Goal: Task Accomplishment & Management: Manage account settings

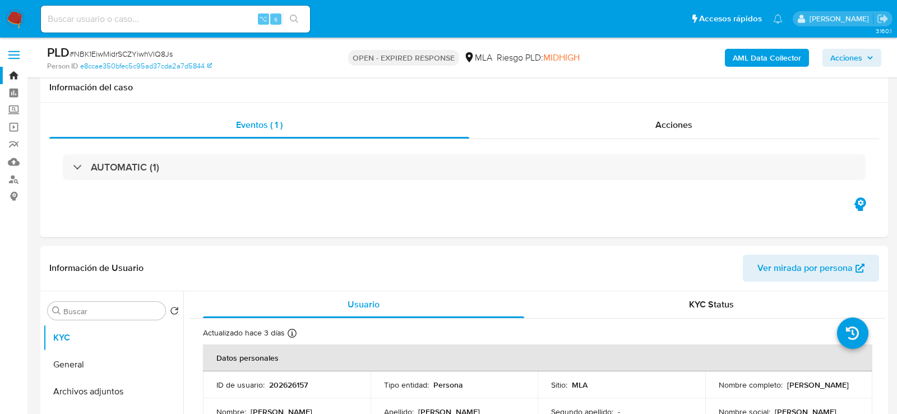
select select "10"
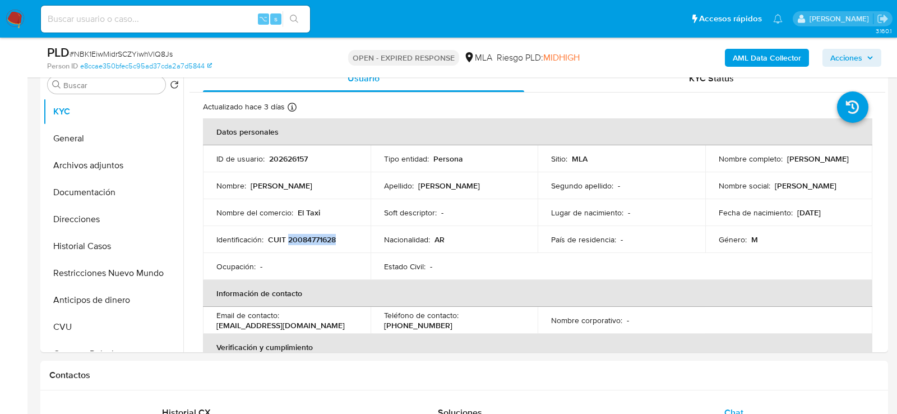
scroll to position [1496, 0]
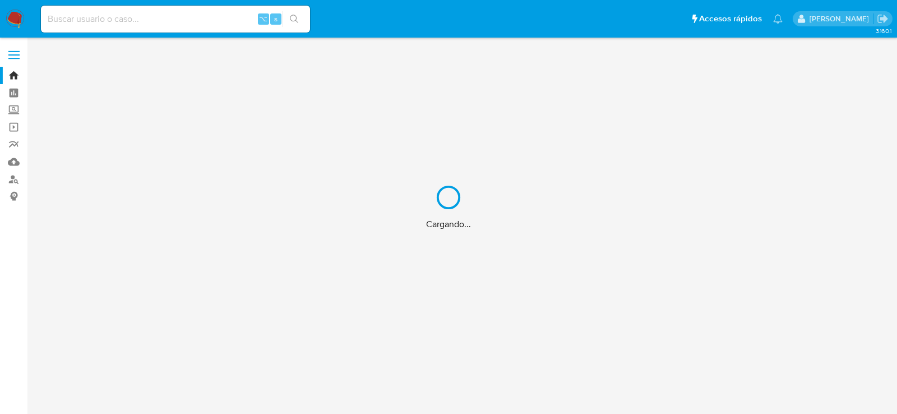
click at [163, 19] on div "Cargando..." at bounding box center [448, 207] width 897 height 414
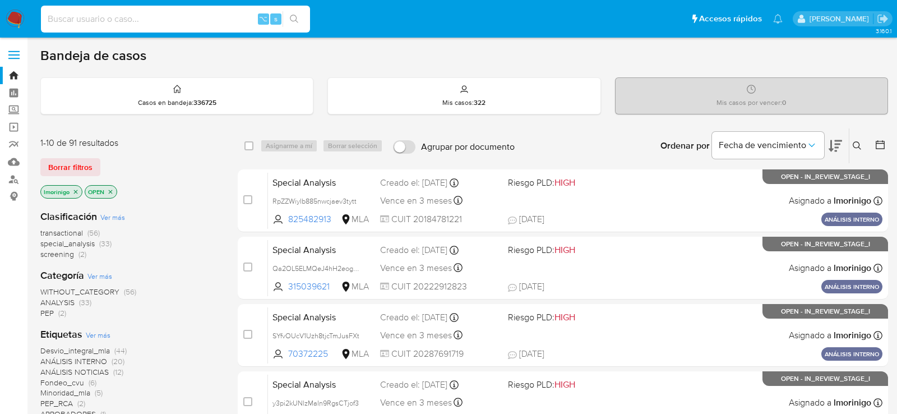
click at [149, 17] on input at bounding box center [175, 19] width 269 height 15
paste input "iiekIam0OQwpJTeBvvM0SjIL"
type input "iiekIam0OQwpJTeBvvM0SjIL"
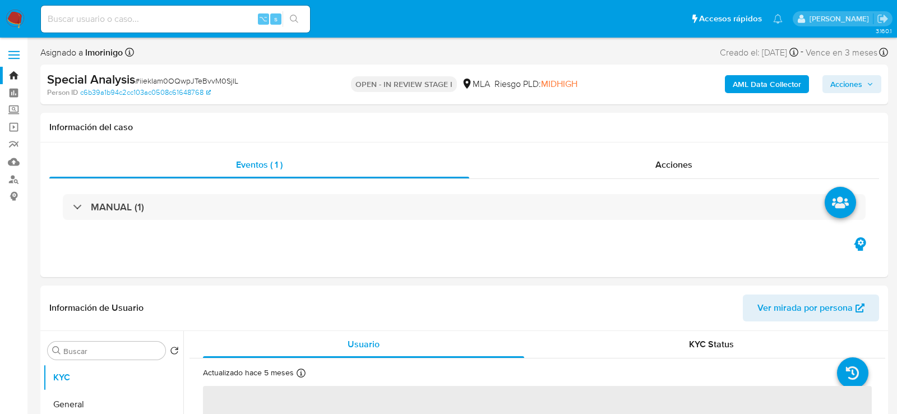
select select "10"
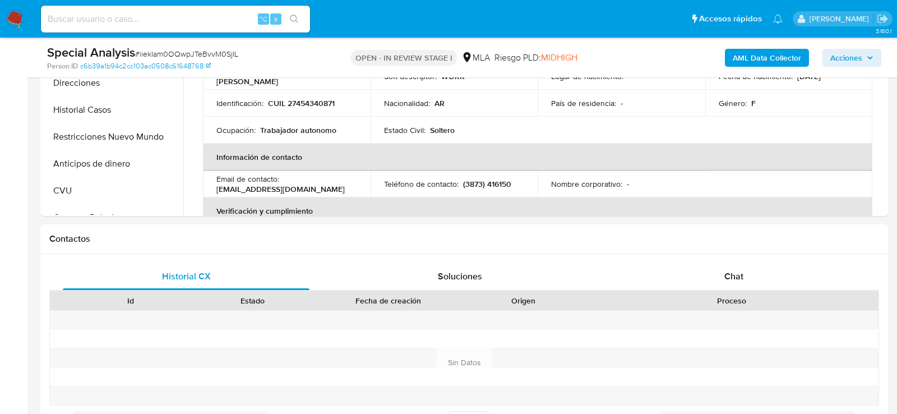
scroll to position [521, 0]
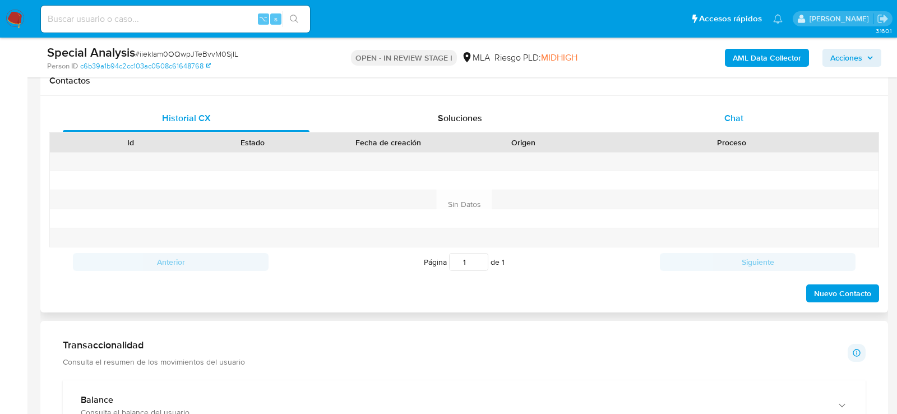
click at [762, 105] on div "Chat" at bounding box center [734, 118] width 247 height 27
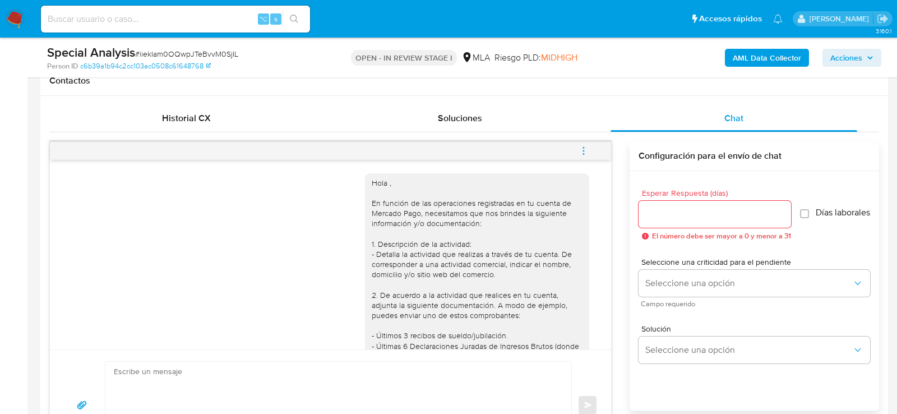
scroll to position [446, 0]
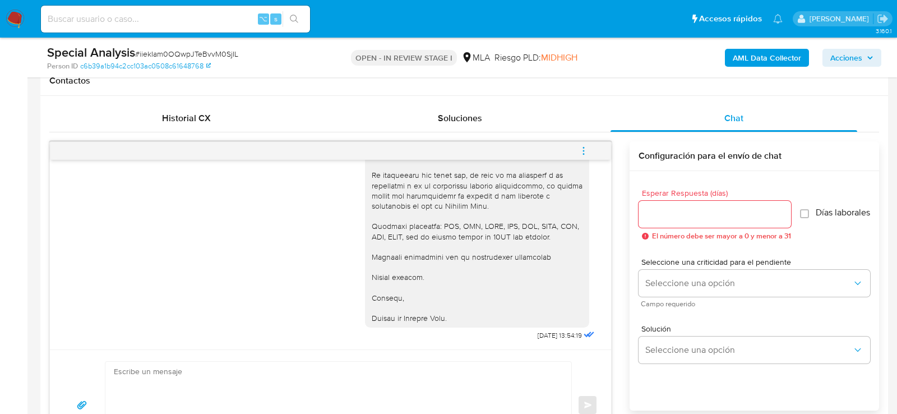
click at [192, 26] on input at bounding box center [175, 19] width 269 height 15
paste input "VDZYzZUnZDjPTHfRHmsutVCi"
type input "VDZYzZUnZDjPTHfRHmsutVCi"
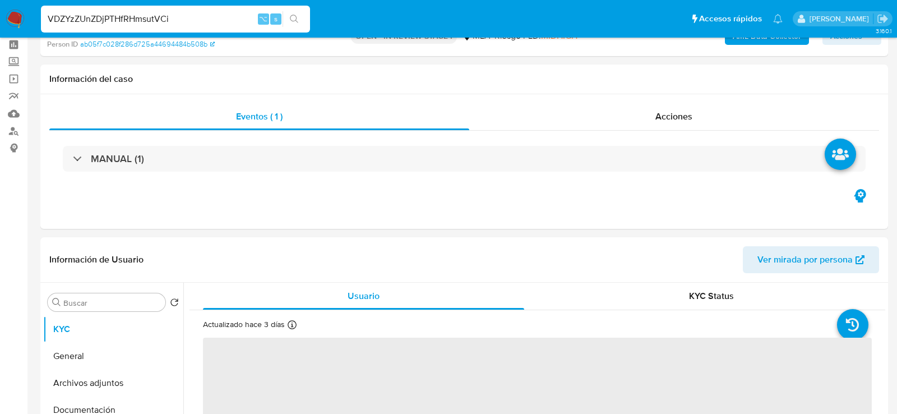
select select "10"
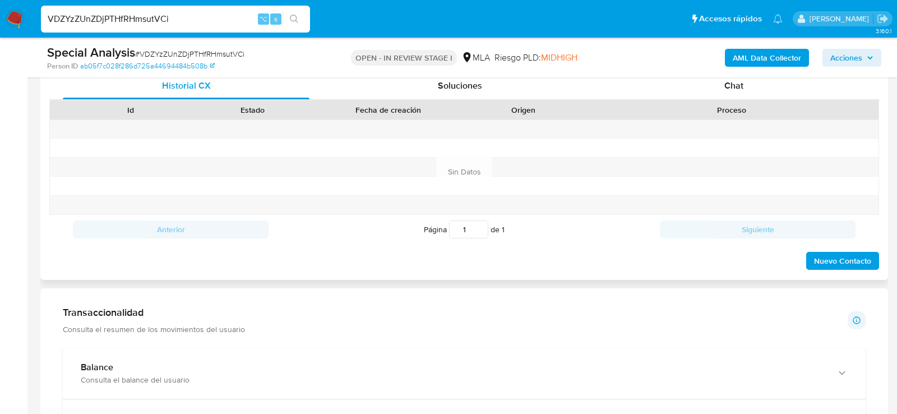
scroll to position [559, 0]
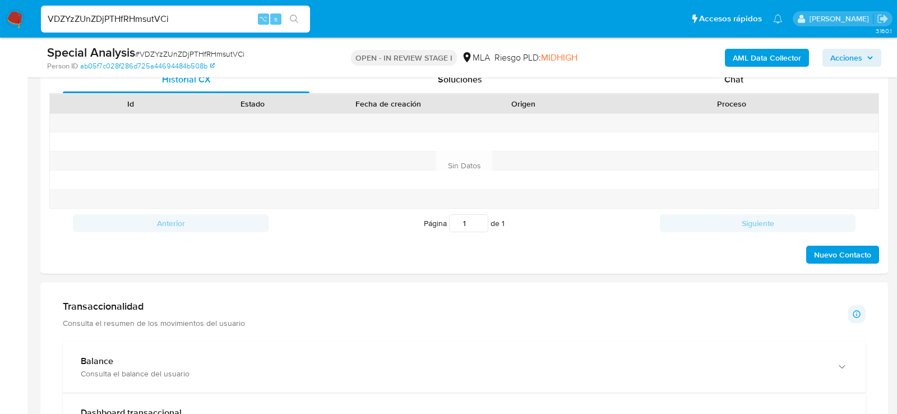
click at [669, 75] on div "Special Analysis # VDZYzZUnZDjPTHfRHmsutVCi Person ID ab05f7c028f286d725a446944…" at bounding box center [464, 58] width 848 height 40
click at [666, 87] on div "Chat" at bounding box center [734, 79] width 247 height 27
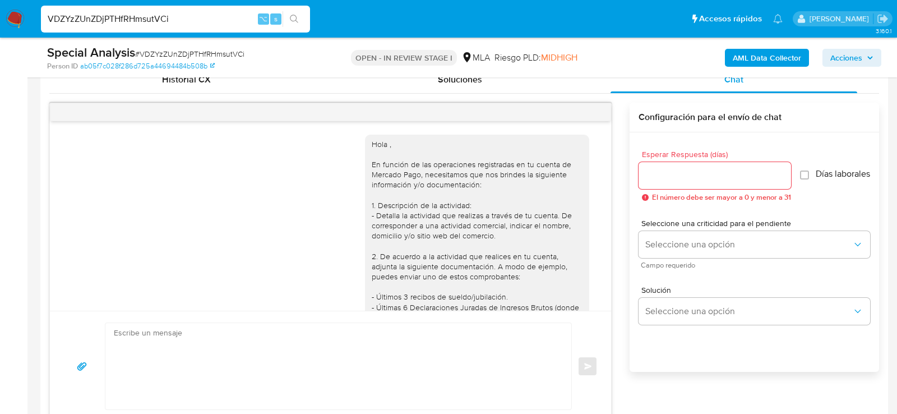
scroll to position [446, 0]
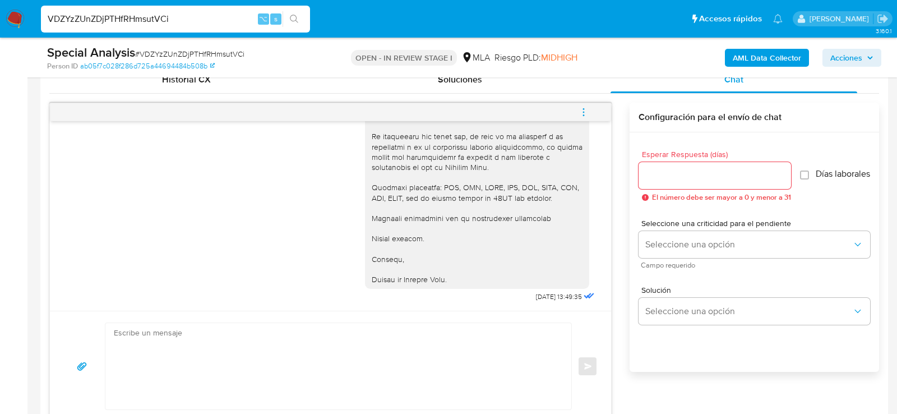
click at [197, 21] on input "VDZYzZUnZDjPTHfRHmsutVCi" at bounding box center [175, 19] width 269 height 15
paste input "QPaEMpuqQIexfvNuG3Ju9gu4"
type input "QPaEMpuqQIexfvNuG3Ju9gu4"
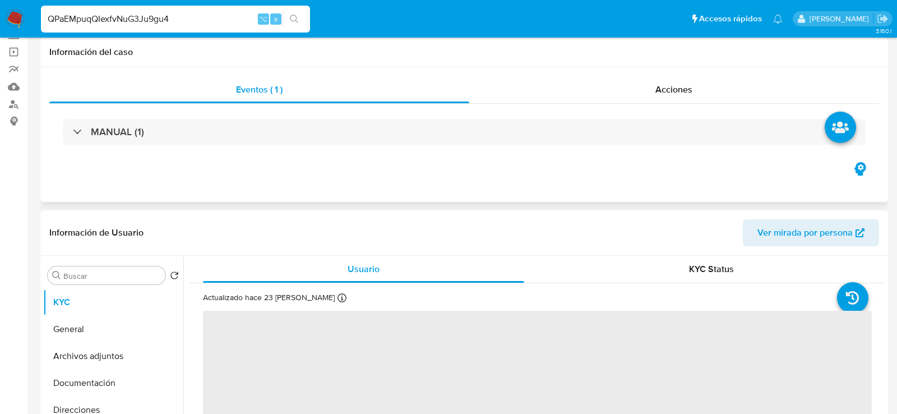
select select "10"
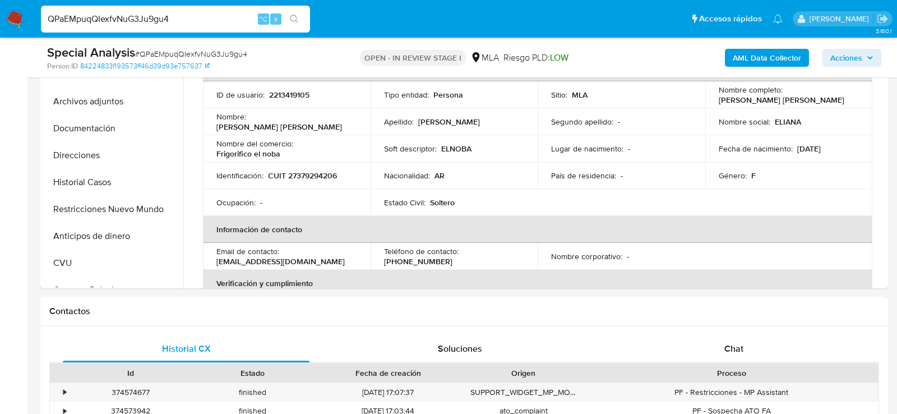
scroll to position [344, 0]
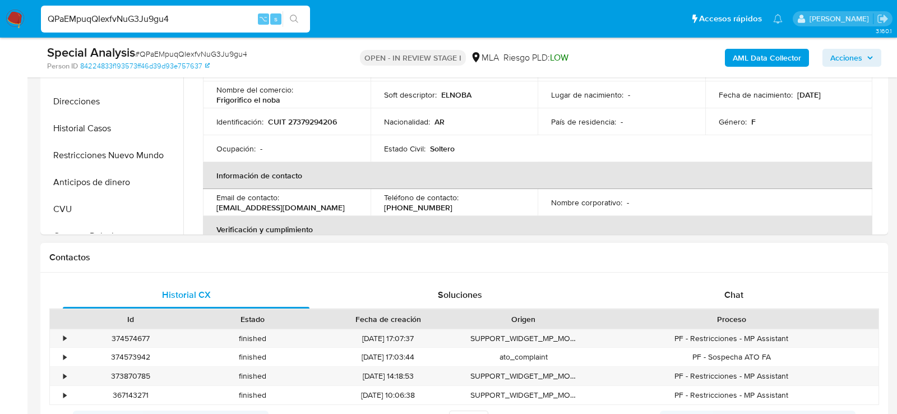
click at [724, 307] on div "Historial CX Soluciones Chat" at bounding box center [464, 295] width 830 height 27
click at [721, 293] on div "Chat" at bounding box center [734, 295] width 247 height 27
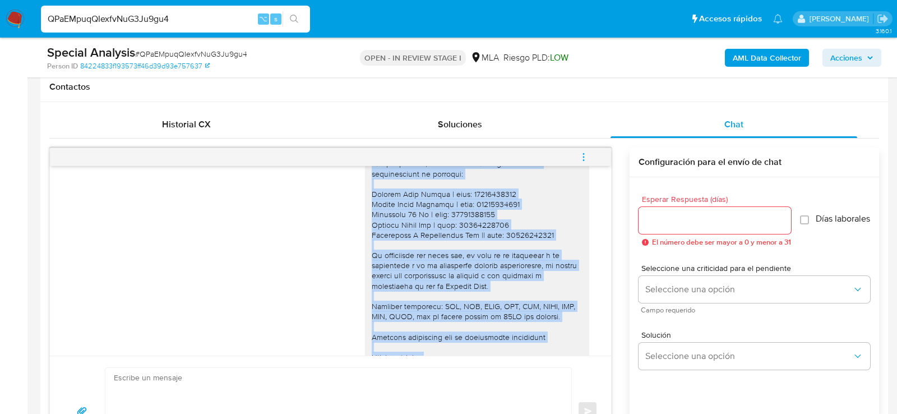
scroll to position [459, 0]
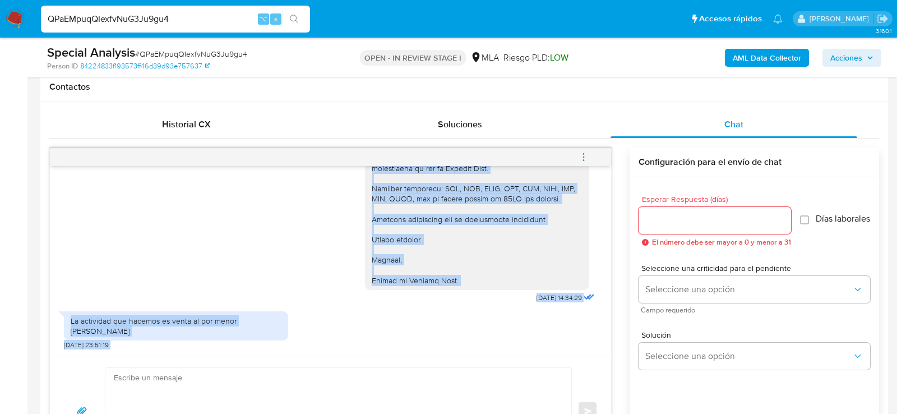
drag, startPoint x: 373, startPoint y: 187, endPoint x: 492, endPoint y: 287, distance: 155.3
click at [492, 285] on div "Hola , En función de las operaciones registradas en tu cuenta de Mercado Pago, …" at bounding box center [477, 5] width 211 height 561
copy div "Hola , En función de las operaciones registradas en tu cuenta de Mercado Pago, …"
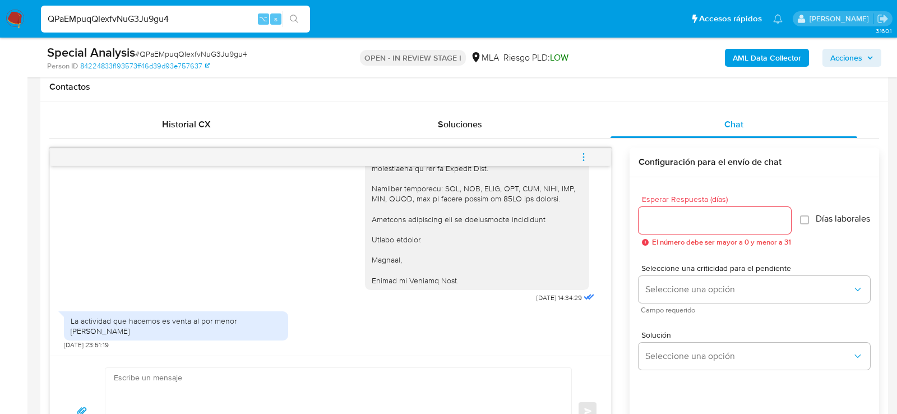
click at [330, 374] on textarea at bounding box center [336, 411] width 444 height 86
paste textarea "Hola , En función de las operaciones registradas en tu cuenta de Mercado Pago, …"
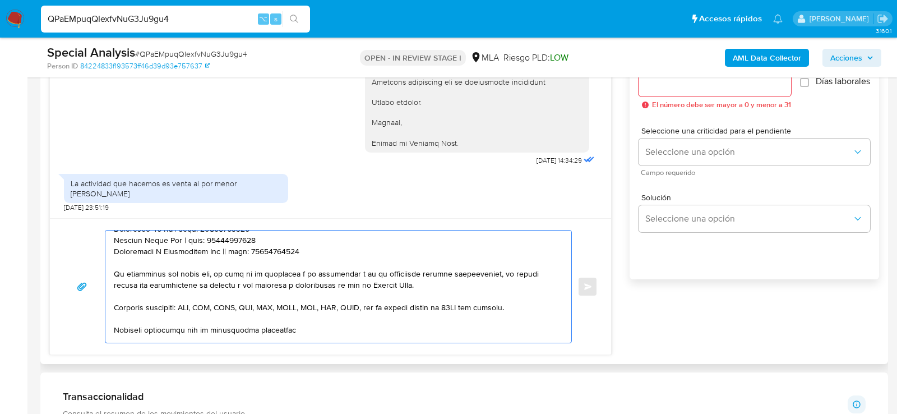
scroll to position [377, 0]
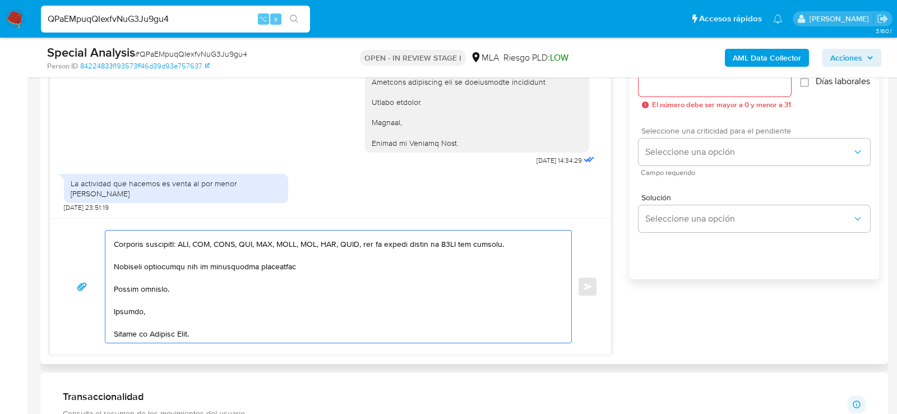
type textarea "Hola , En función de las operaciones registradas en tu cuenta de Mercado Pago, …"
drag, startPoint x: 712, startPoint y: 135, endPoint x: 711, endPoint y: 140, distance: 5.6
click at [712, 135] on span "Seleccione una criticidad para el pendiente" at bounding box center [758, 131] width 232 height 8
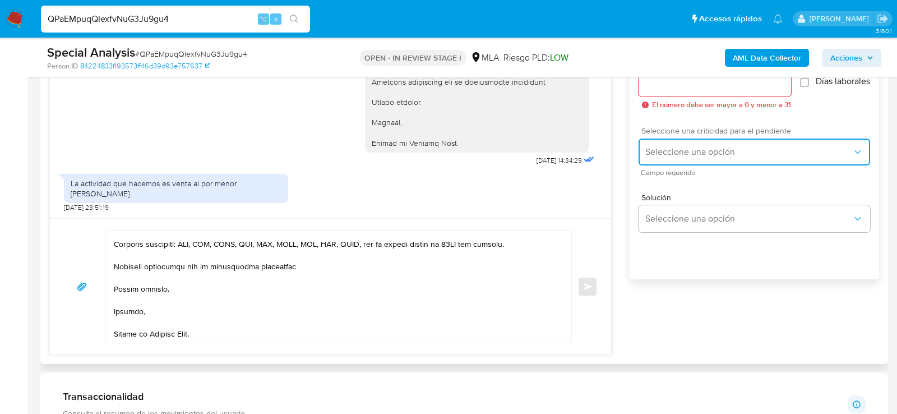
click at [708, 155] on span "Seleccione una opción" at bounding box center [749, 151] width 207 height 11
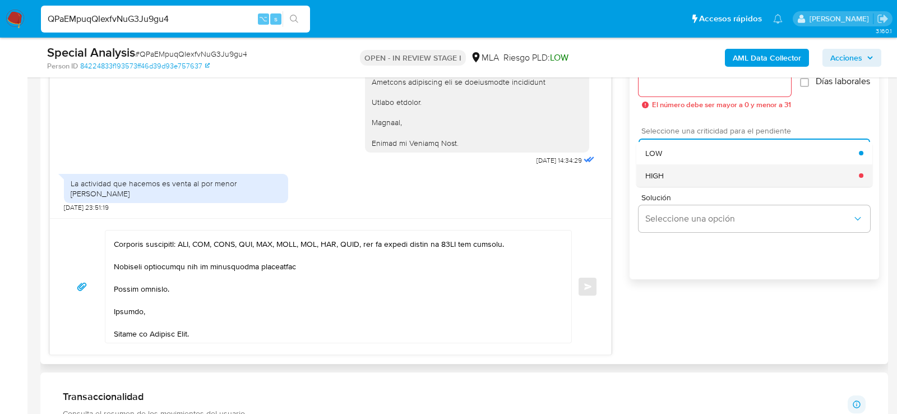
click at [697, 183] on div "HIGH" at bounding box center [753, 175] width 214 height 22
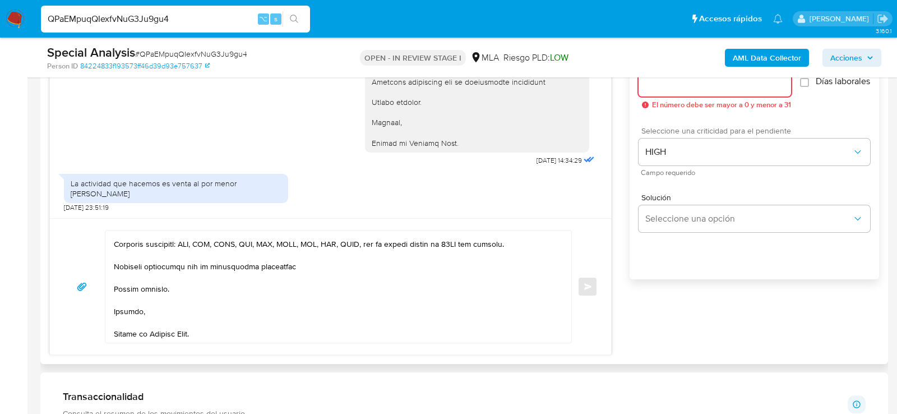
click at [678, 87] on input "Esperar Respuesta (días)" at bounding box center [715, 83] width 153 height 15
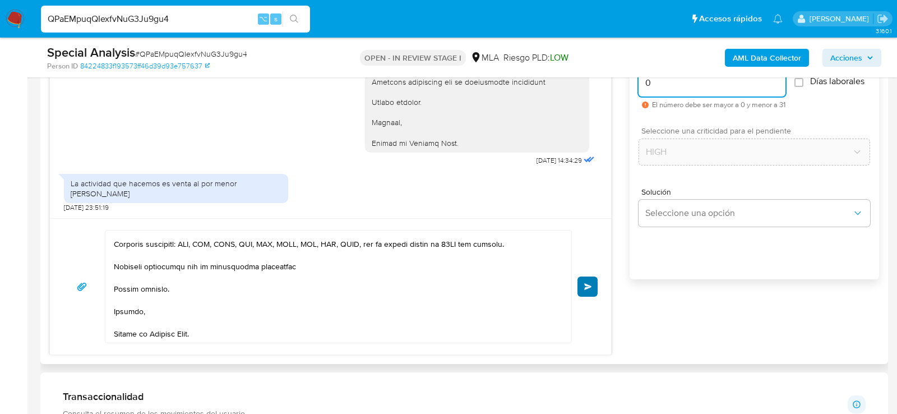
type input "0"
click at [586, 279] on button "Enviar" at bounding box center [588, 287] width 20 height 20
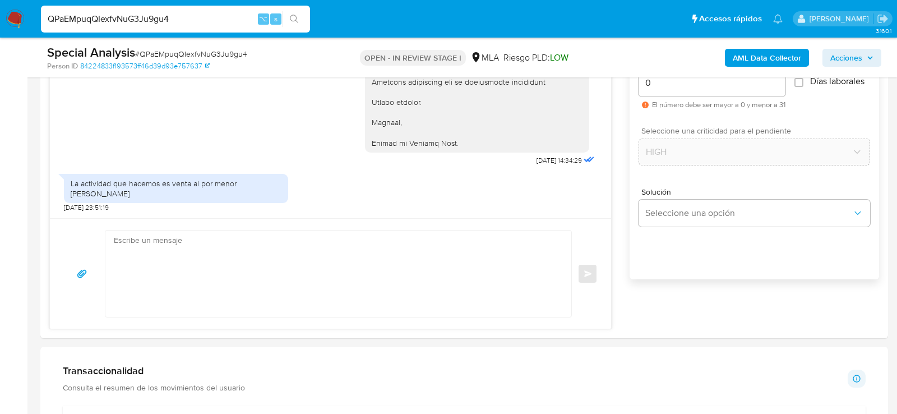
scroll to position [0, 0]
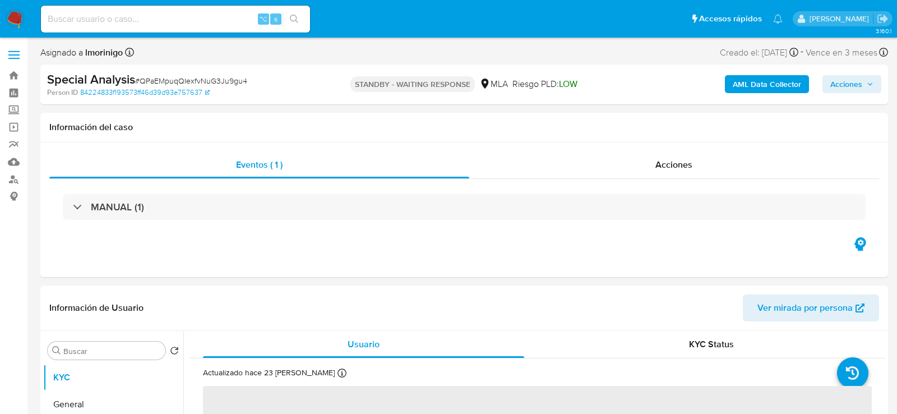
select select "10"
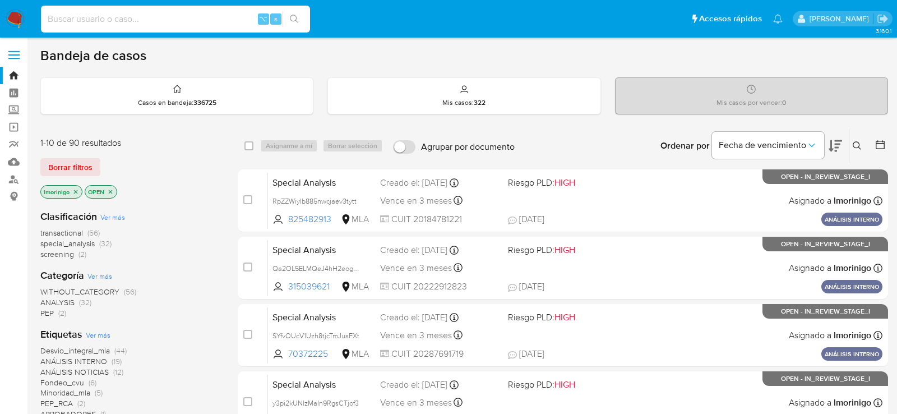
click at [176, 24] on input at bounding box center [175, 19] width 269 height 15
paste input "31SujwpOcC7RRLW5pdwXdmAq"
type input "31SujwpOcC7RRLW5pdwXdmAq"
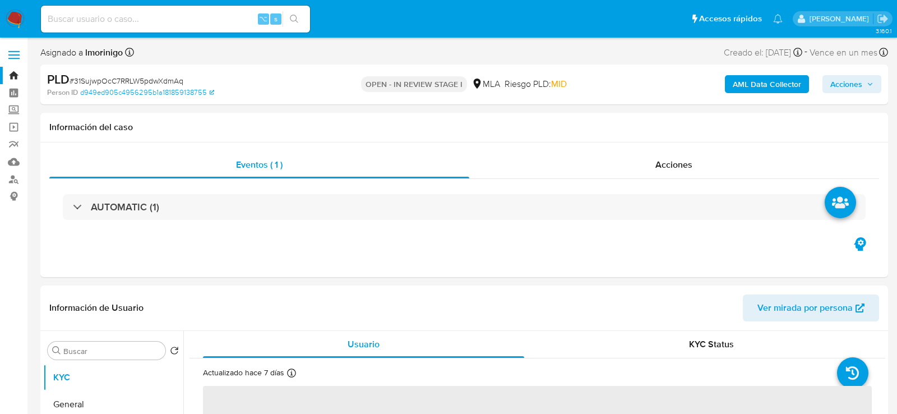
select select "10"
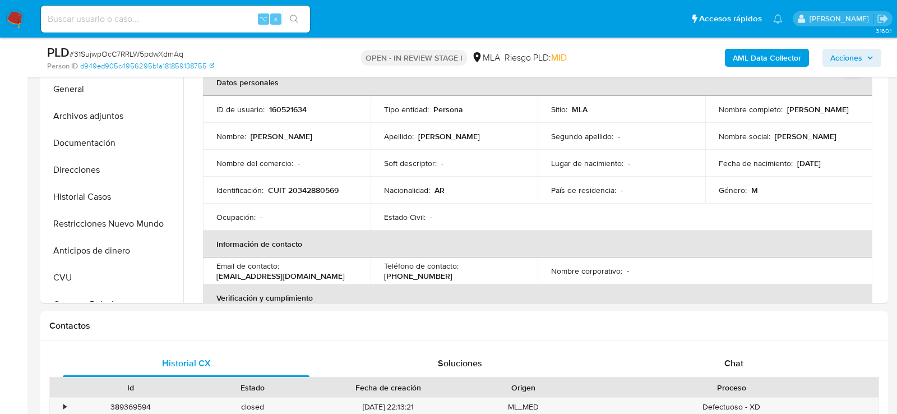
scroll to position [239, 0]
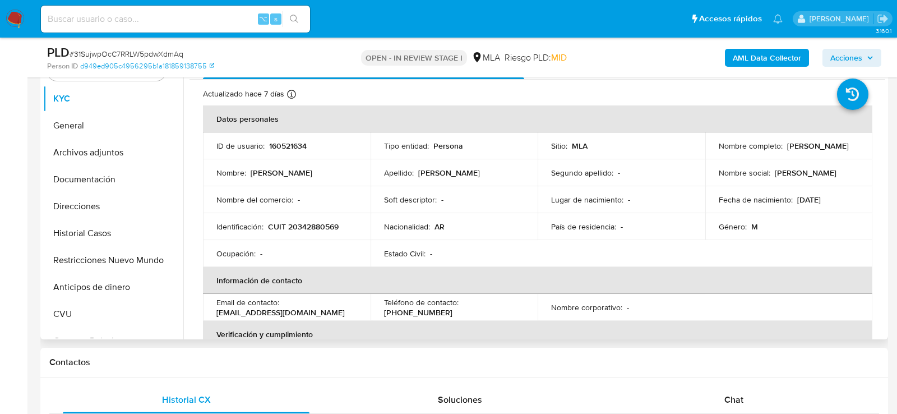
click at [274, 153] on td "ID de usuario : 160521634" at bounding box center [287, 145] width 168 height 27
click at [274, 149] on p "160521634" at bounding box center [288, 146] width 38 height 10
copy p "160521634"
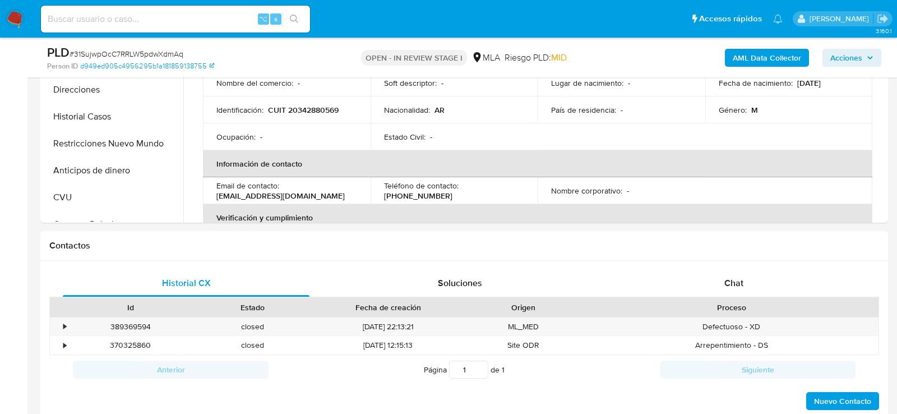
scroll to position [509, 0]
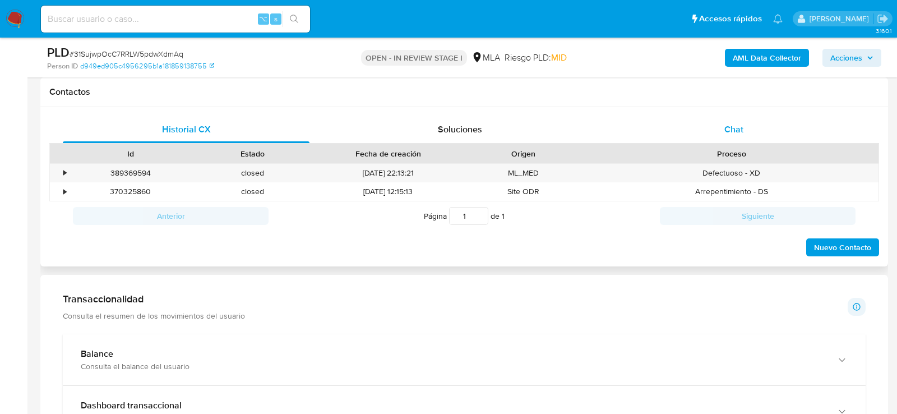
click at [701, 133] on div "Chat" at bounding box center [734, 129] width 247 height 27
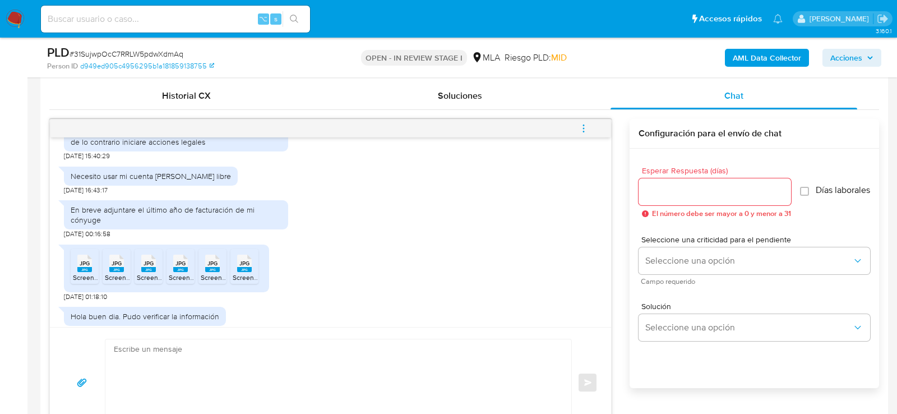
scroll to position [776, 0]
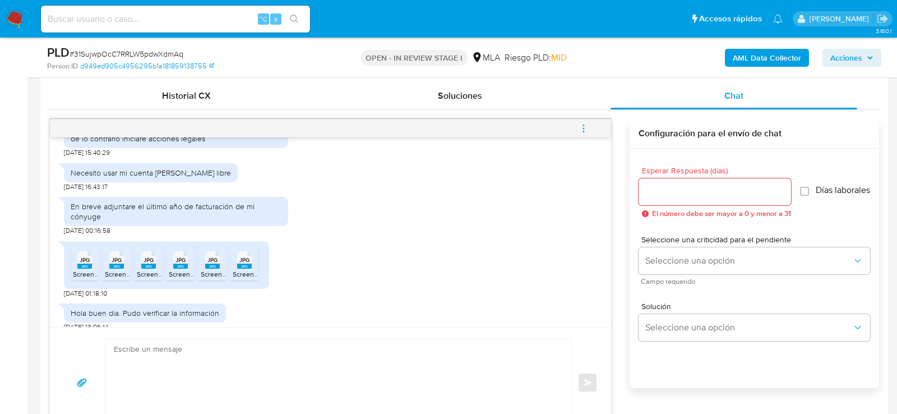
click at [91, 251] on icon at bounding box center [84, 259] width 15 height 17
click at [119, 264] on rect at bounding box center [116, 266] width 15 height 5
click at [163, 256] on ul "JPG JPG Screenshot_20250918_221011_Drive.jpg JPG JPG Screenshot_20250918_221005…" at bounding box center [167, 265] width 192 height 39
click at [145, 256] on icon "JPG" at bounding box center [148, 260] width 15 height 20
click at [187, 256] on icon "JPG" at bounding box center [180, 260] width 15 height 20
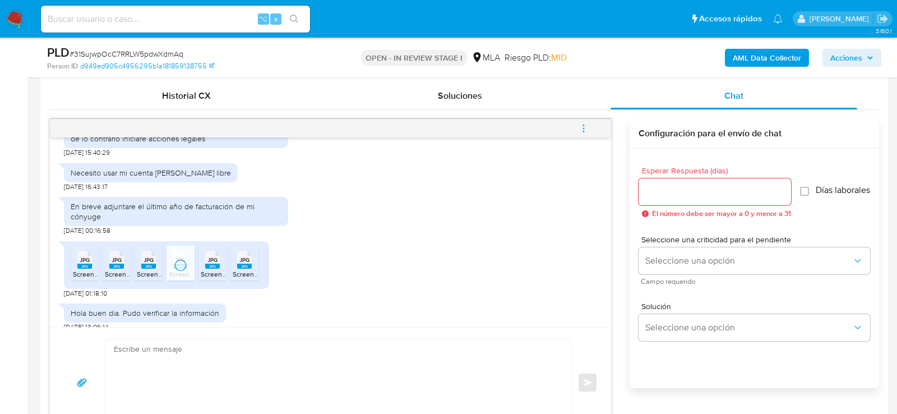
click at [217, 269] on span "Screenshot_20250918_220955_Drive.jpg" at bounding box center [264, 274] width 127 height 10
click at [249, 269] on span "Screenshot_20250918_221033_Drive.jpg" at bounding box center [295, 274] width 125 height 10
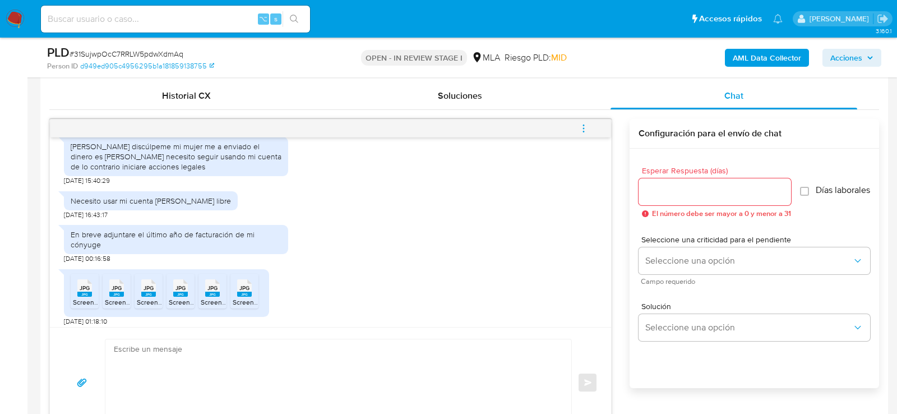
scroll to position [766, 0]
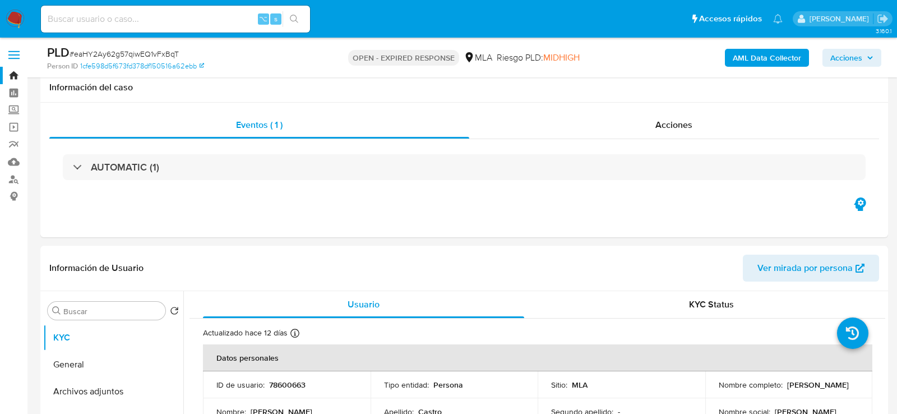
select select "10"
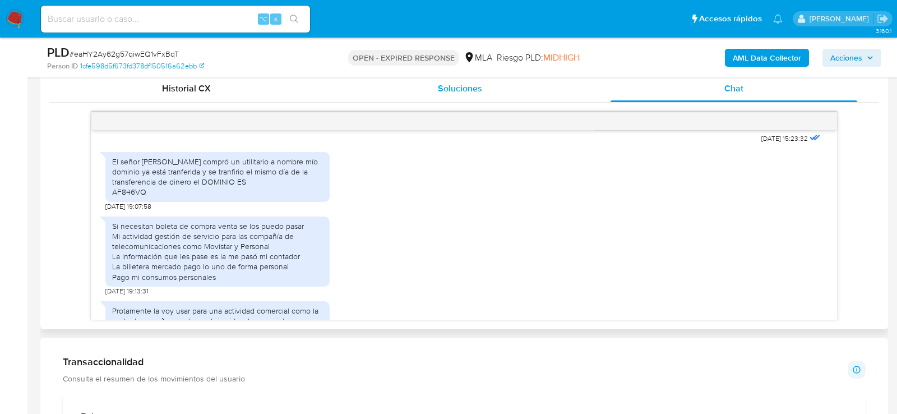
scroll to position [1143, 0]
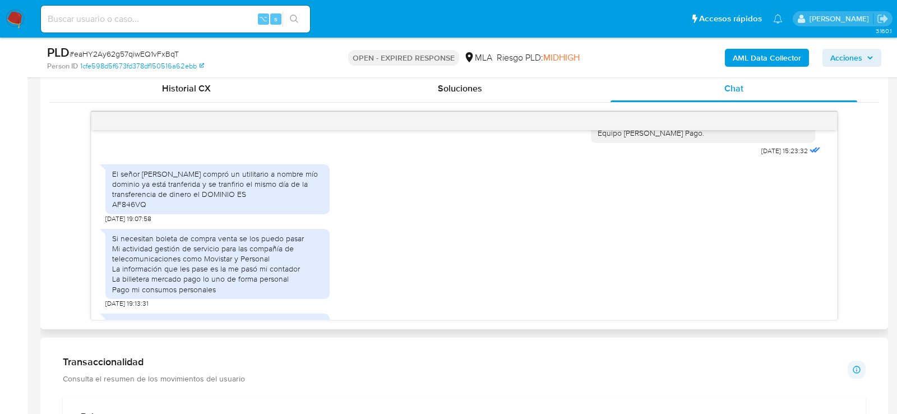
click at [226, 210] on div "El señor Eduardo armando pacha compró un utilitario a nombre mío dominio ya est…" at bounding box center [217, 189] width 211 height 41
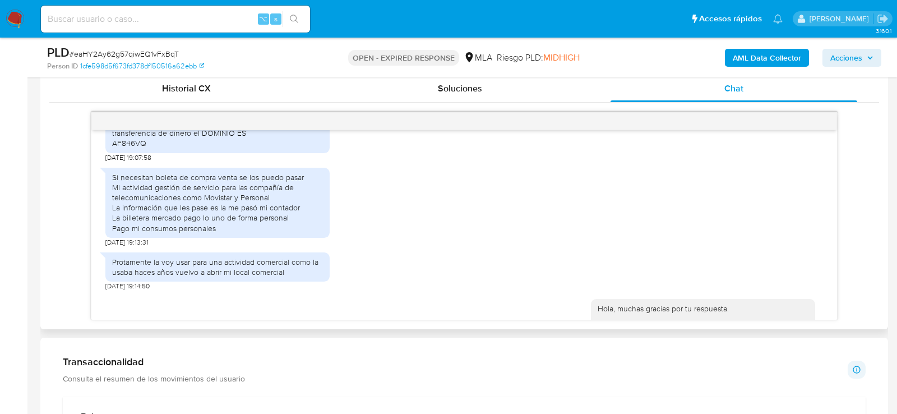
scroll to position [1207, 0]
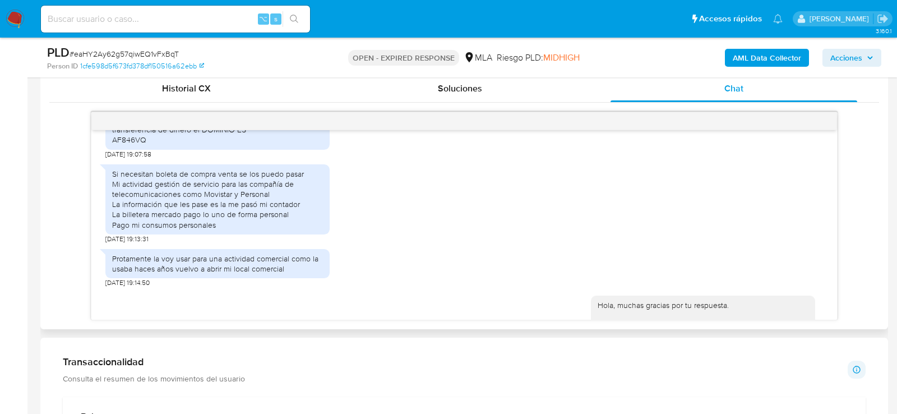
click at [228, 230] on div "Si necesitan boleta de compra venta se los puedo pasar Mi actividad gestión de …" at bounding box center [217, 199] width 211 height 61
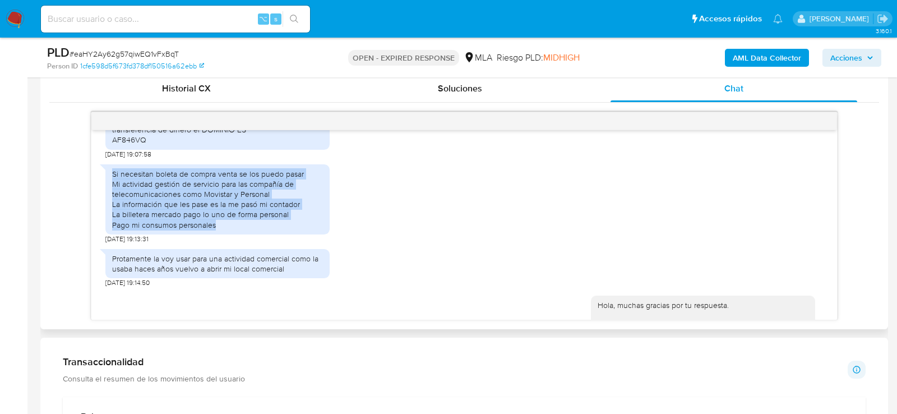
drag, startPoint x: 215, startPoint y: 243, endPoint x: 102, endPoint y: 192, distance: 124.5
click at [105, 192] on div "Si necesitan boleta de compra venta se los puedo pasar Mi actividad gestión de …" at bounding box center [217, 199] width 224 height 70
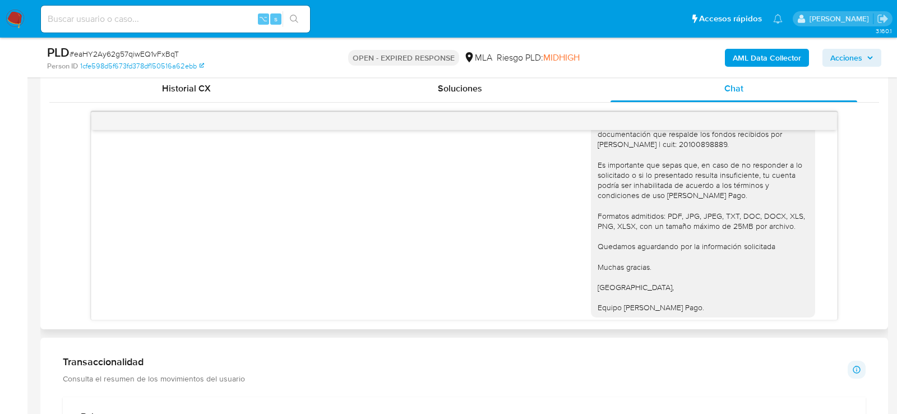
scroll to position [1448, 0]
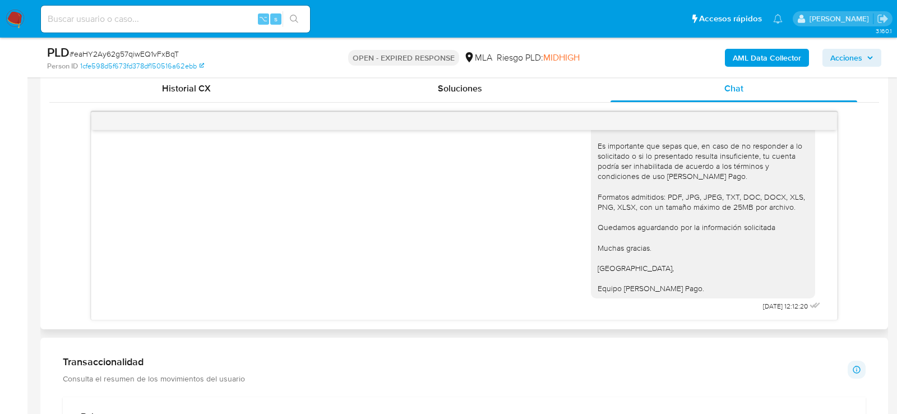
click at [763, 305] on span "12/09/2025 12:12:20" at bounding box center [785, 306] width 45 height 9
click at [763, 307] on span "[DATE] 12:12:20" at bounding box center [785, 306] width 45 height 9
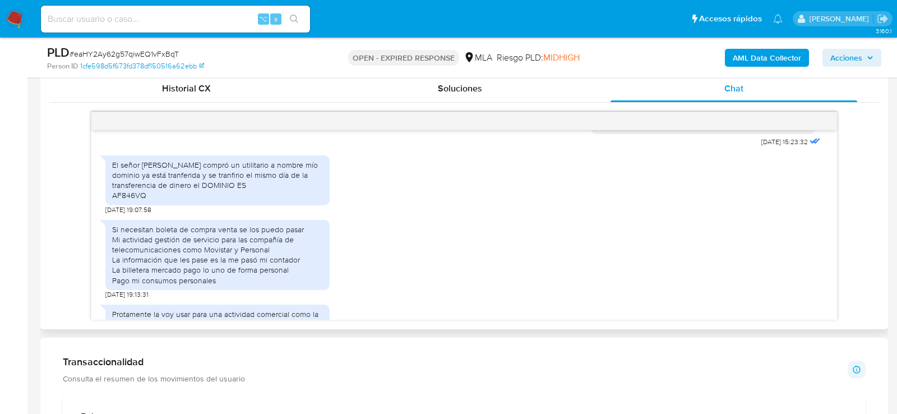
scroll to position [1130, 0]
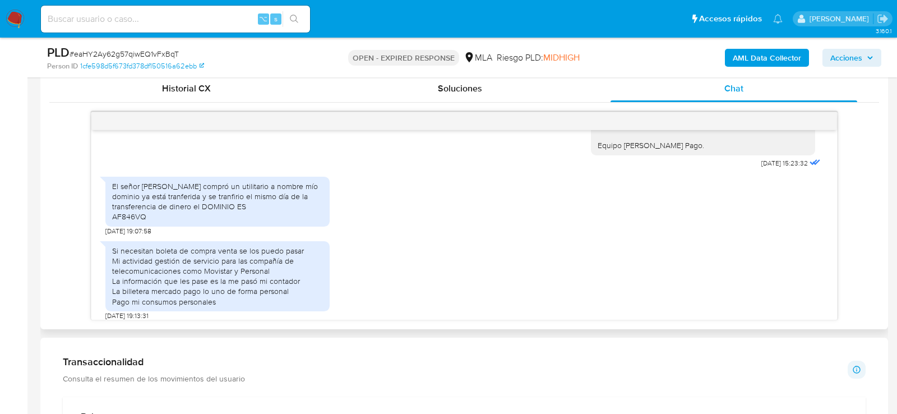
click at [130, 222] on div "El señor Eduardo armando pacha compró un utilitario a nombre mío dominio ya est…" at bounding box center [217, 201] width 211 height 41
copy div "AF846VQ"
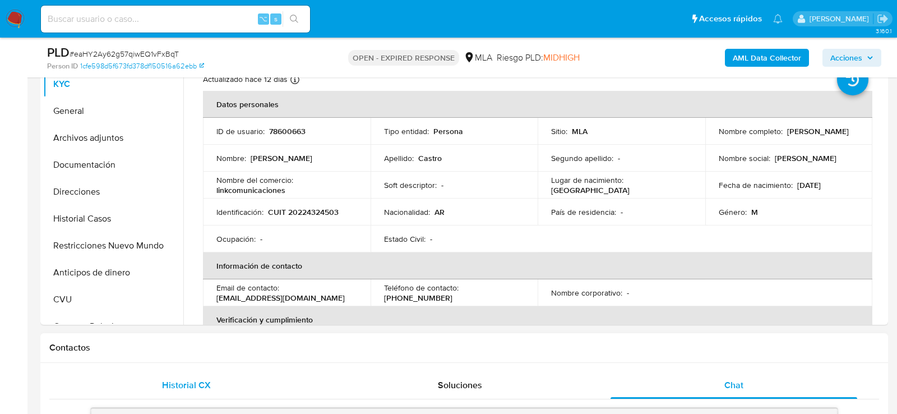
scroll to position [242, 0]
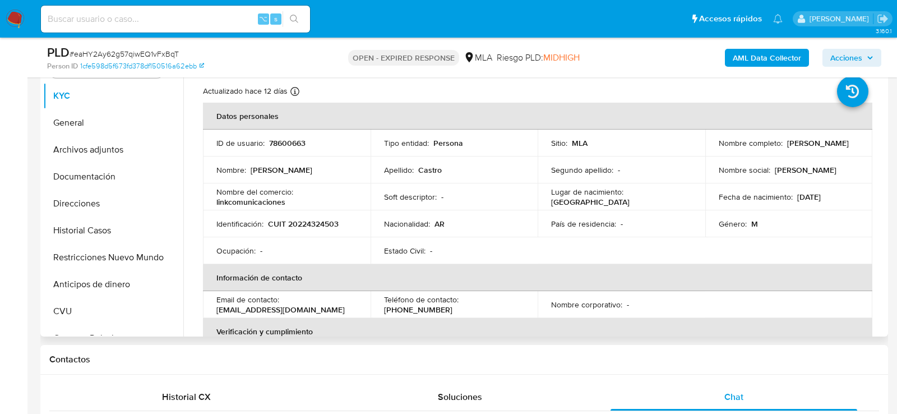
click at [308, 228] on p "CUIT 20224324503" at bounding box center [303, 224] width 71 height 10
copy p "20224324503"
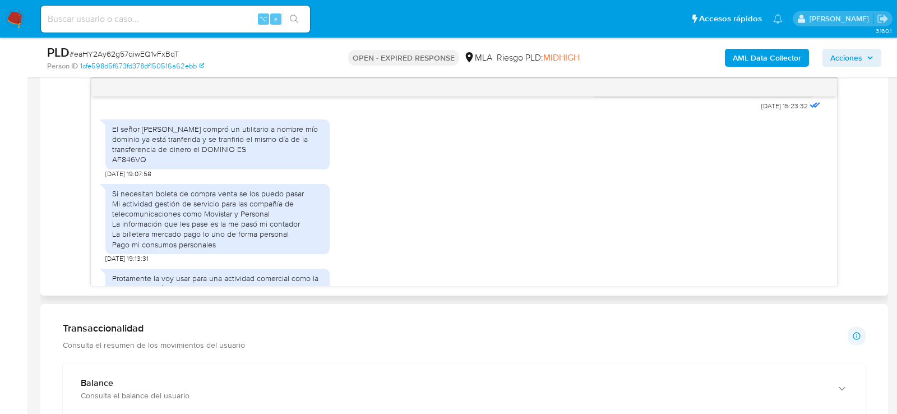
scroll to position [1155, 0]
drag, startPoint x: 109, startPoint y: 177, endPoint x: 152, endPoint y: 178, distance: 43.2
click at [152, 168] on div "El señor Eduardo armando pacha compró un utilitario a nombre mío dominio ya est…" at bounding box center [217, 143] width 224 height 50
copy div "AF846VQ"
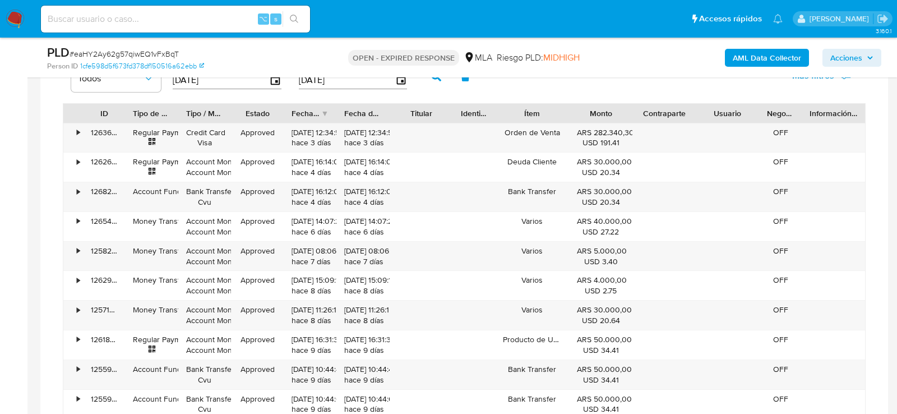
scroll to position [1049, 0]
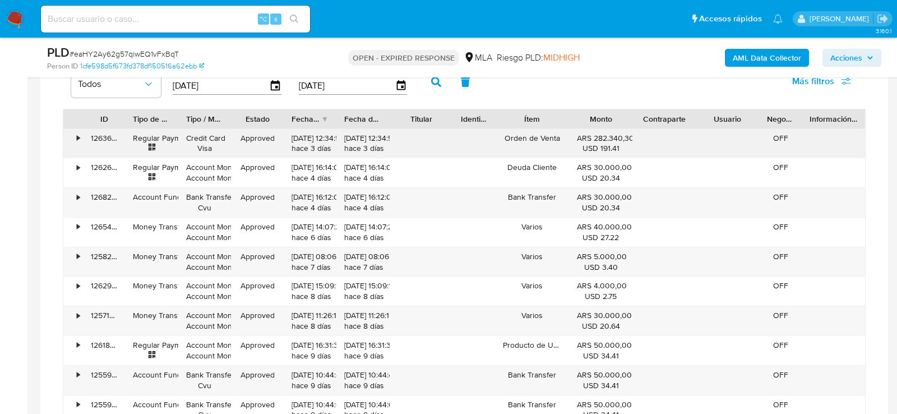
drag, startPoint x: 344, startPoint y: 147, endPoint x: 386, endPoint y: 148, distance: 41.5
click at [386, 148] on div "20/09/2025 12:34:53 hace 3 días" at bounding box center [363, 143] width 53 height 29
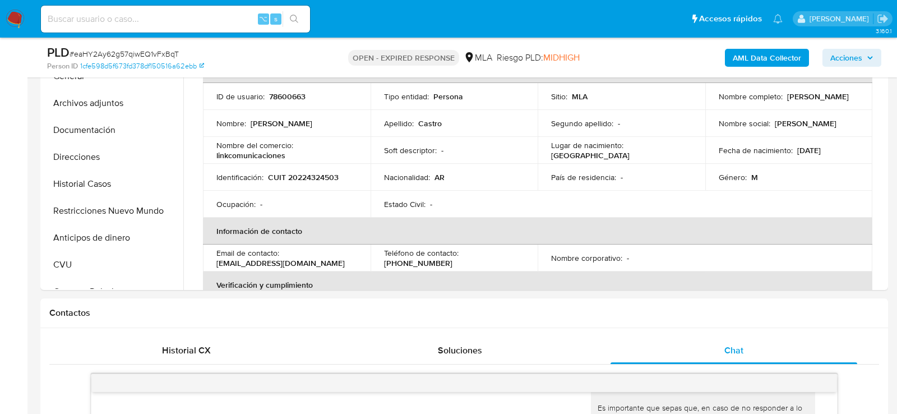
scroll to position [270, 0]
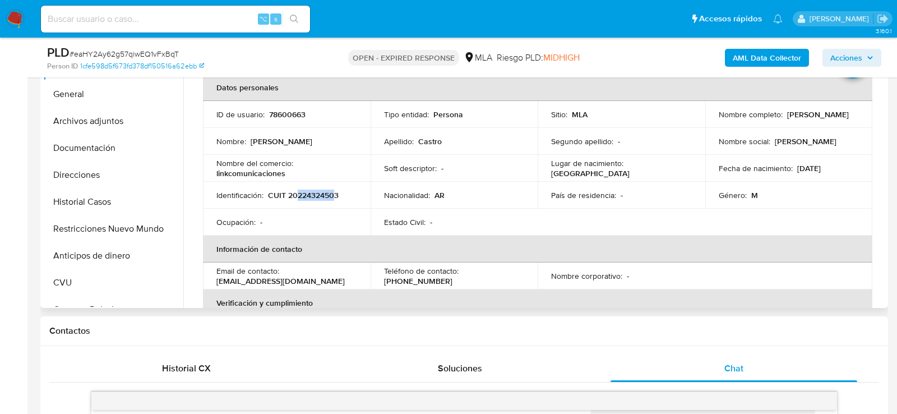
drag, startPoint x: 299, startPoint y: 194, endPoint x: 334, endPoint y: 194, distance: 34.8
click at [334, 194] on p "CUIT 20224324503" at bounding box center [303, 195] width 71 height 10
copy p "22432450"
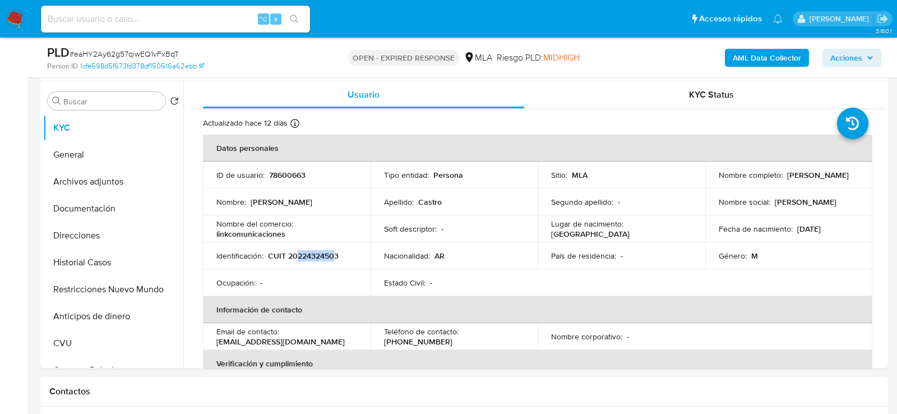
scroll to position [205, 0]
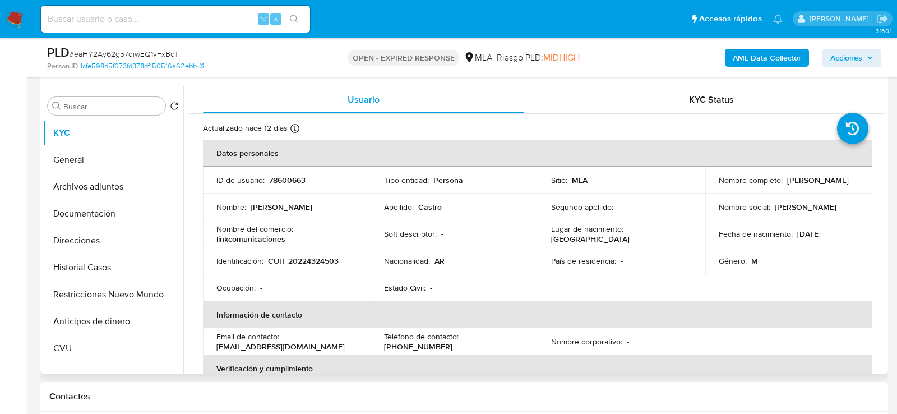
click at [269, 240] on p "linkcomunicaciones" at bounding box center [251, 239] width 69 height 10
click at [72, 215] on button "Documentación" at bounding box center [108, 213] width 131 height 27
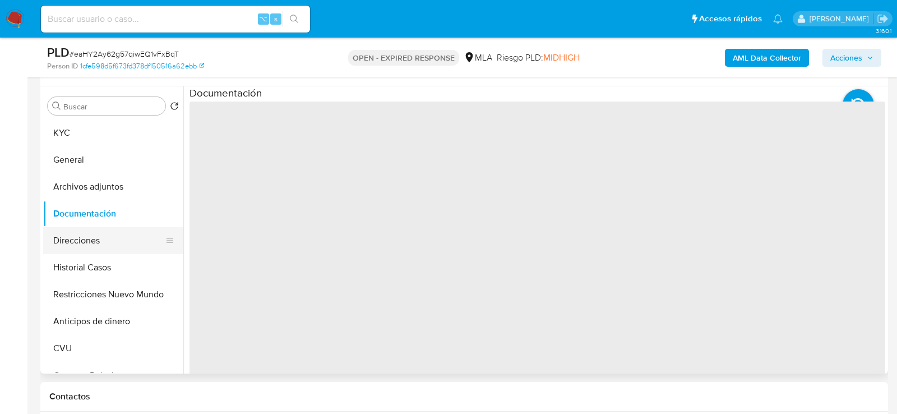
click at [72, 229] on button "Direcciones" at bounding box center [108, 240] width 131 height 27
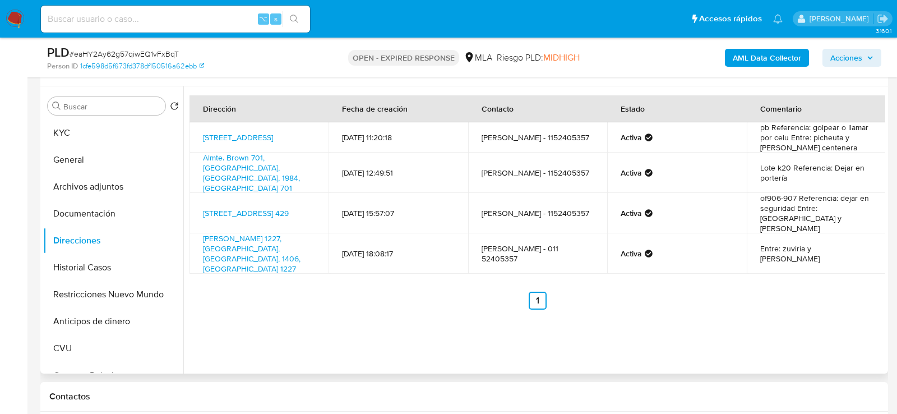
click at [702, 292] on ul "Anterior 1 Siguiente" at bounding box center [538, 301] width 696 height 18
click at [72, 138] on button "KYC" at bounding box center [108, 132] width 131 height 27
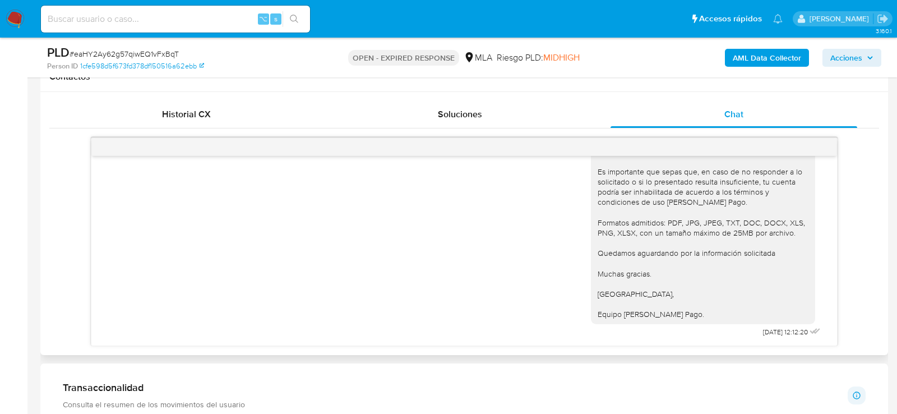
scroll to position [1447, 0]
drag, startPoint x: 748, startPoint y: 331, endPoint x: 776, endPoint y: 331, distance: 28.6
click at [776, 331] on div "Hola, muchas gracias por tu respuesta. No obstante, es necesario que nos propor…" at bounding box center [707, 216] width 232 height 247
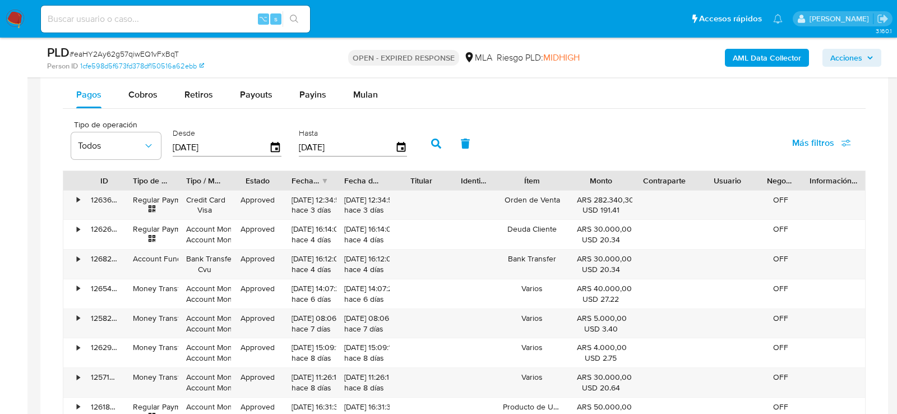
scroll to position [986, 0]
click at [142, 91] on span "Cobros" at bounding box center [142, 95] width 29 height 13
select select "10"
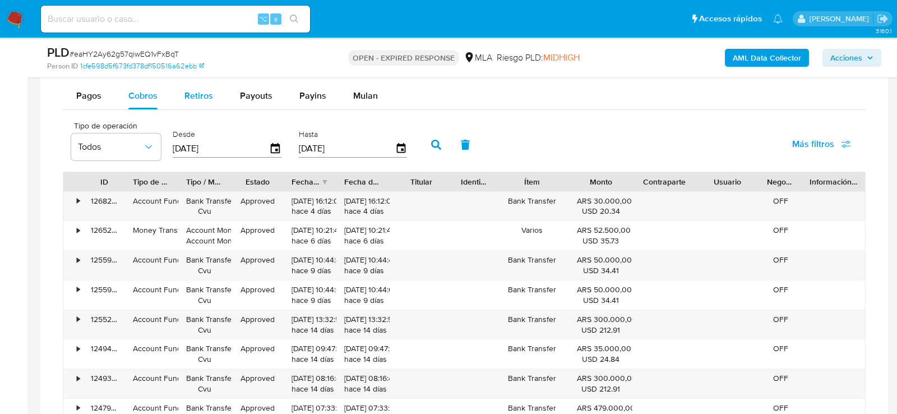
click at [205, 97] on span "Retiros" at bounding box center [199, 95] width 29 height 13
select select "10"
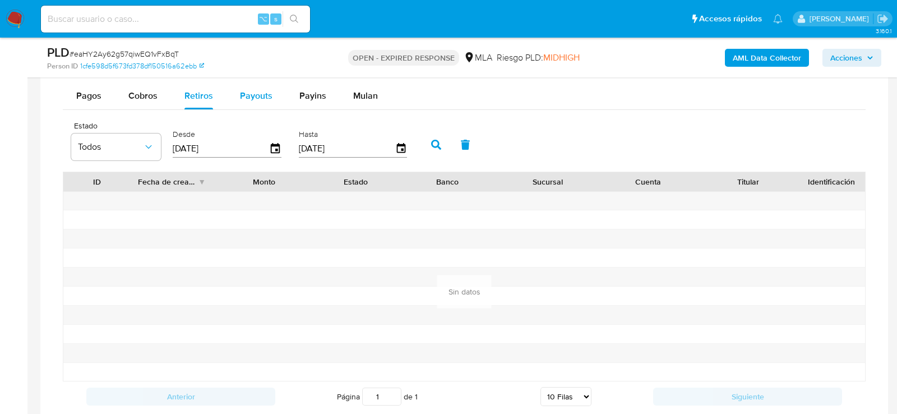
click at [245, 97] on span "Payouts" at bounding box center [256, 95] width 33 height 13
select select "10"
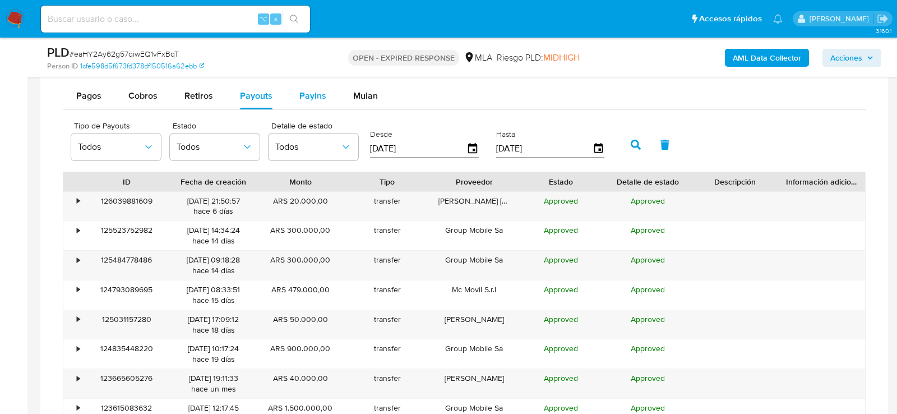
click at [307, 98] on span "Payins" at bounding box center [313, 95] width 27 height 13
select select "10"
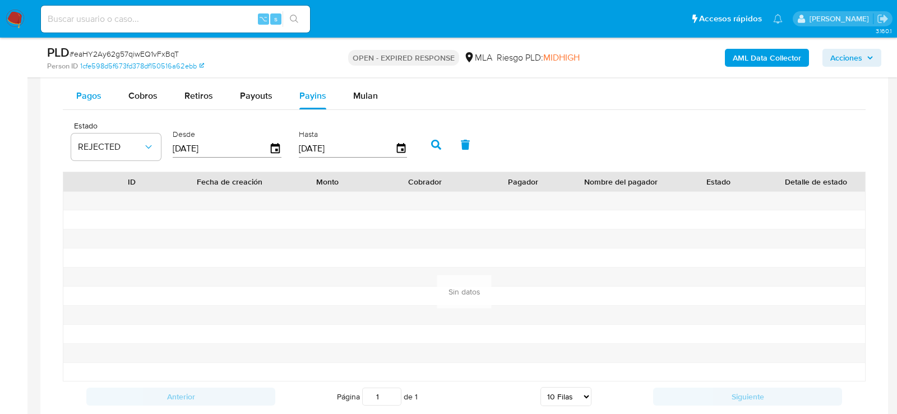
click at [81, 89] on span "Pagos" at bounding box center [88, 95] width 25 height 13
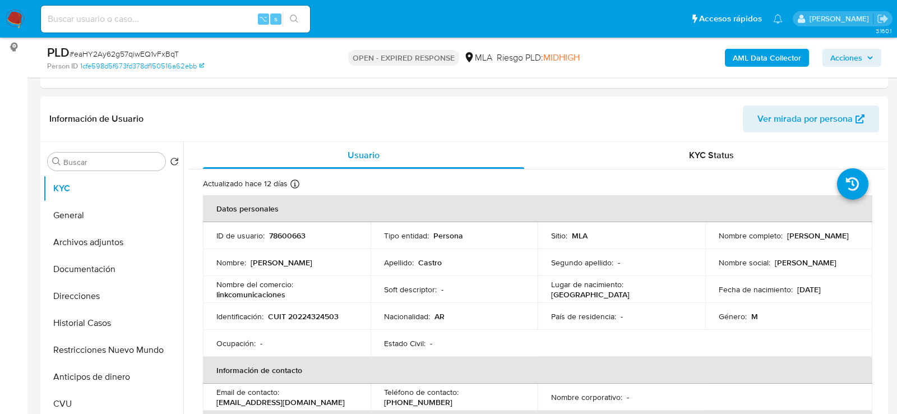
scroll to position [0, 0]
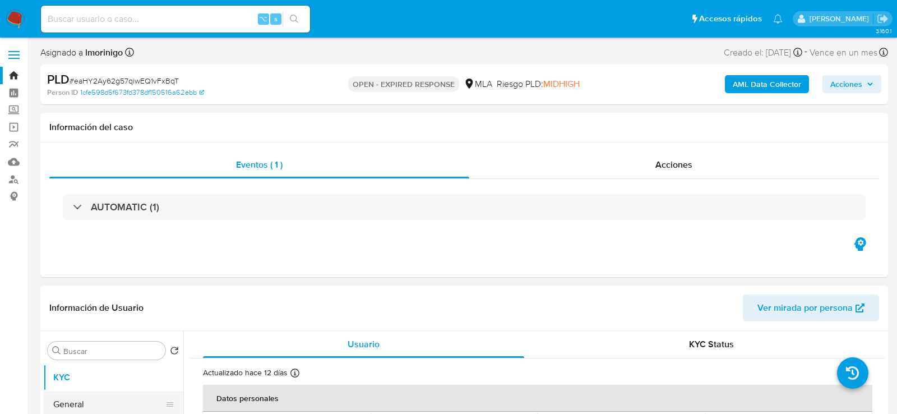
click at [51, 403] on button "General" at bounding box center [108, 404] width 131 height 27
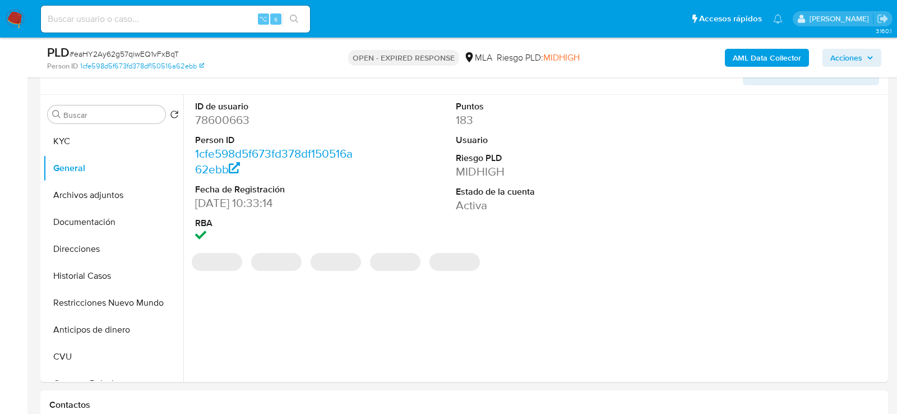
scroll to position [189, 0]
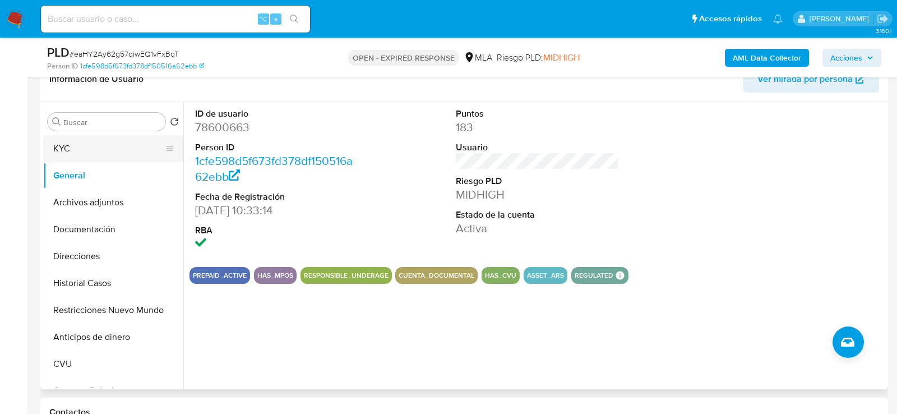
click at [59, 151] on button "KYC" at bounding box center [108, 148] width 131 height 27
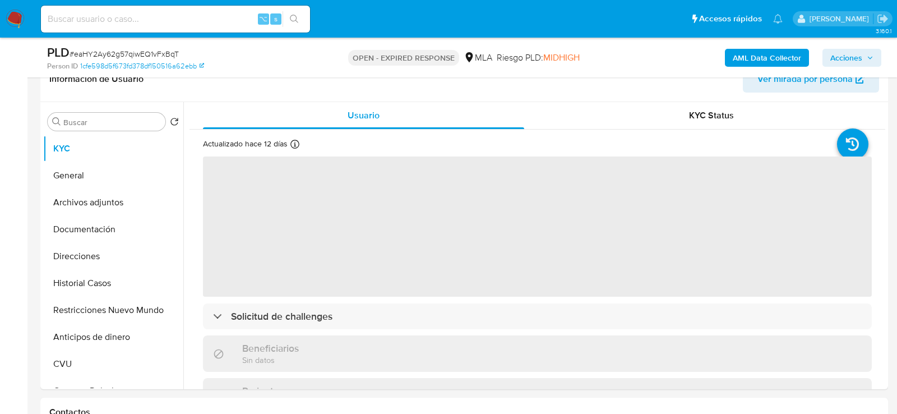
click at [129, 54] on span "# eaHY2Ay62g57qiwEQ1vFxBqT" at bounding box center [124, 53] width 109 height 11
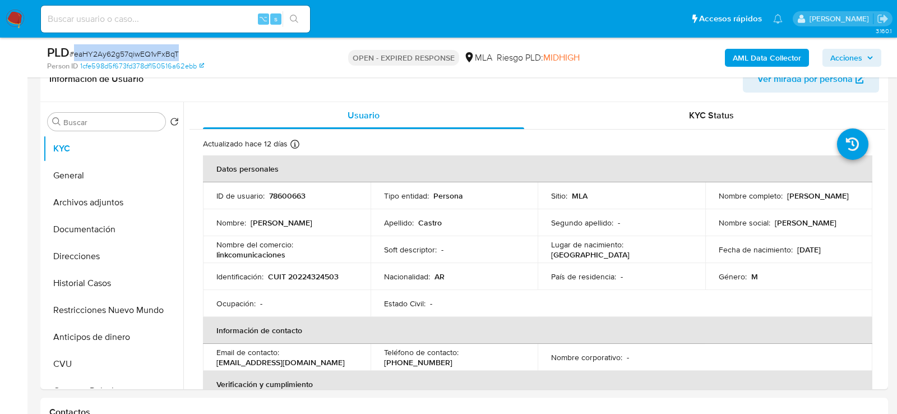
copy span "eaHY2Ay62g57qiwEQ1vFxBqT"
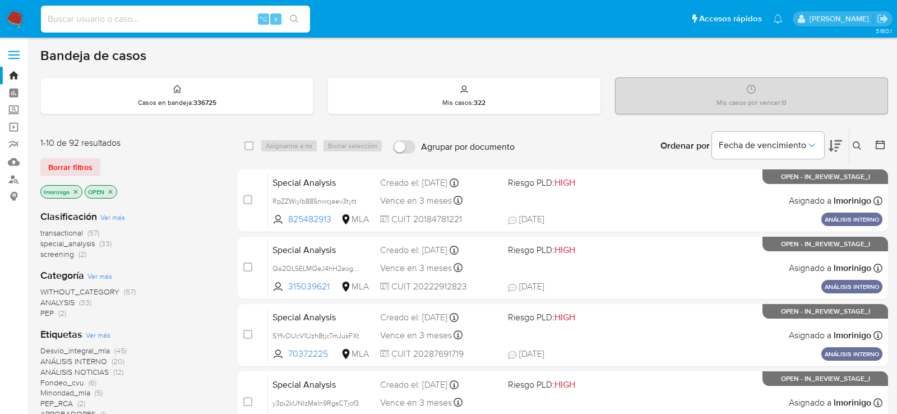
click at [182, 13] on input at bounding box center [175, 19] width 269 height 15
paste input "tzx8LxsFzag11NCiubsoPpiV"
type input "tzx8LxsFzag11NCiubsoPpiV"
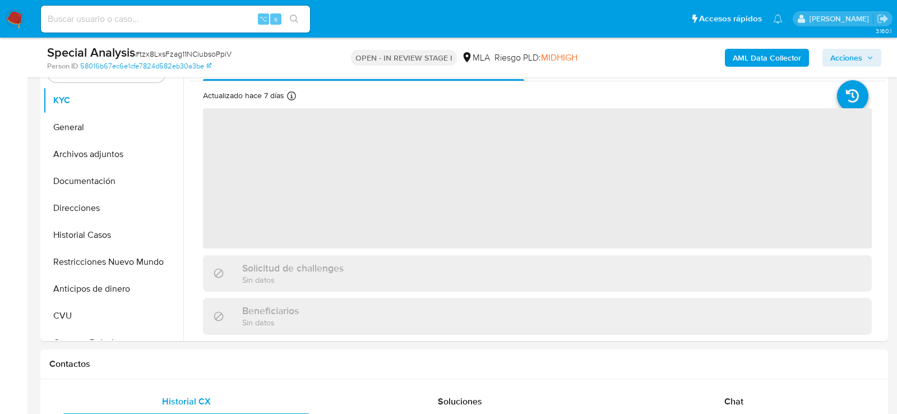
select select "10"
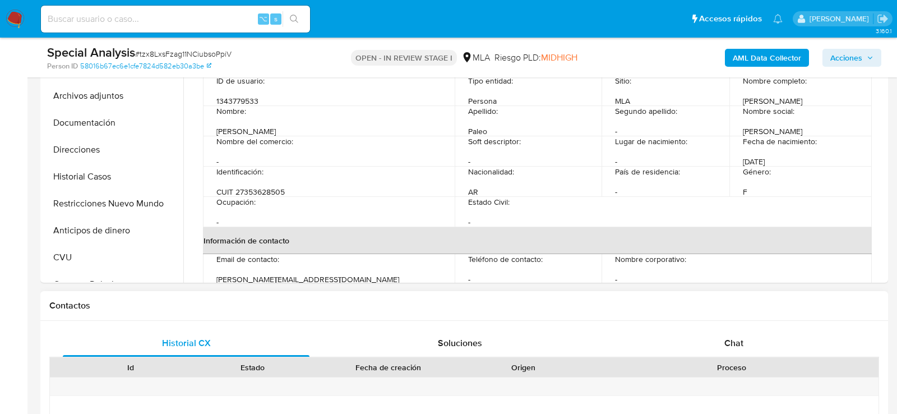
scroll to position [265, 0]
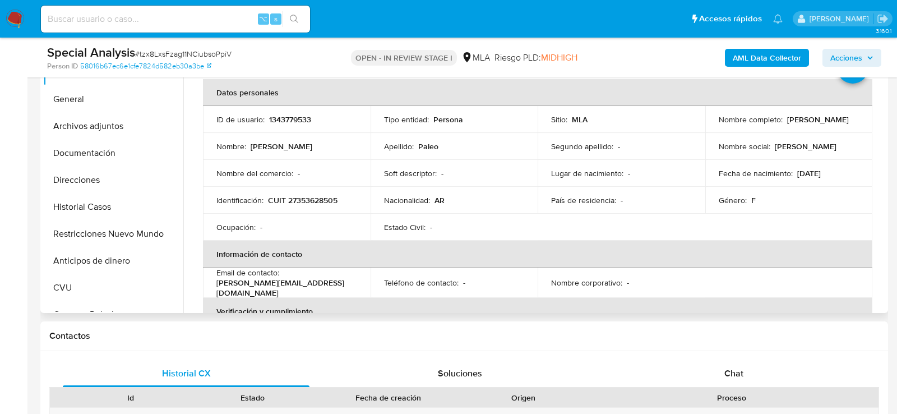
click at [282, 117] on p "1343779533" at bounding box center [290, 119] width 42 height 10
copy p "1343779533"
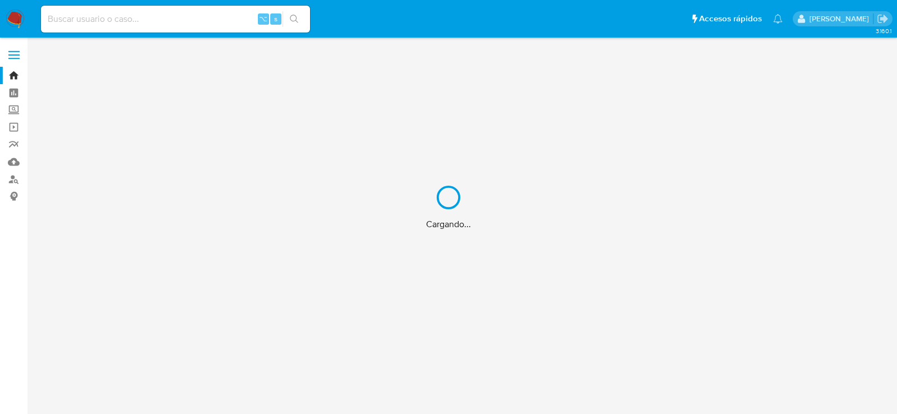
click at [16, 174] on div "Cargando..." at bounding box center [448, 207] width 897 height 414
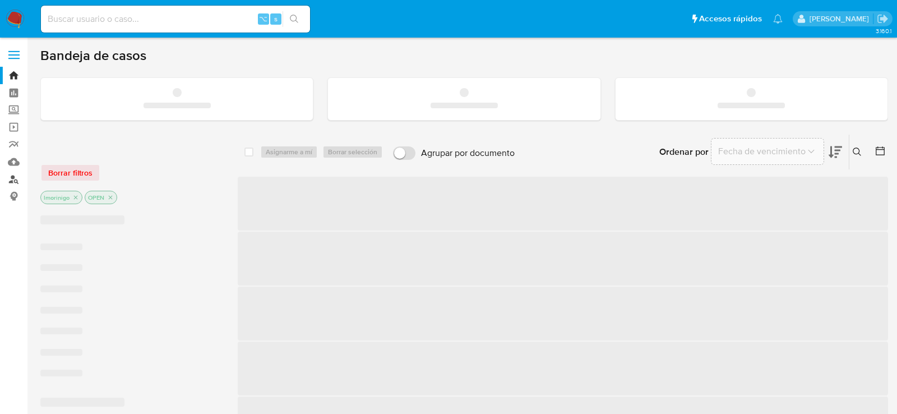
click at [16, 182] on link "Buscador de personas" at bounding box center [66, 179] width 133 height 17
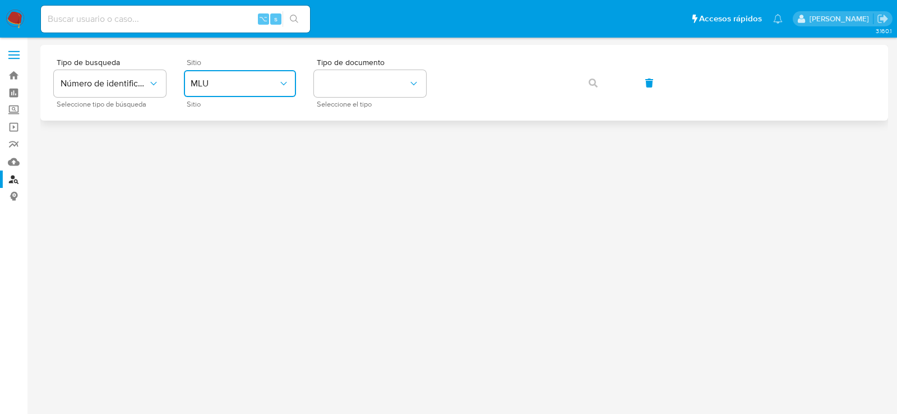
click at [265, 74] on button "MLU" at bounding box center [240, 83] width 112 height 27
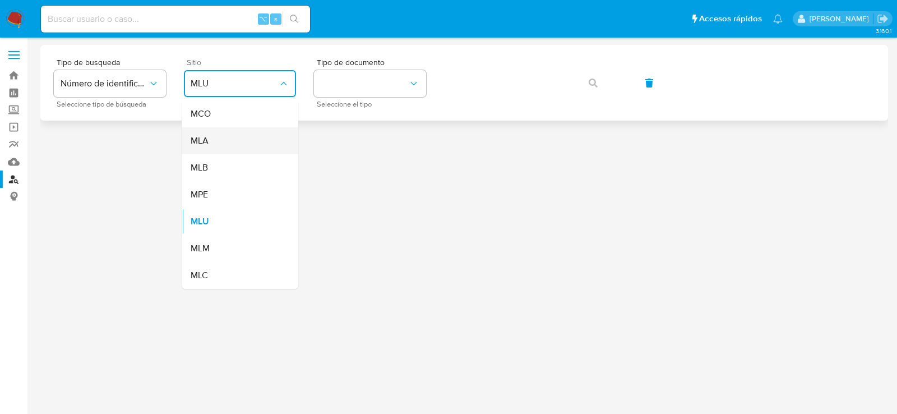
click at [262, 141] on div "MLA" at bounding box center [237, 140] width 92 height 27
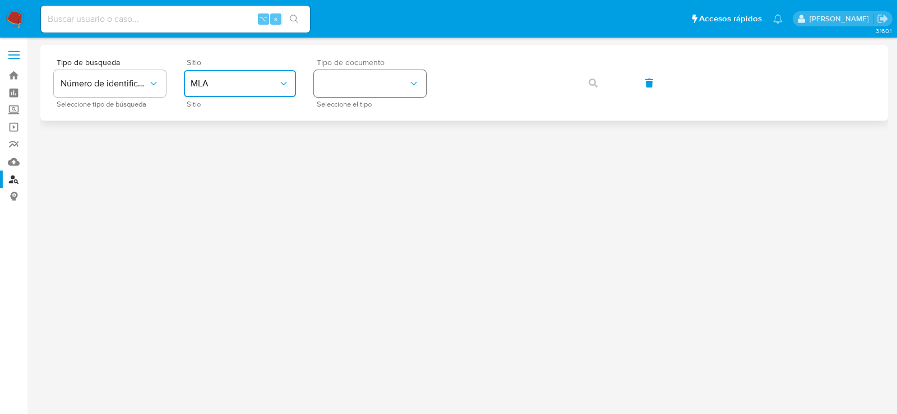
click at [348, 96] on button "identificationType" at bounding box center [370, 83] width 112 height 27
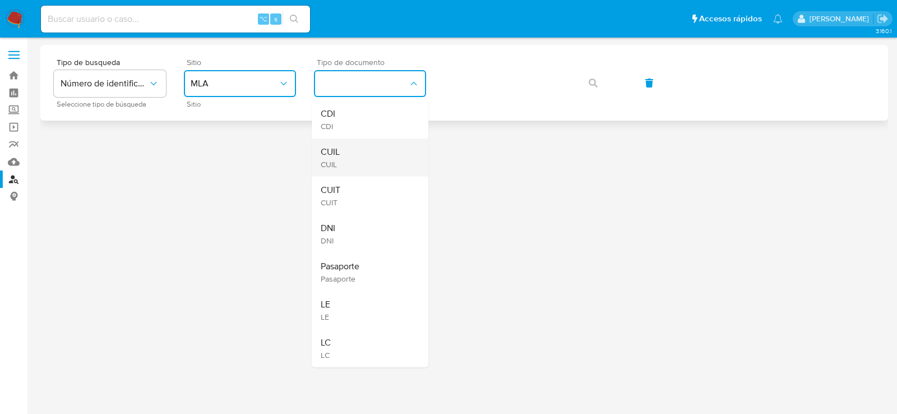
click at [352, 150] on div "CUIL CUIL" at bounding box center [367, 158] width 92 height 38
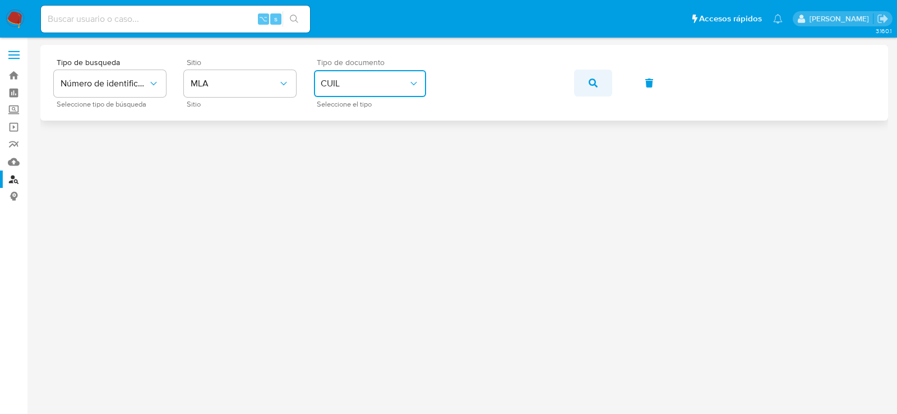
click at [611, 77] on button "button" at bounding box center [593, 83] width 38 height 27
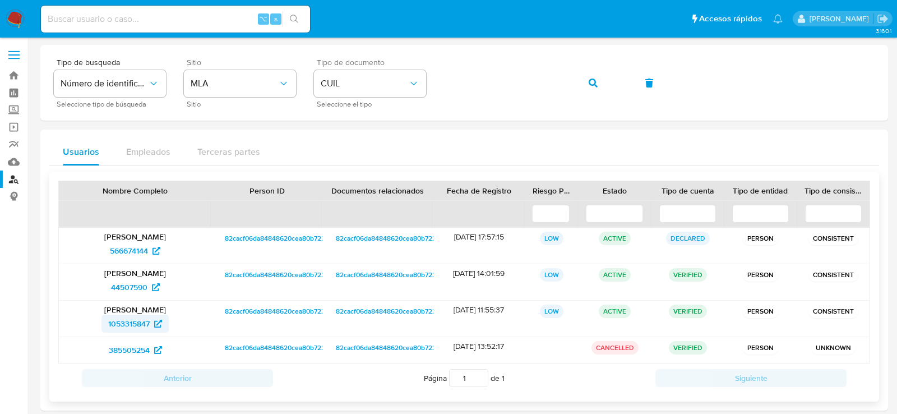
click at [122, 324] on span "1053315847" at bounding box center [129, 324] width 42 height 18
click at [121, 321] on span "1053315847" at bounding box center [129, 324] width 42 height 18
click at [129, 288] on span "44507590" at bounding box center [129, 287] width 36 height 18
click at [145, 248] on span "566674144" at bounding box center [129, 251] width 38 height 18
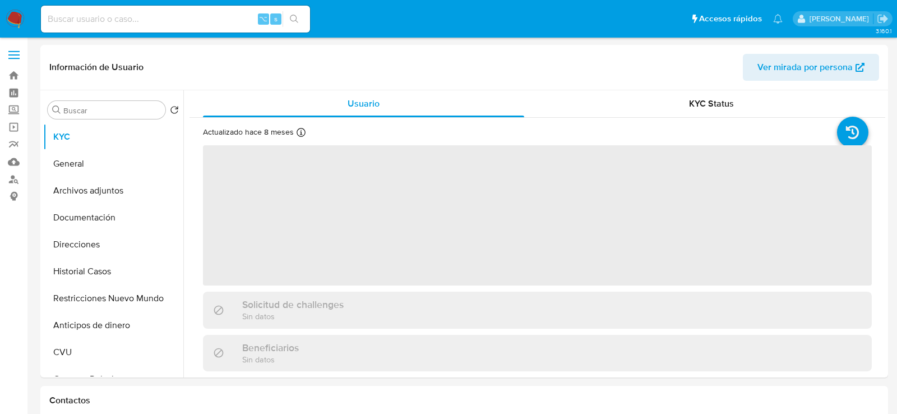
select select "10"
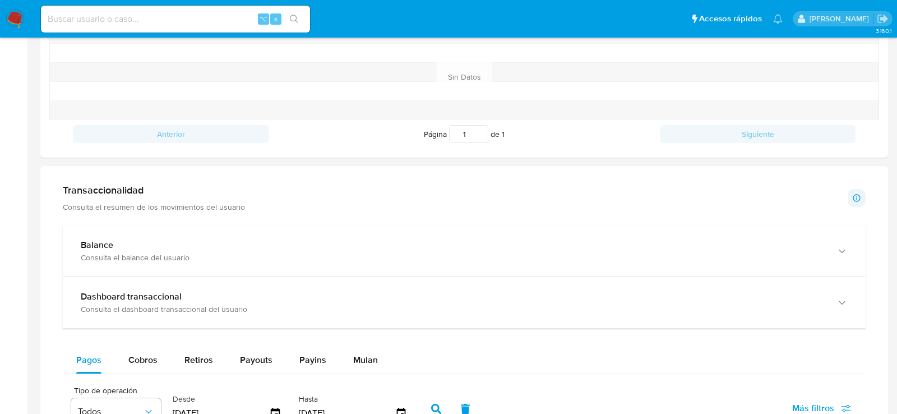
scroll to position [447, 0]
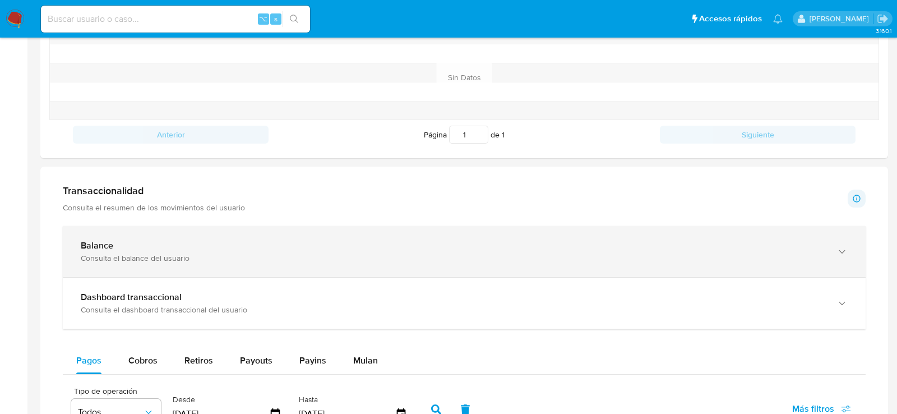
click at [177, 254] on div "Consulta el balance del usuario" at bounding box center [453, 258] width 745 height 10
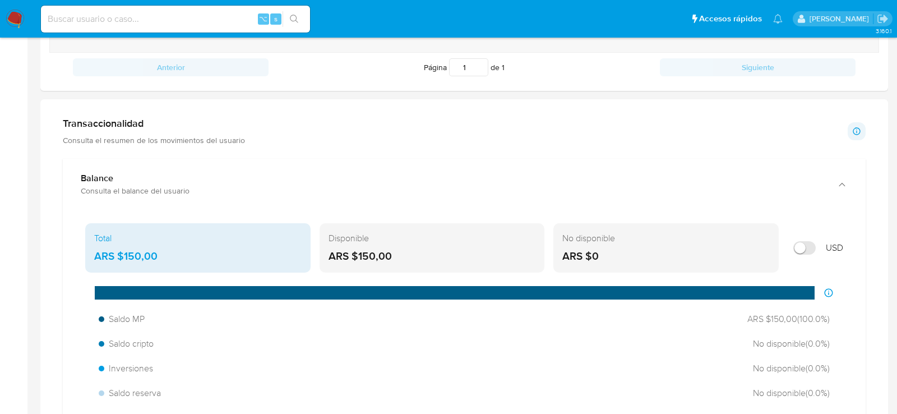
scroll to position [537, 0]
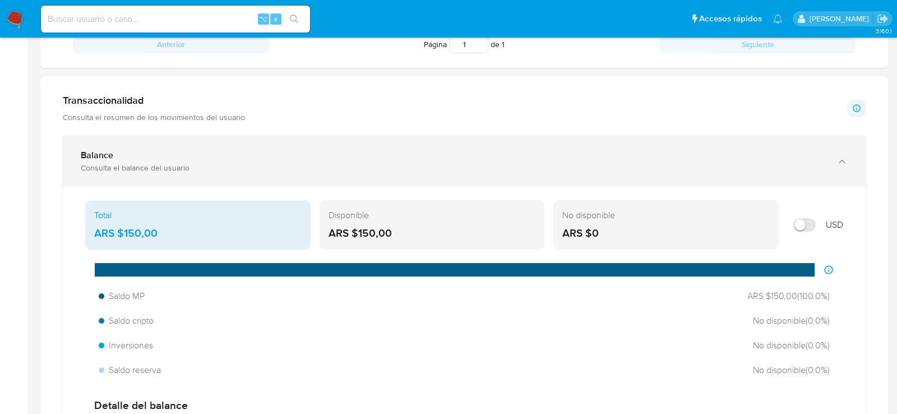
click at [256, 150] on div "Balance" at bounding box center [453, 155] width 745 height 11
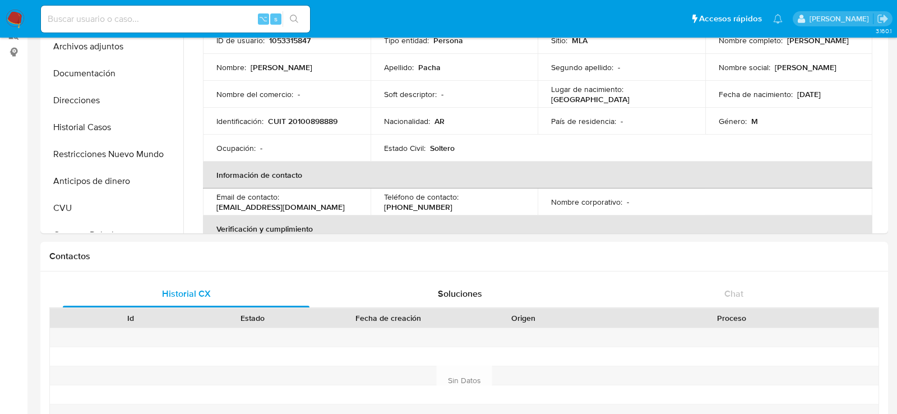
scroll to position [0, 0]
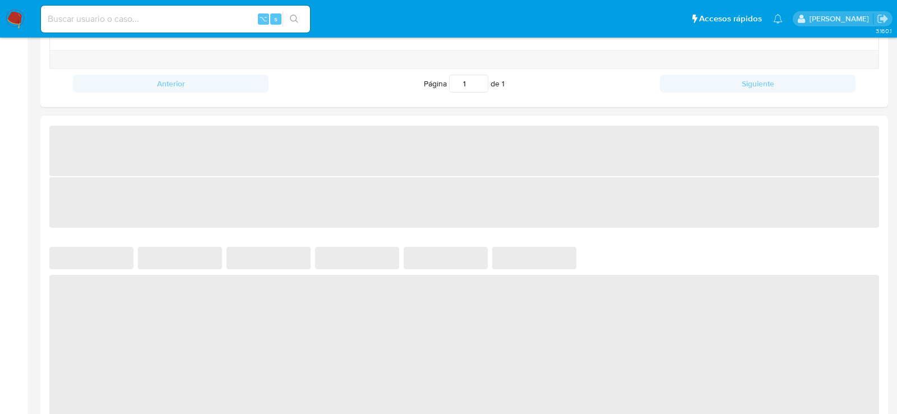
select select "10"
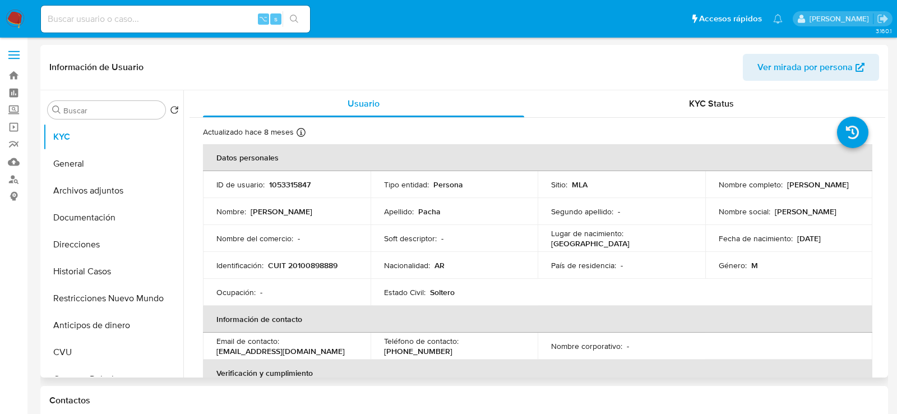
click at [802, 65] on span "Ver mirada por persona" at bounding box center [805, 67] width 95 height 27
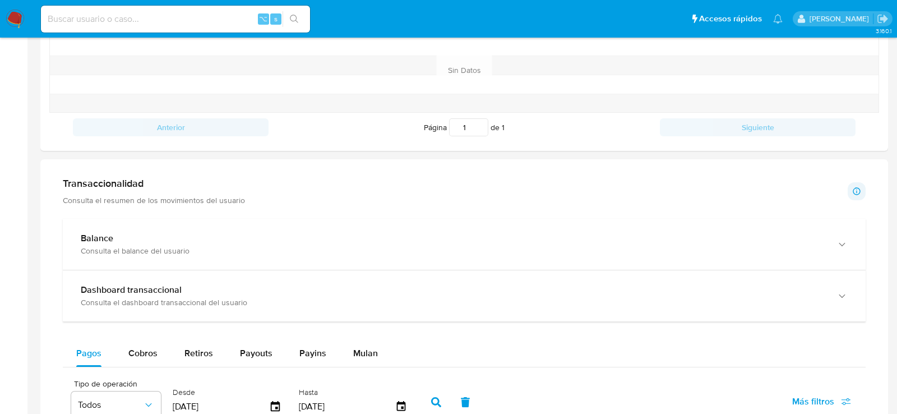
scroll to position [528, 0]
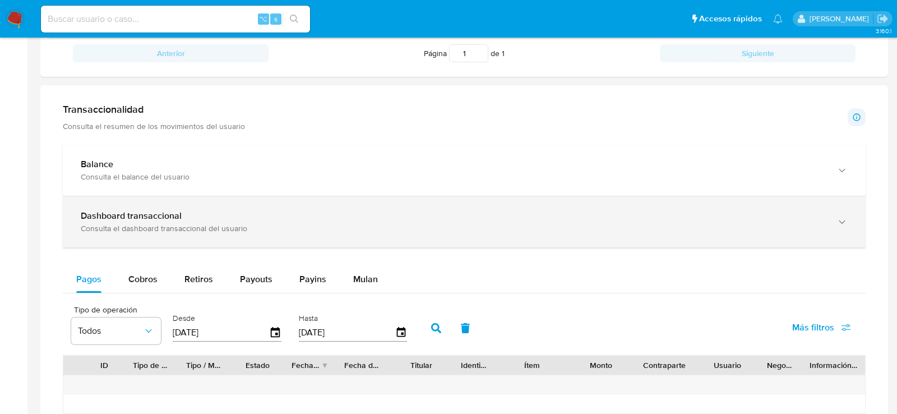
click at [160, 214] on b "Dashboard transaccional" at bounding box center [131, 215] width 101 height 13
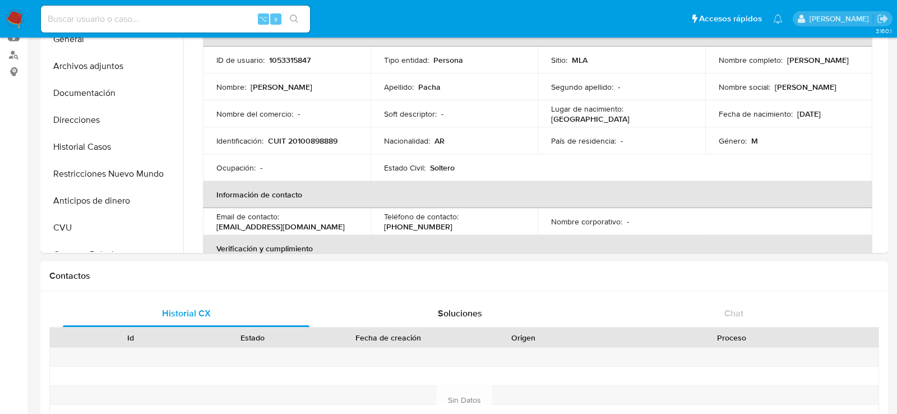
scroll to position [0, 0]
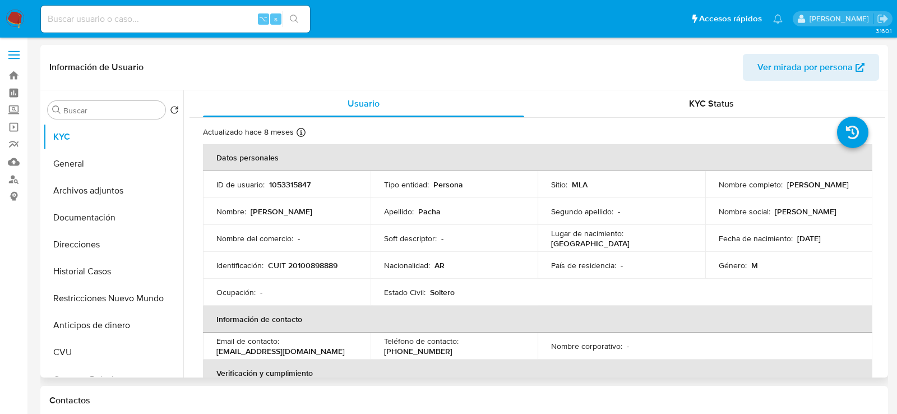
click at [294, 193] on td "ID de usuario : 1053315847" at bounding box center [287, 184] width 168 height 27
click at [294, 186] on p "1053315847" at bounding box center [290, 184] width 42 height 10
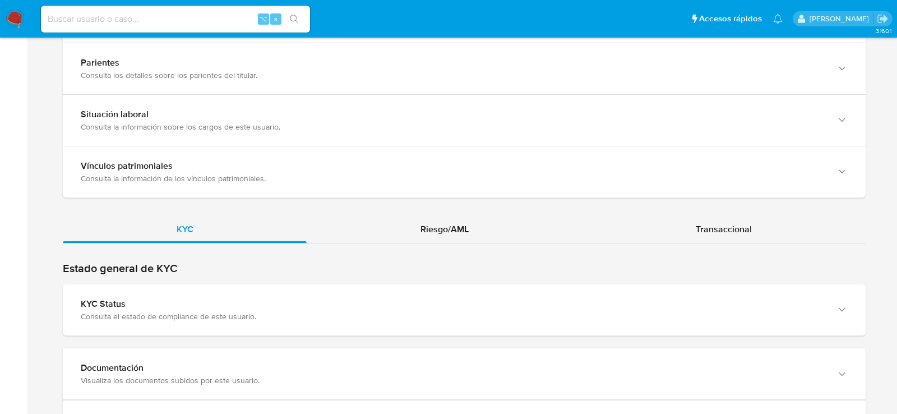
scroll to position [863, 0]
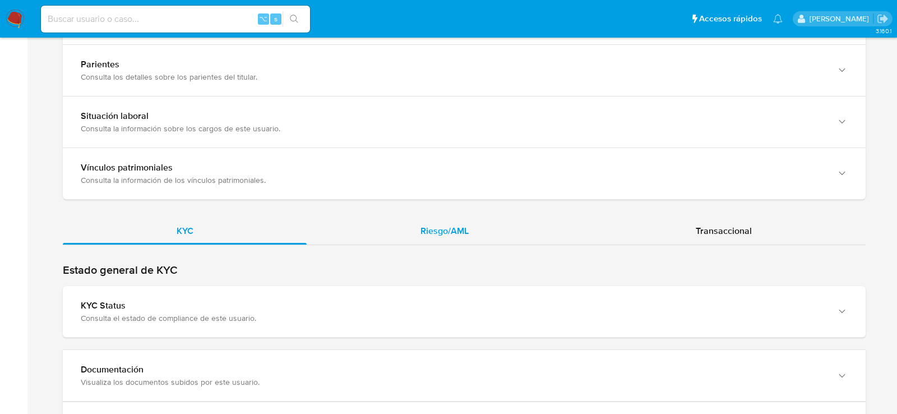
click at [426, 238] on div "Riesgo/AML" at bounding box center [444, 231] width 275 height 27
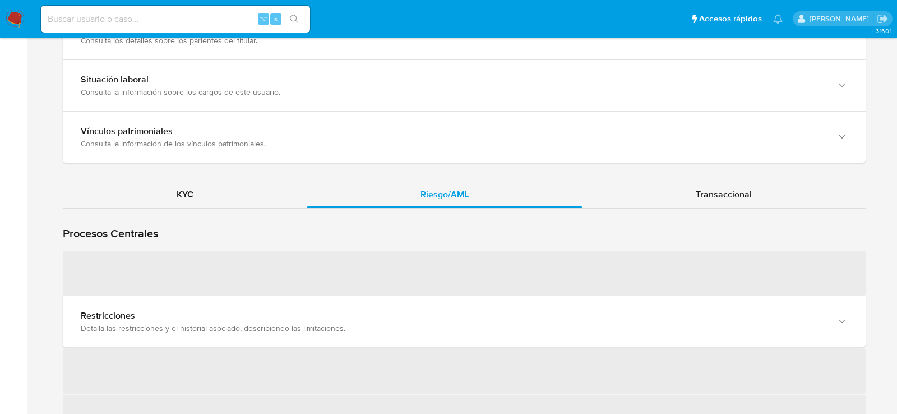
scroll to position [931, 0]
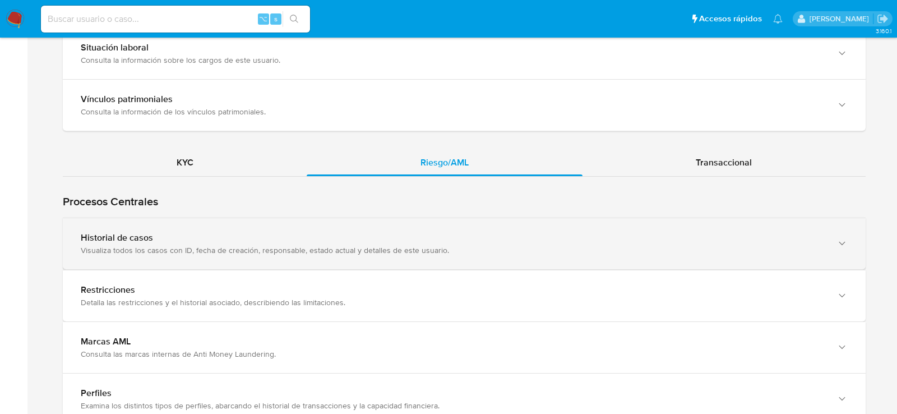
drag, startPoint x: 658, startPoint y: 164, endPoint x: 514, endPoint y: 215, distance: 152.4
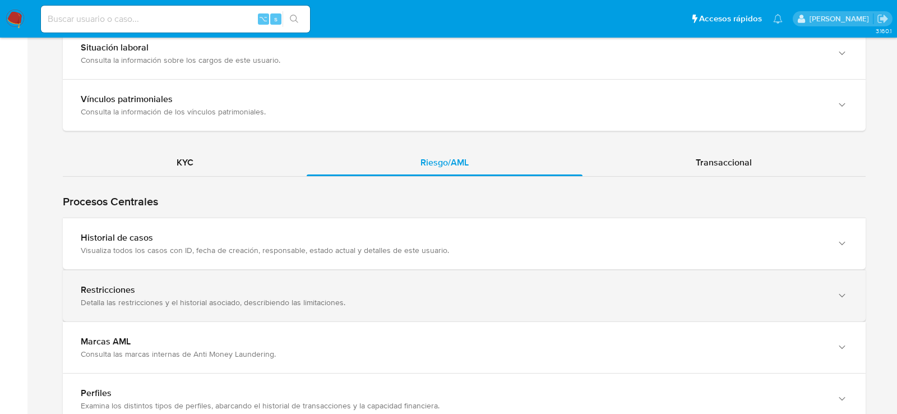
click at [333, 270] on div "Restricciones Detalla las restricciones y el historial asociado, describiendo l…" at bounding box center [464, 295] width 803 height 51
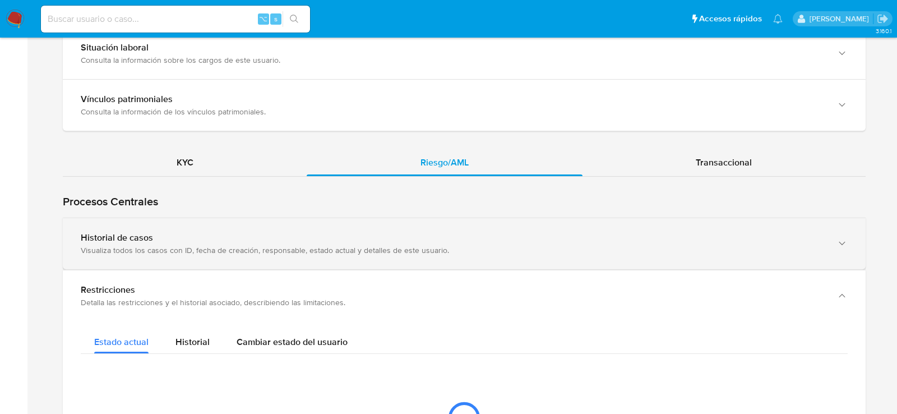
click at [307, 250] on div "Visualiza todos los casos con ID, fecha de creación, responsable, estado actual…" at bounding box center [453, 250] width 745 height 10
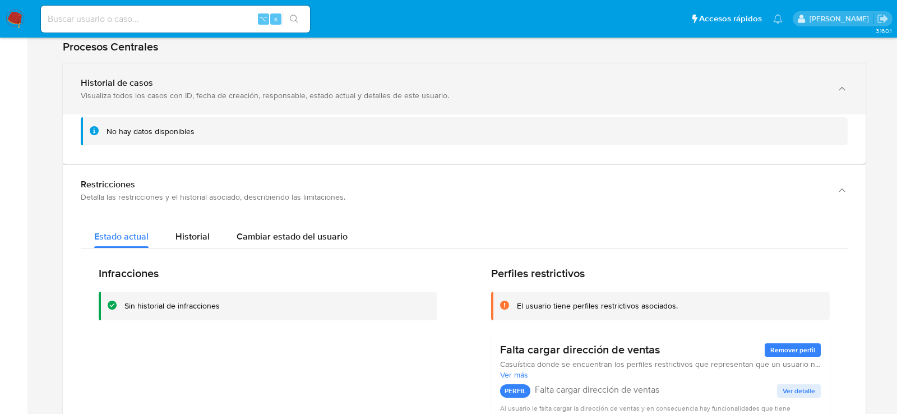
scroll to position [1132, 0]
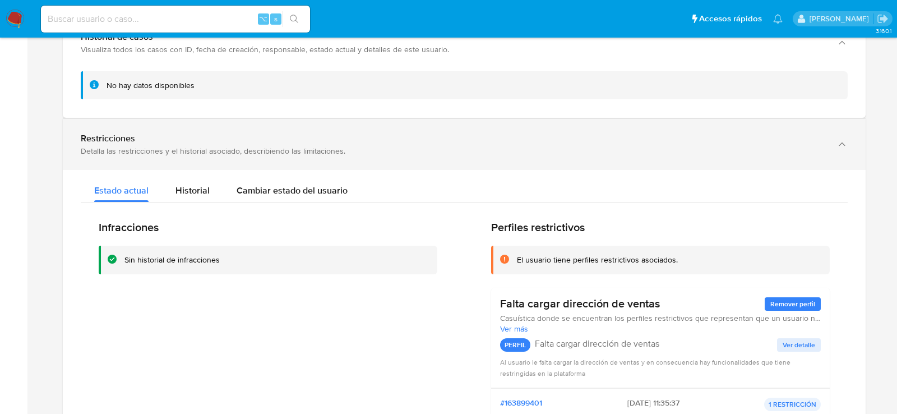
click at [477, 139] on div "Restricciones" at bounding box center [453, 138] width 745 height 11
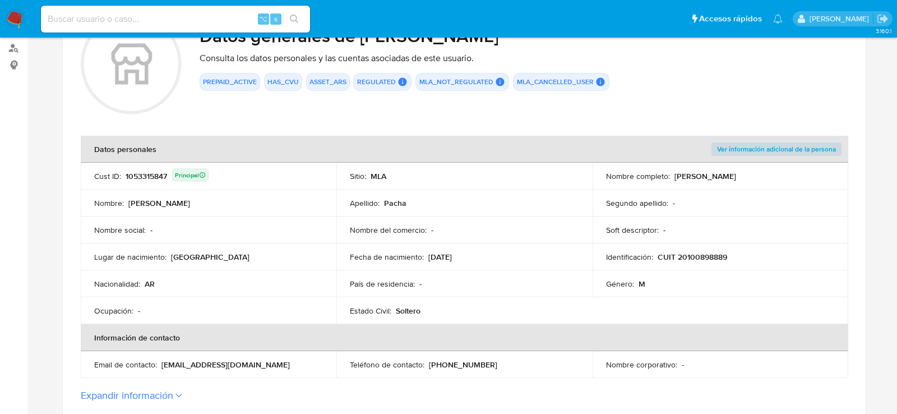
scroll to position [0, 0]
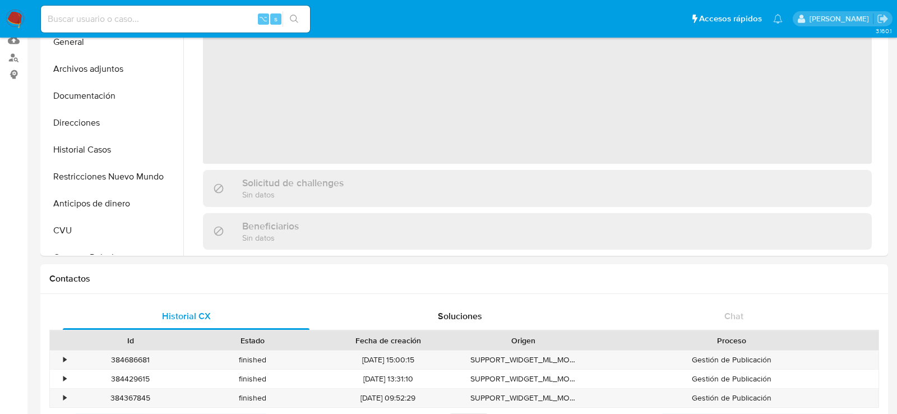
select select "10"
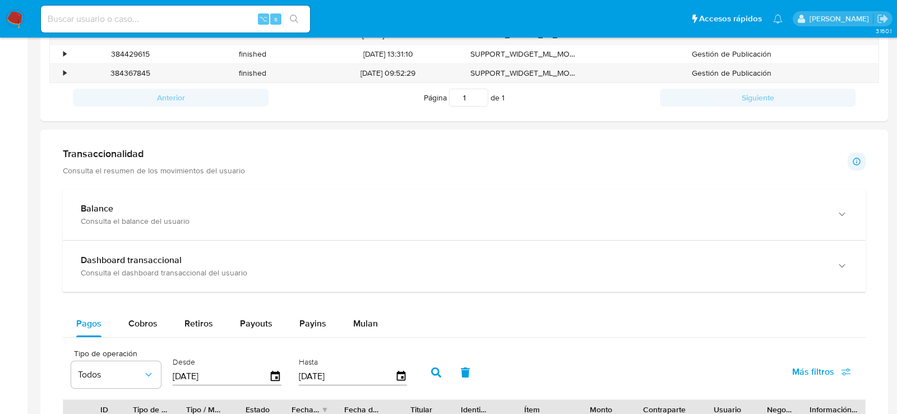
scroll to position [445, 0]
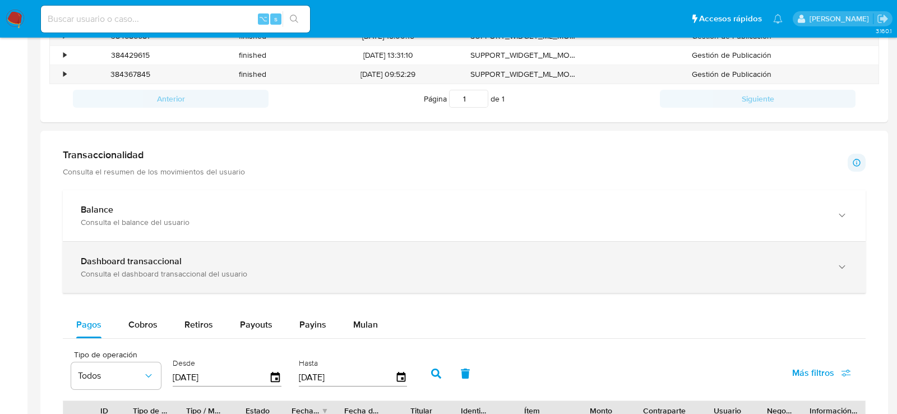
click at [139, 256] on b "Dashboard transaccional" at bounding box center [131, 261] width 101 height 13
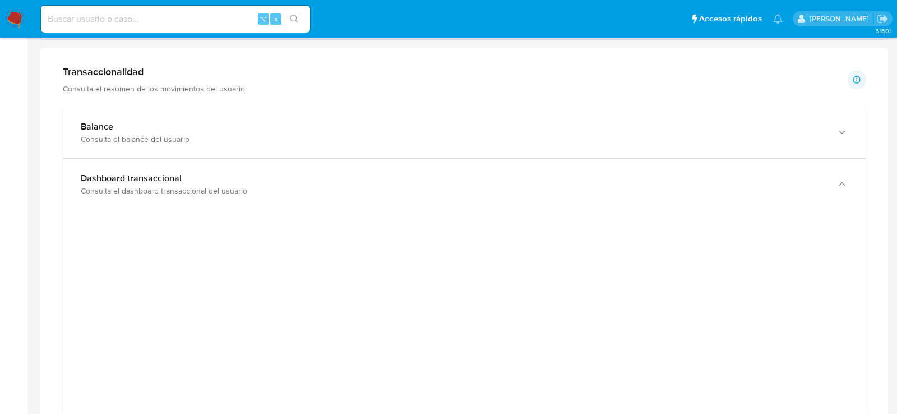
scroll to position [598, 0]
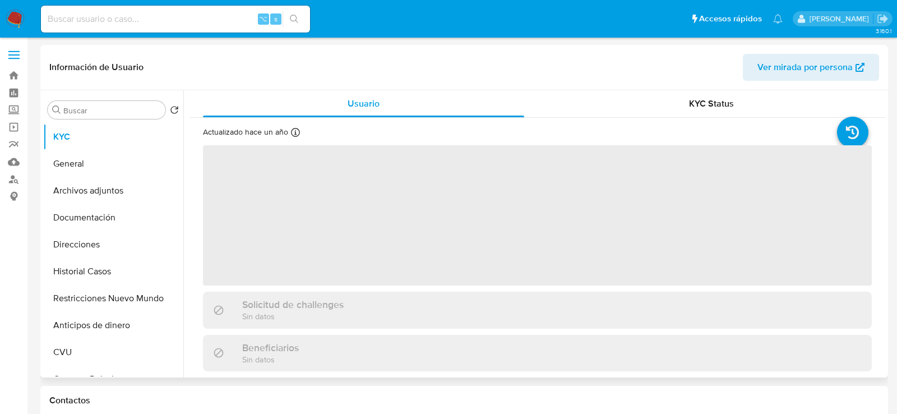
select select "10"
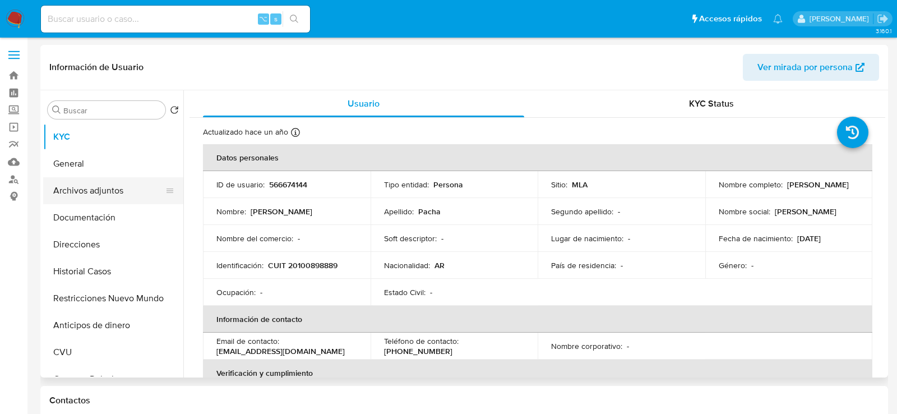
click at [86, 204] on ul "KYC General Archivos adjuntos Documentación Direcciones Historial Casos Restric…" at bounding box center [113, 249] width 140 height 253
click at [86, 209] on button "Documentación" at bounding box center [108, 217] width 131 height 27
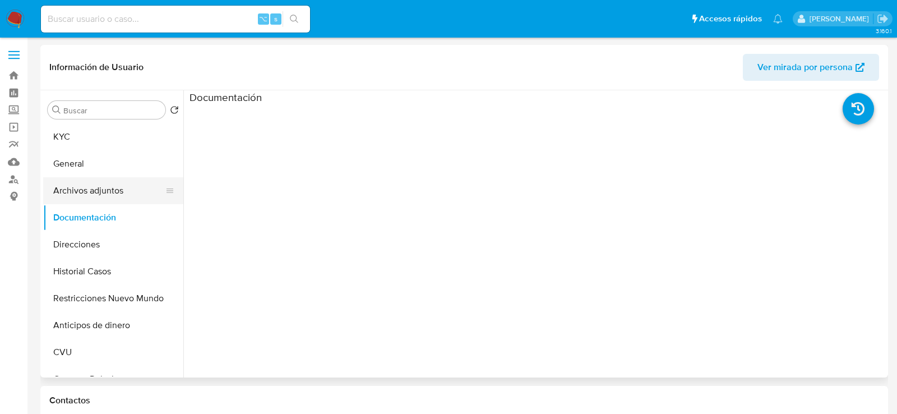
click at [86, 190] on button "Archivos adjuntos" at bounding box center [108, 190] width 131 height 27
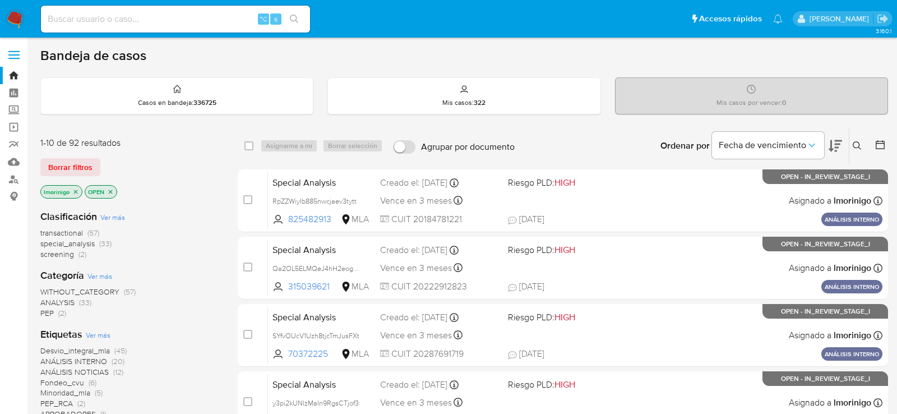
click at [860, 139] on button at bounding box center [859, 145] width 19 height 13
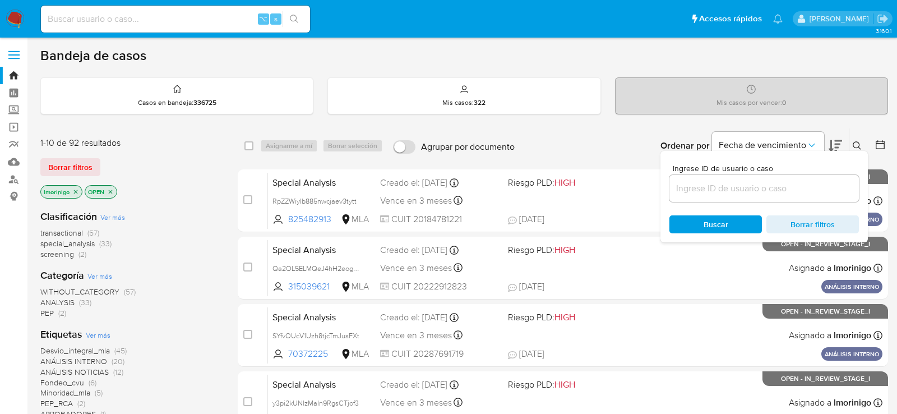
click at [756, 181] on input at bounding box center [765, 188] width 190 height 15
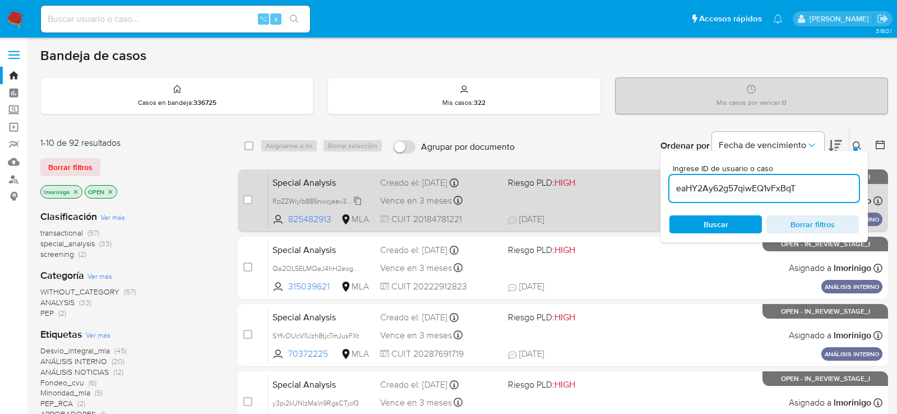
type input "eaHY2Ay62g57qiwEQ1vFxBqT"
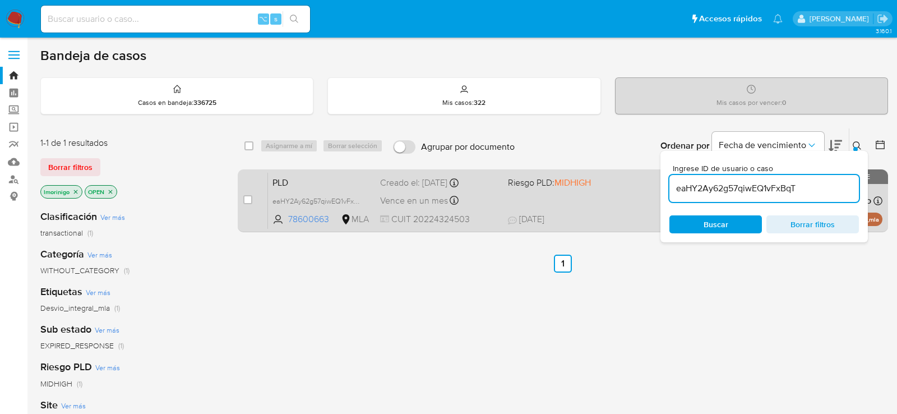
click at [242, 200] on div "case-item-checkbox No es posible asignar el caso PLD eaHY2Ay62g57qiwEQ1vFxBqT 7…" at bounding box center [563, 200] width 651 height 63
click at [247, 200] on input "checkbox" at bounding box center [247, 199] width 9 height 9
checkbox input "true"
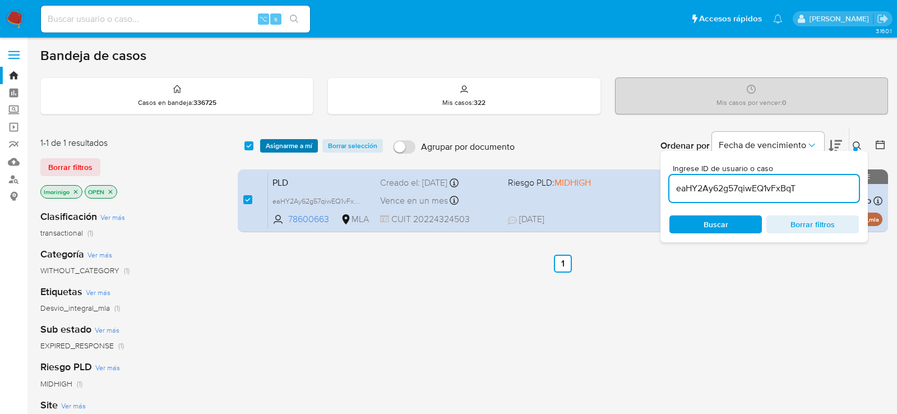
click at [280, 142] on span "Asignarme a mí" at bounding box center [289, 145] width 47 height 11
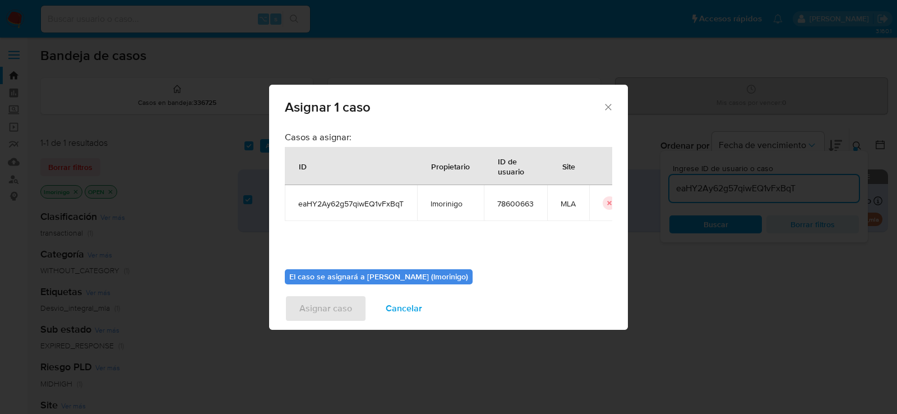
scroll to position [57, 0]
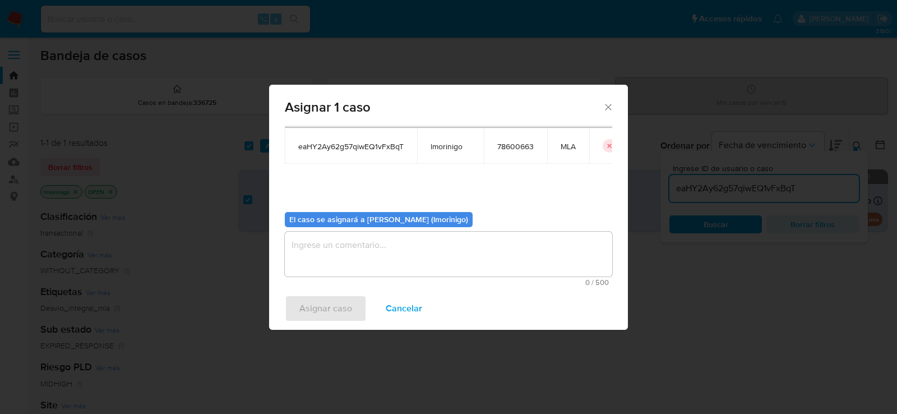
click at [375, 252] on textarea "assign-modal" at bounding box center [449, 254] width 328 height 45
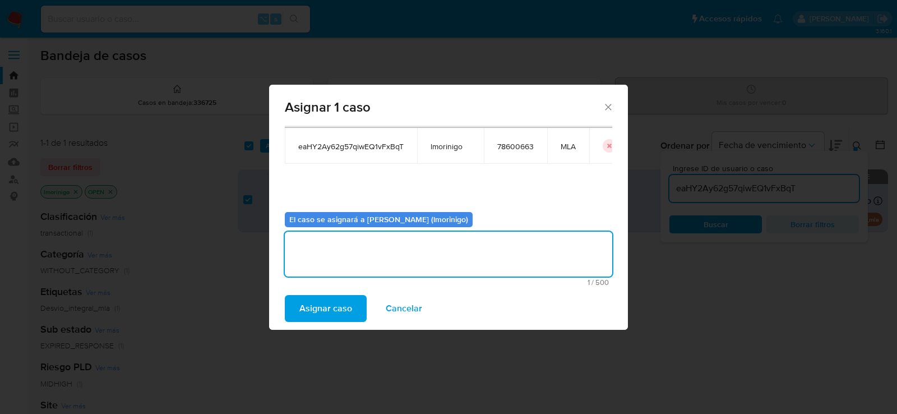
click at [329, 307] on span "Asignar caso" at bounding box center [326, 308] width 53 height 25
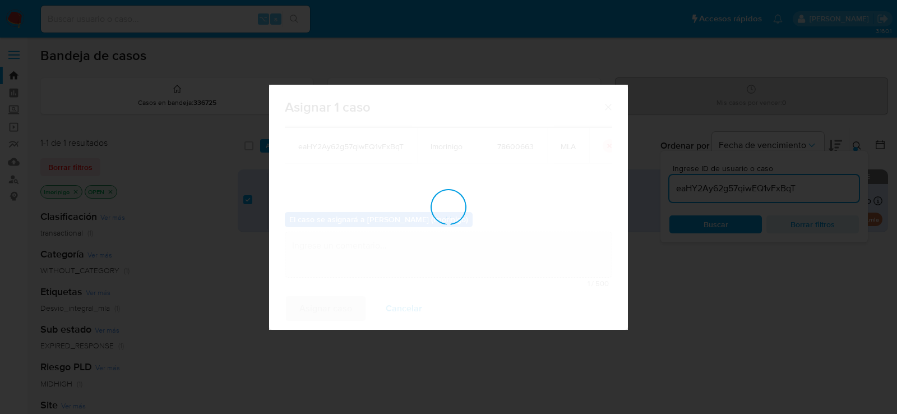
checkbox input "false"
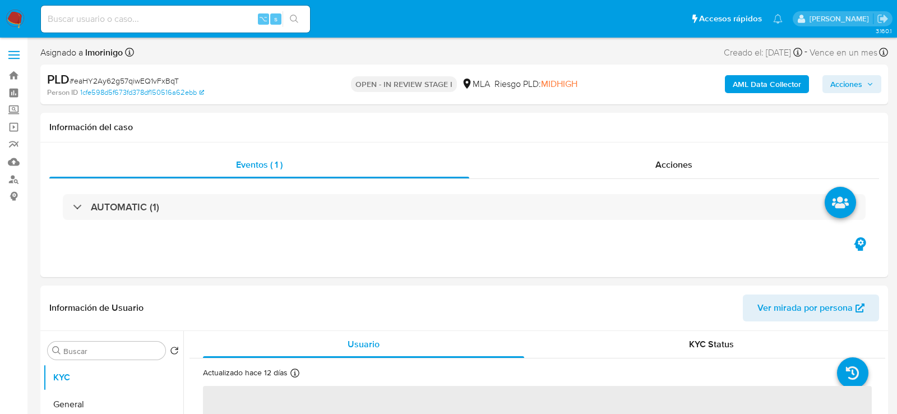
select select "10"
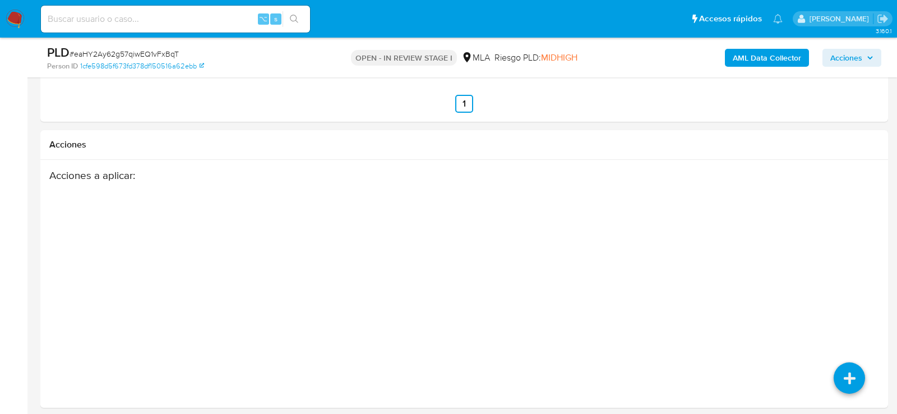
scroll to position [1650, 0]
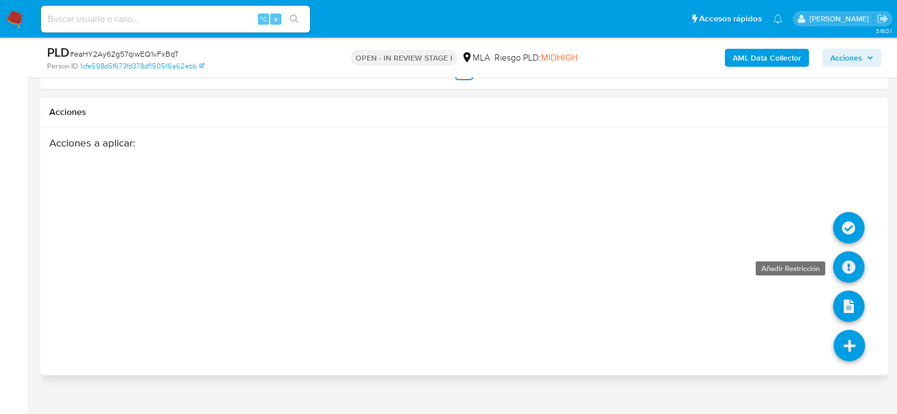
click at [854, 251] on icon at bounding box center [848, 266] width 31 height 31
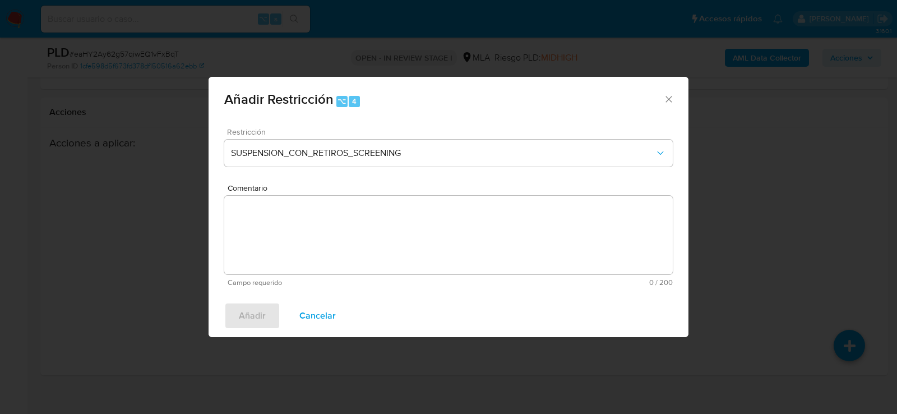
click at [236, 138] on div "Restricción SUSPENSION_CON_RETIROS_SCREENING" at bounding box center [448, 154] width 449 height 53
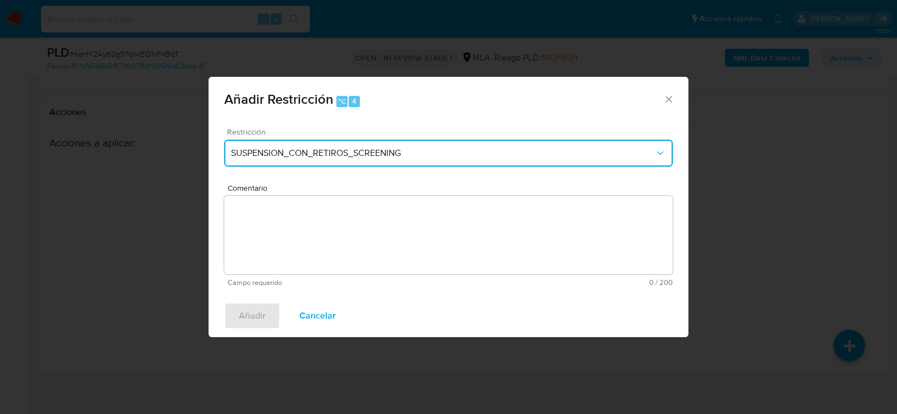
click at [246, 150] on span "SUSPENSION_CON_RETIROS_SCREENING" at bounding box center [443, 153] width 424 height 11
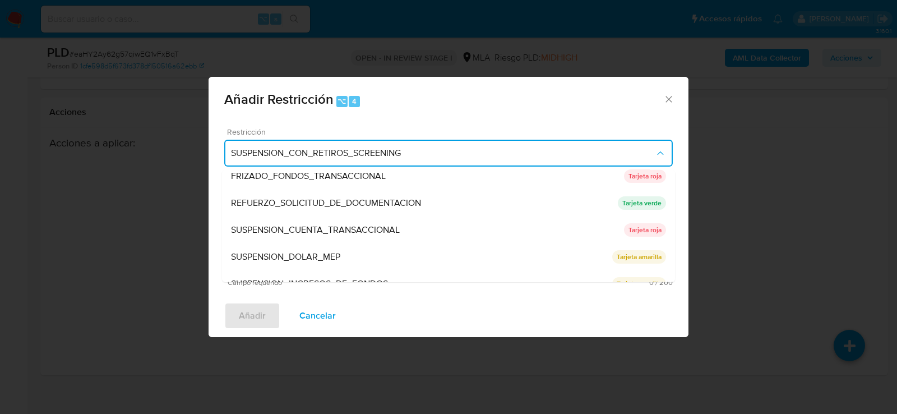
scroll to position [231, 0]
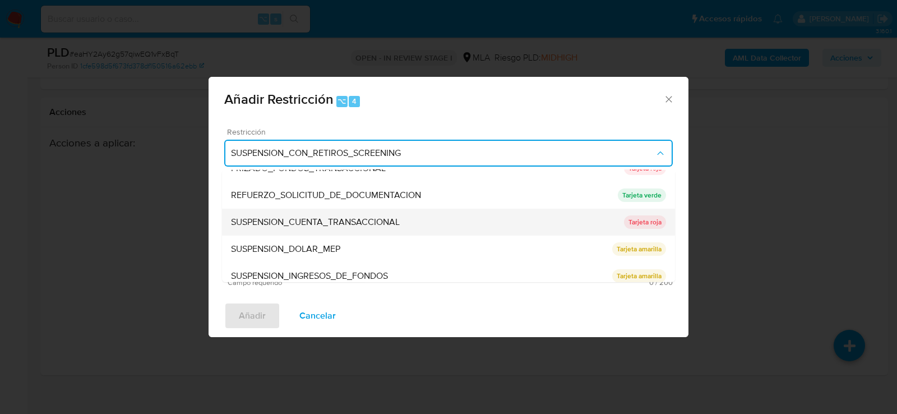
click at [278, 224] on span "SUSPENSION_CUENTA_TRANSACCIONAL" at bounding box center [315, 222] width 169 height 11
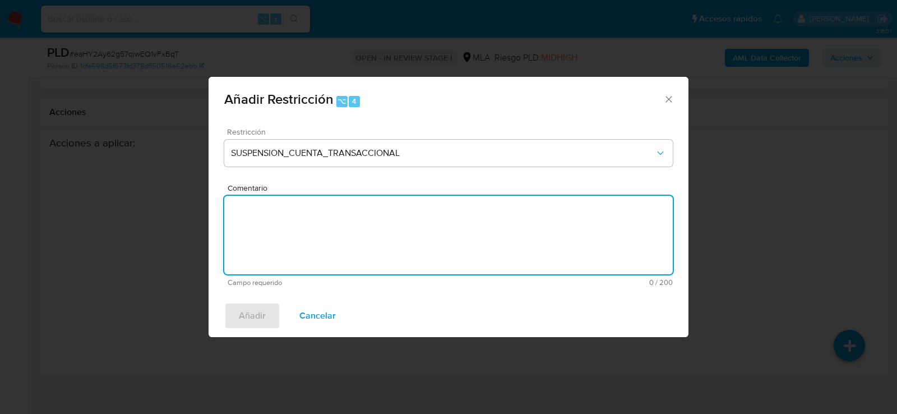
click at [278, 224] on textarea "Comentario" at bounding box center [448, 235] width 449 height 79
type textarea "aml"
click at [247, 292] on div "Restricción SUSPENSION_CUENTA_TRANSACCIONAL Comentario aml Campo requerido 3 / …" at bounding box center [449, 207] width 480 height 176
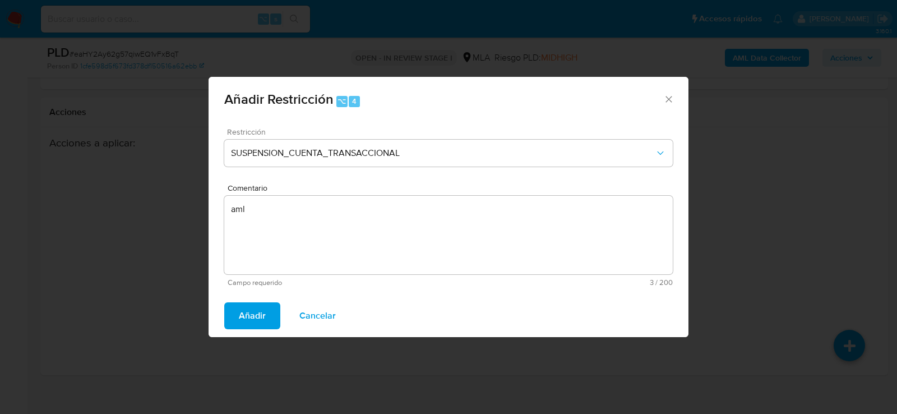
click at [247, 310] on span "Añadir" at bounding box center [252, 315] width 27 height 25
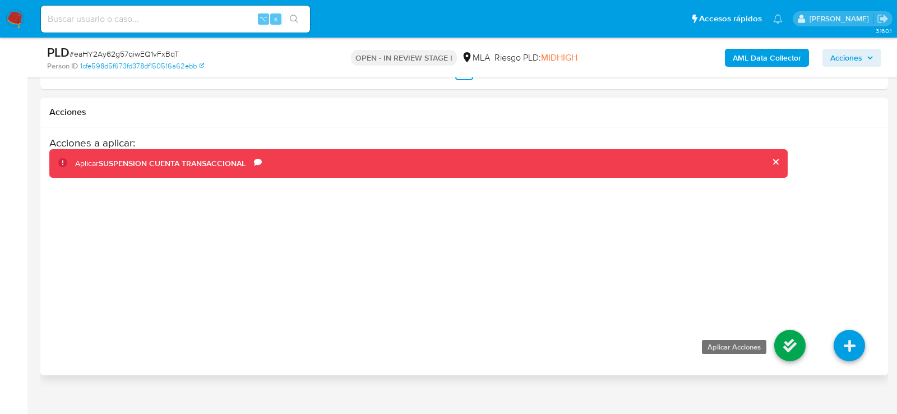
click at [799, 330] on icon at bounding box center [790, 345] width 31 height 31
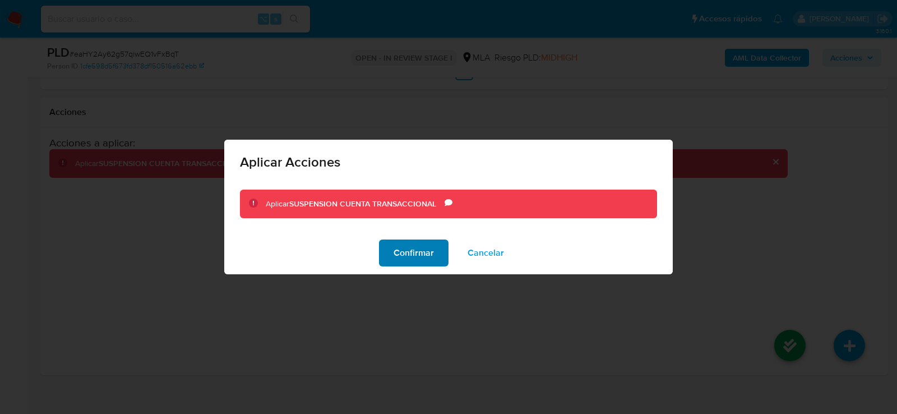
click at [384, 245] on button "Confirmar" at bounding box center [414, 253] width 70 height 27
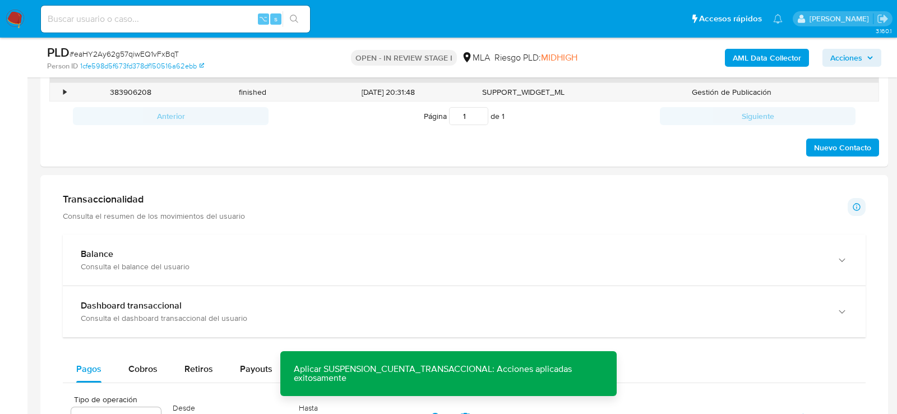
scroll to position [492, 0]
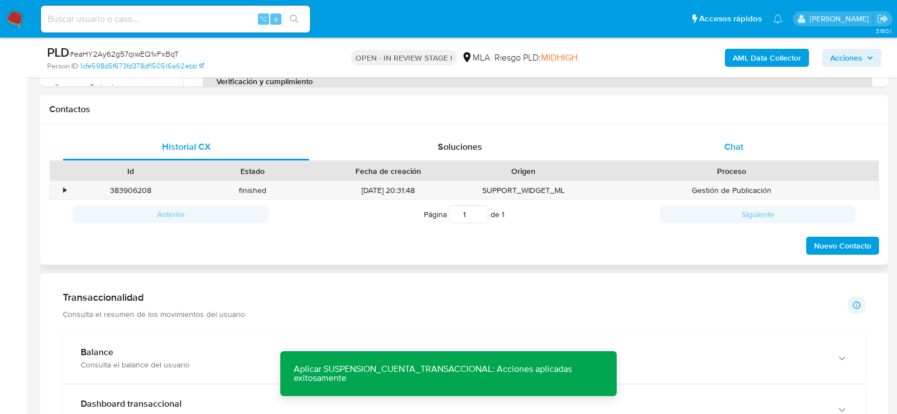
click at [669, 138] on div "Chat" at bounding box center [734, 146] width 247 height 27
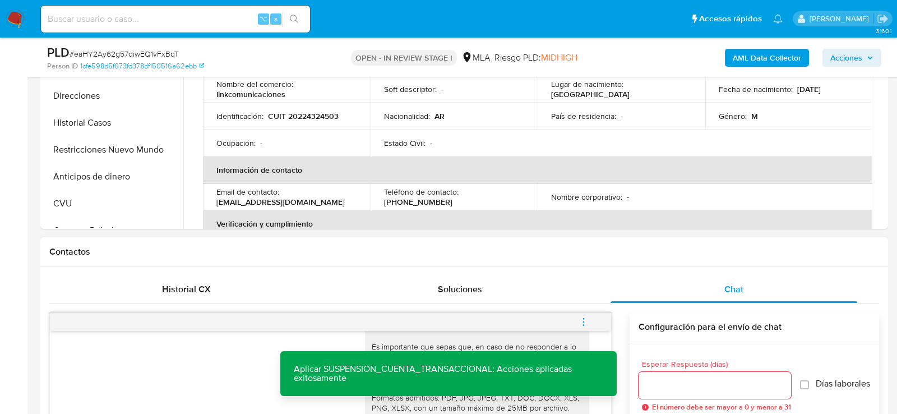
scroll to position [310, 0]
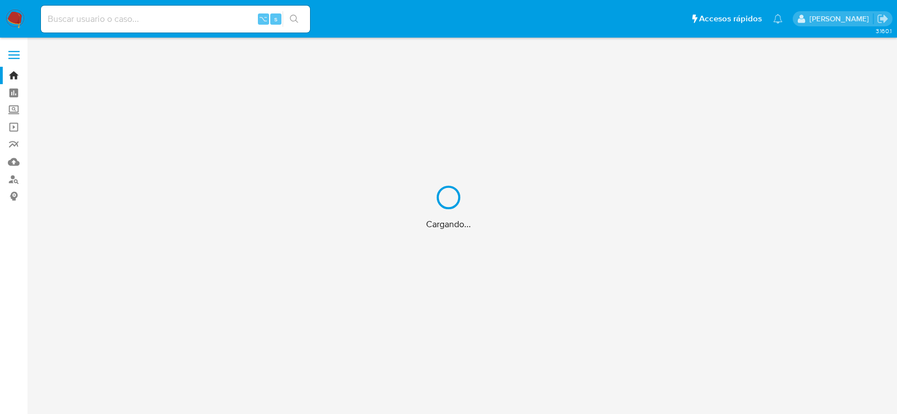
click at [13, 181] on div "Cargando..." at bounding box center [448, 207] width 897 height 414
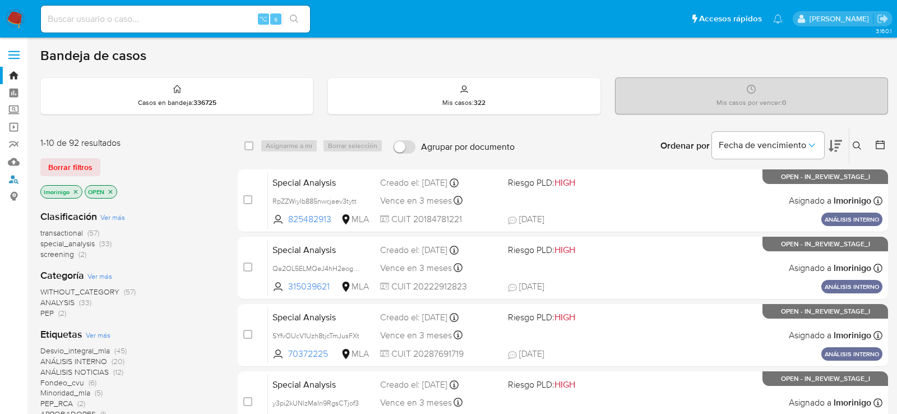
click at [13, 181] on link "Buscador de personas" at bounding box center [66, 179] width 133 height 17
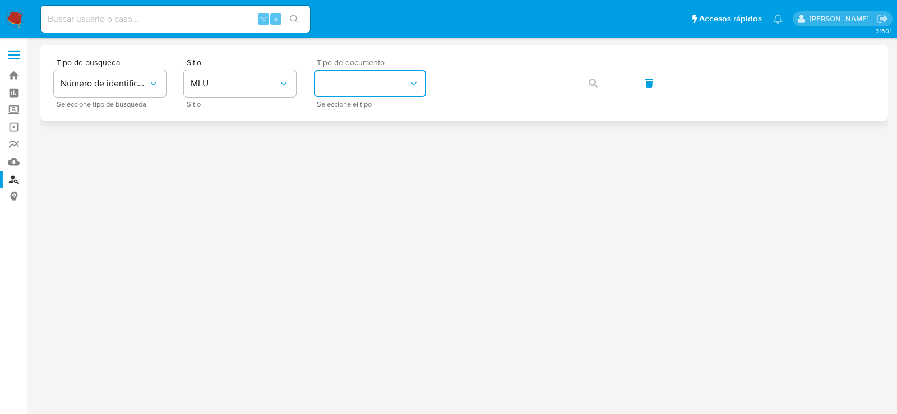
click at [379, 81] on button "identificationType" at bounding box center [370, 83] width 112 height 27
click at [234, 73] on button "MLU" at bounding box center [240, 83] width 112 height 27
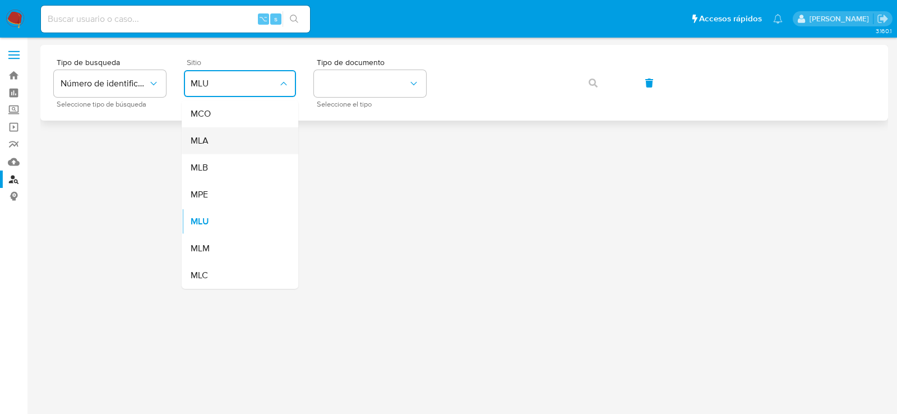
click at [228, 142] on div "MLA" at bounding box center [237, 140] width 92 height 27
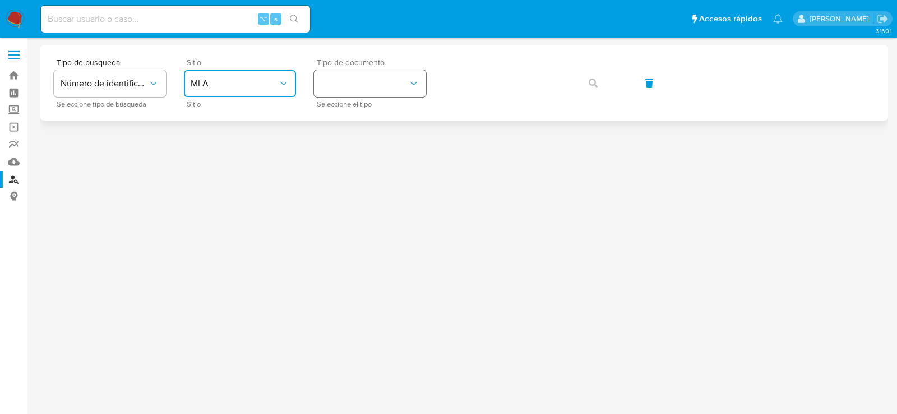
click at [381, 95] on button "identificationType" at bounding box center [370, 83] width 112 height 27
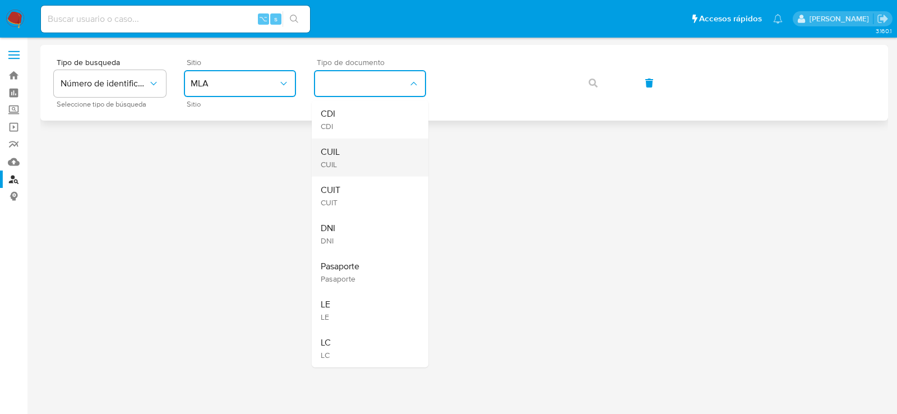
drag, startPoint x: 367, startPoint y: 130, endPoint x: 369, endPoint y: 148, distance: 18.6
click at [369, 148] on ul "CDI CDI CUIL CUIL CUIT CUIT DNI DNI Pasaporte Pasaporte LE LE LC LC" at bounding box center [370, 233] width 117 height 267
click at [369, 148] on div "CUIL CUIL" at bounding box center [367, 158] width 92 height 38
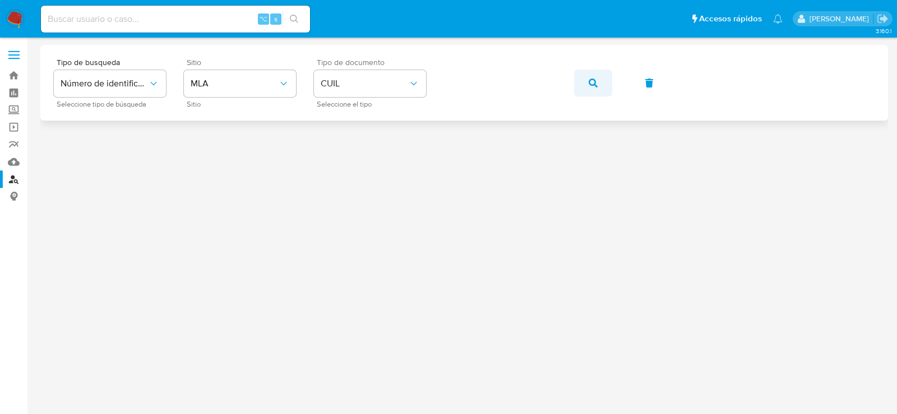
click at [584, 84] on button "button" at bounding box center [593, 83] width 38 height 27
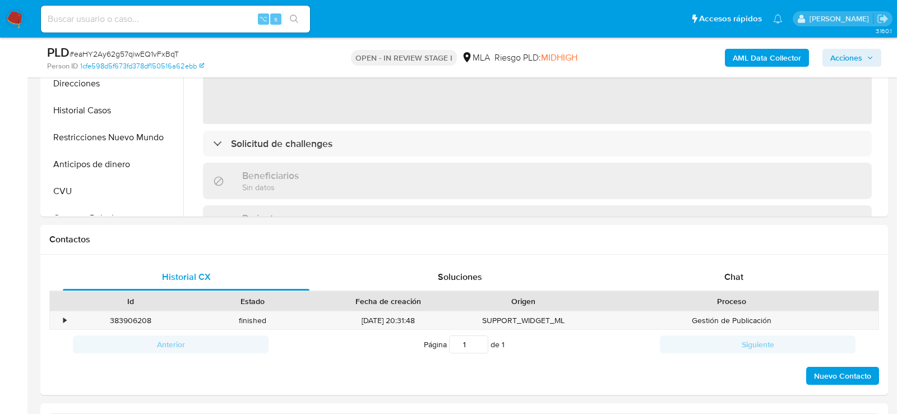
scroll to position [371, 0]
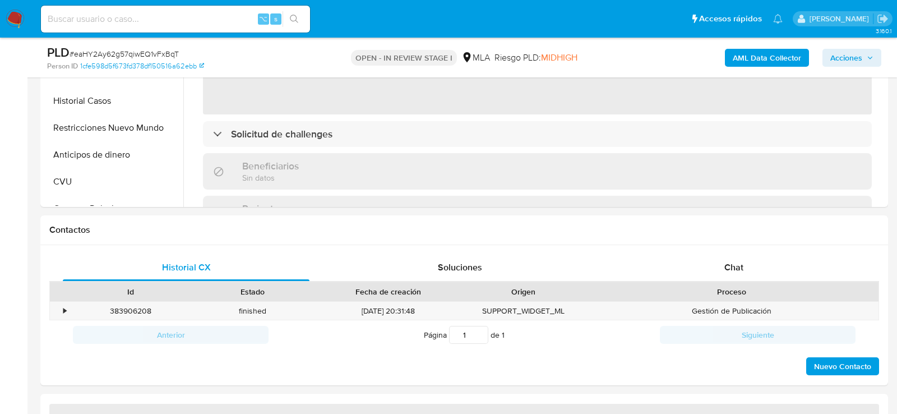
select select "10"
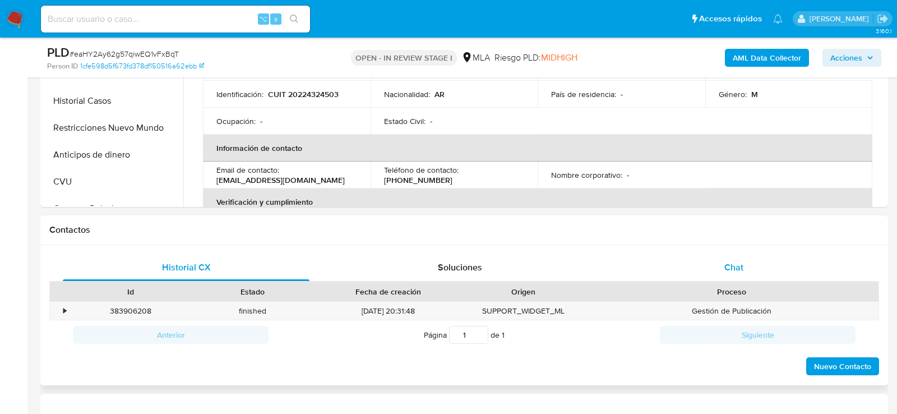
click at [708, 263] on div "Chat" at bounding box center [734, 267] width 247 height 27
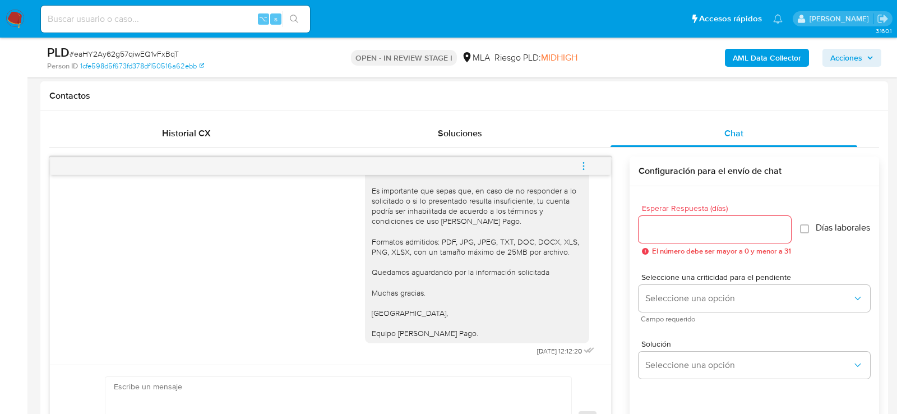
scroll to position [509, 0]
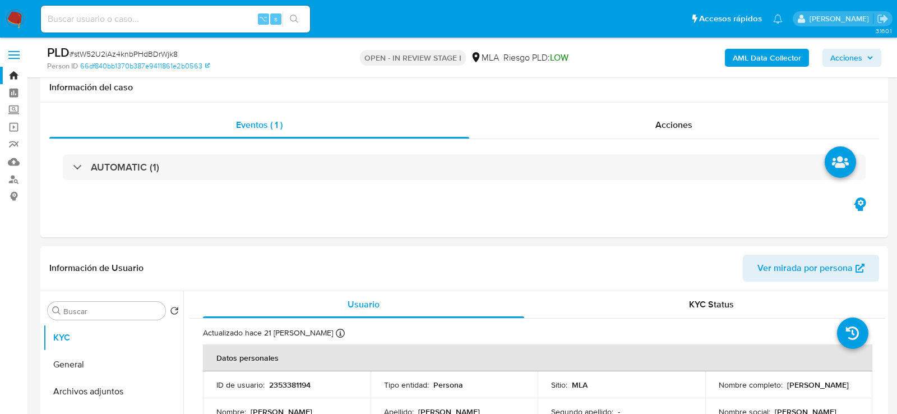
select select "10"
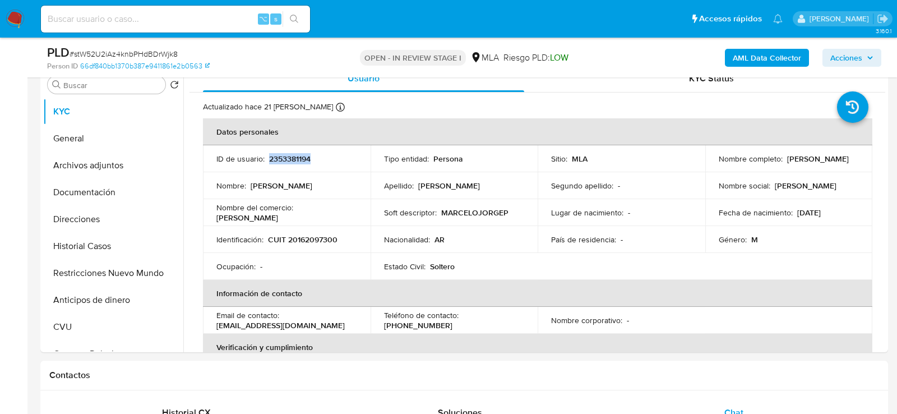
scroll to position [693, 0]
click at [101, 251] on button "Historial Casos" at bounding box center [108, 246] width 131 height 27
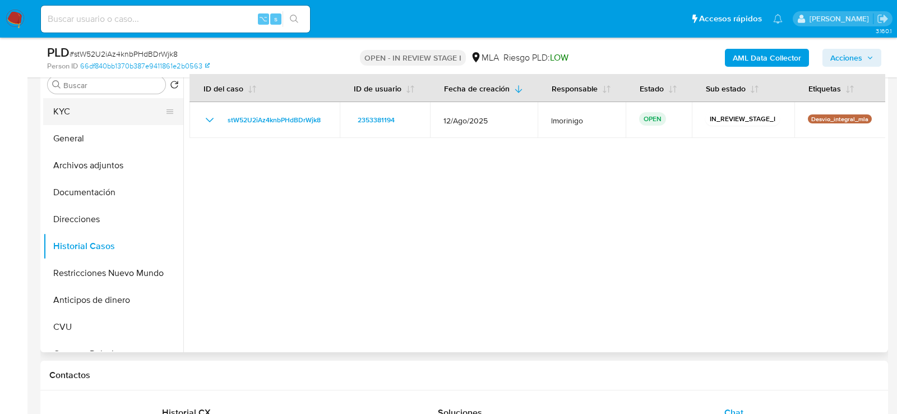
click at [76, 111] on button "KYC" at bounding box center [108, 111] width 131 height 27
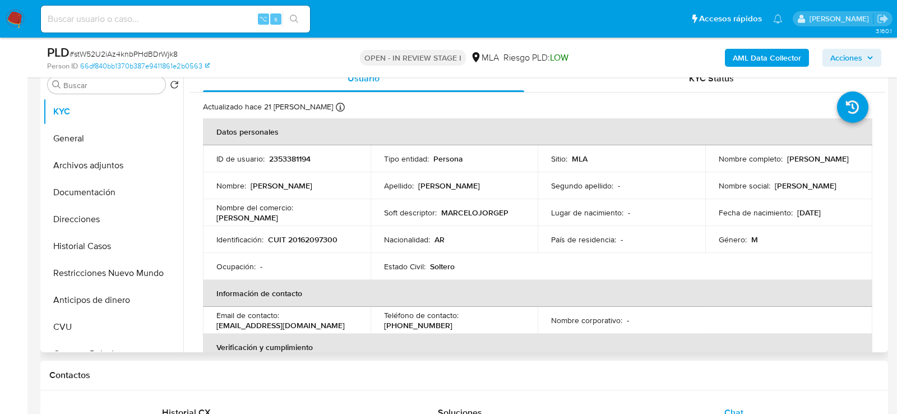
click at [308, 236] on p "CUIT 20162097300" at bounding box center [303, 239] width 70 height 10
copy p "20162097300"
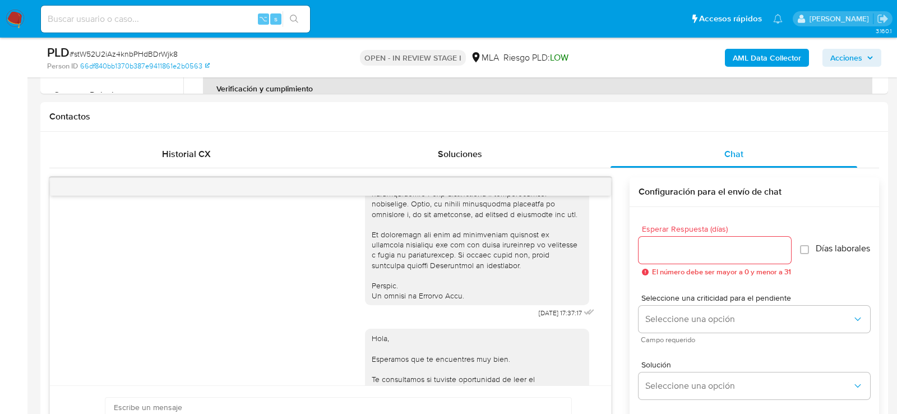
scroll to position [483, 0]
click at [144, 160] on div "Historial CX" at bounding box center [186, 155] width 247 height 27
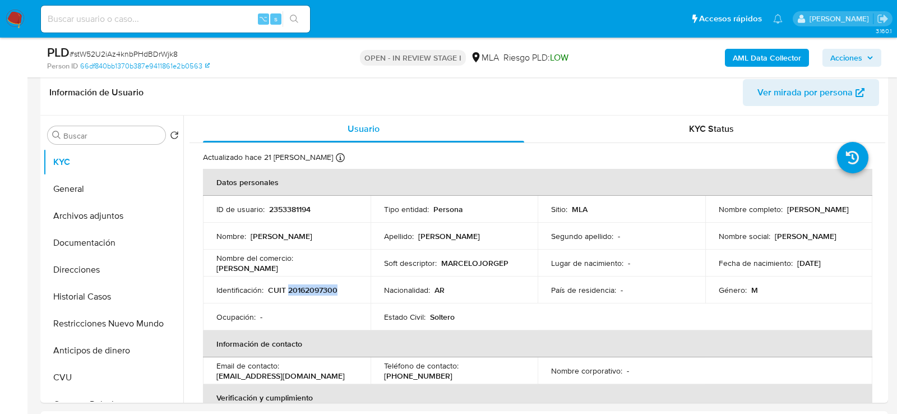
scroll to position [181, 0]
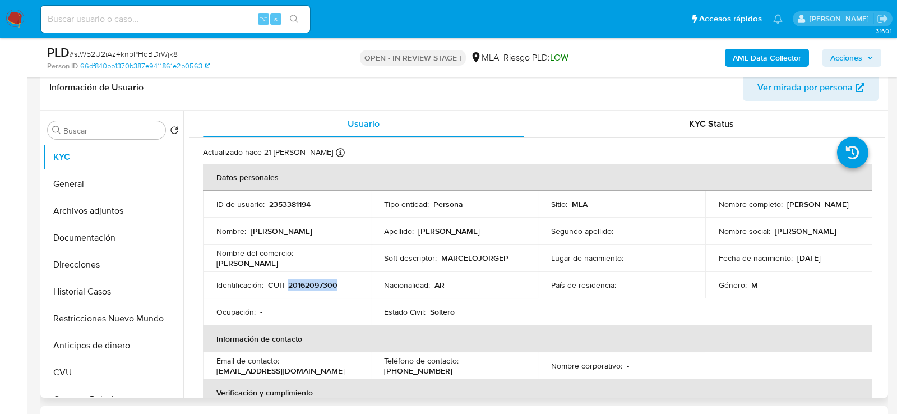
copy p "20162097300"
click at [326, 273] on td "Identificación : CUIT 20162097300" at bounding box center [287, 284] width 168 height 27
drag, startPoint x: 297, startPoint y: 284, endPoint x: 331, endPoint y: 285, distance: 34.8
click at [332, 285] on p "CUIT 20162097300" at bounding box center [303, 285] width 70 height 10
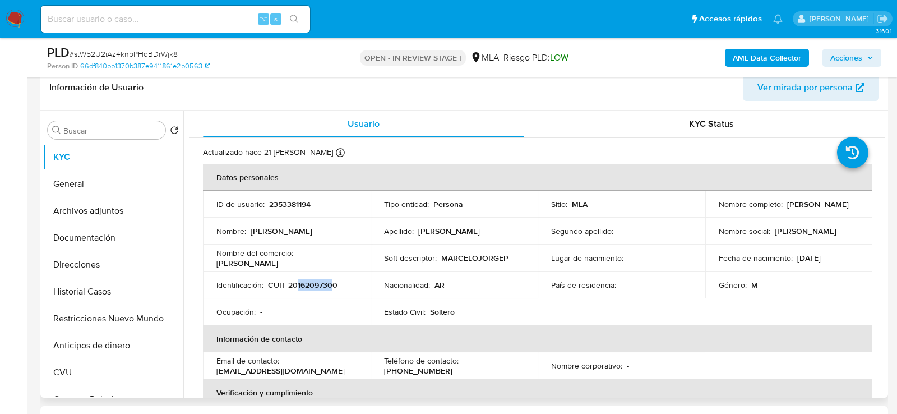
copy p "16209730"
click at [319, 287] on p "CUIT 20162097300" at bounding box center [303, 285] width 70 height 10
copy p "20162097300"
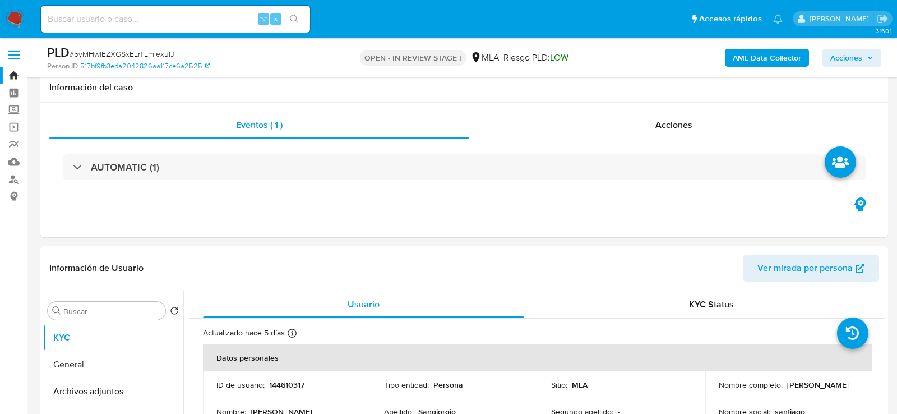
select select "10"
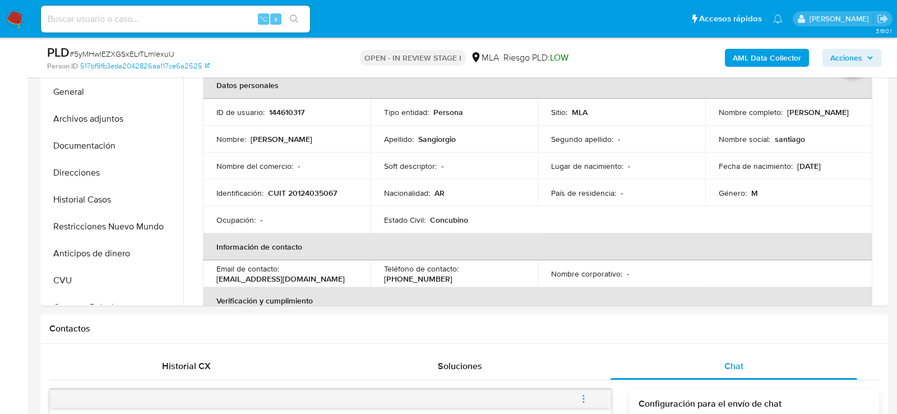
scroll to position [237, 0]
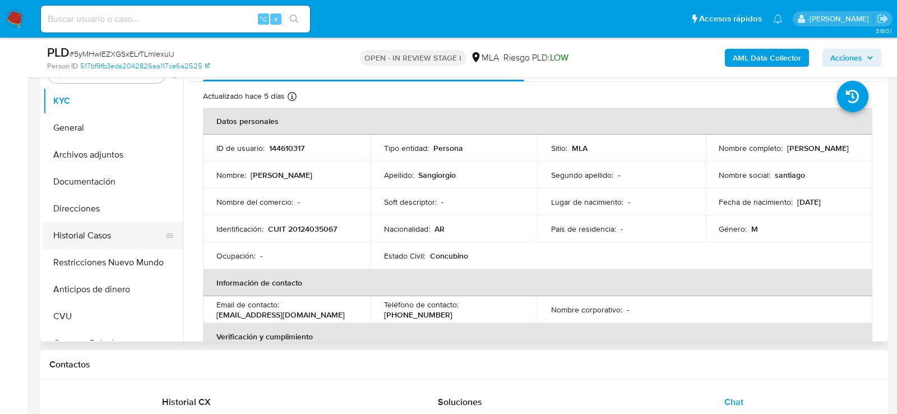
click at [63, 230] on button "Historial Casos" at bounding box center [108, 235] width 131 height 27
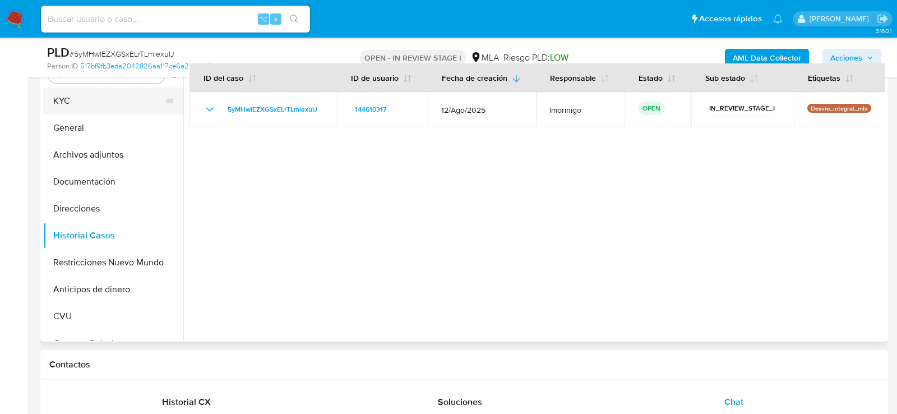
click at [69, 104] on button "KYC" at bounding box center [108, 100] width 131 height 27
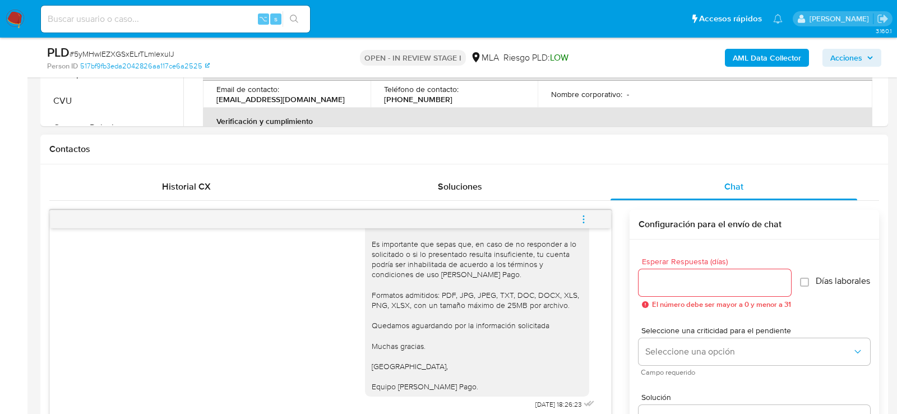
scroll to position [325, 0]
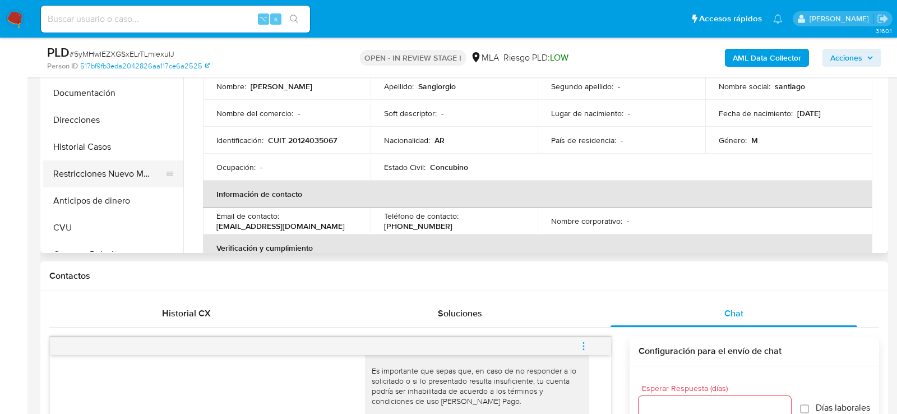
click at [77, 173] on button "Restricciones Nuevo Mundo" at bounding box center [108, 173] width 131 height 27
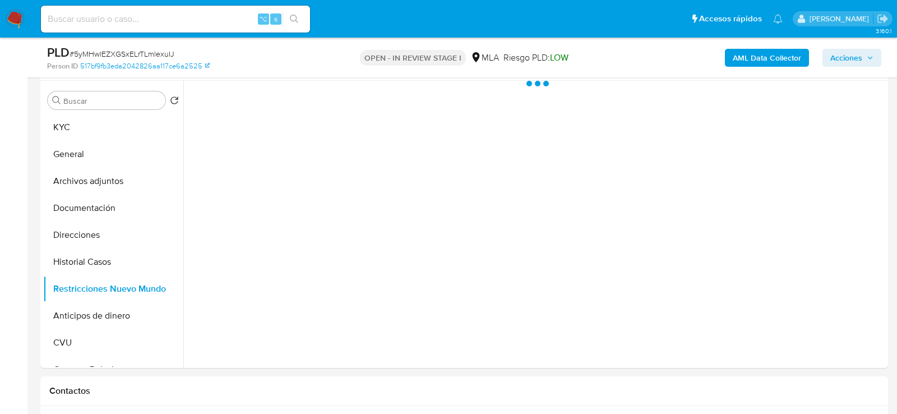
scroll to position [211, 0]
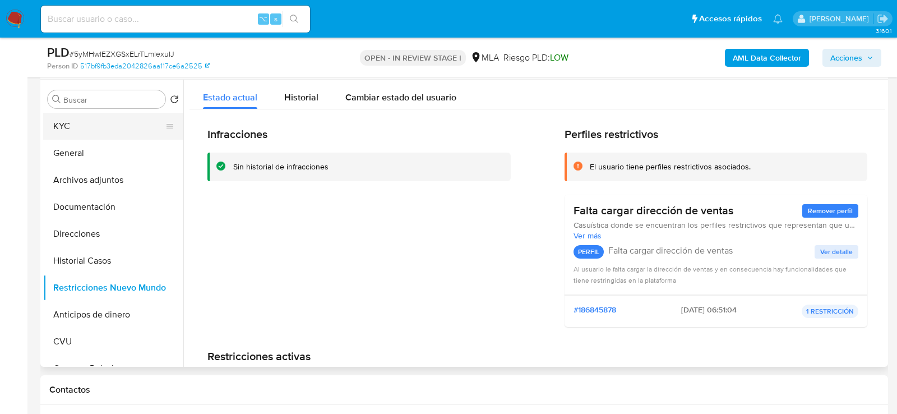
click at [72, 125] on button "KYC" at bounding box center [108, 126] width 131 height 27
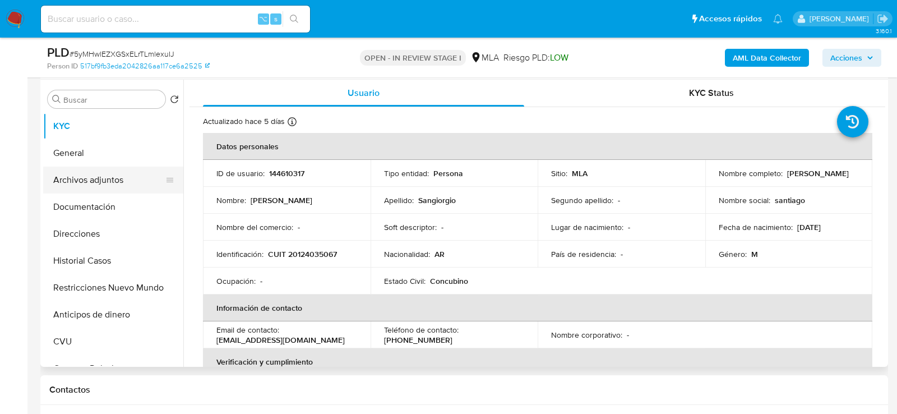
click at [74, 182] on button "Archivos adjuntos" at bounding box center [108, 180] width 131 height 27
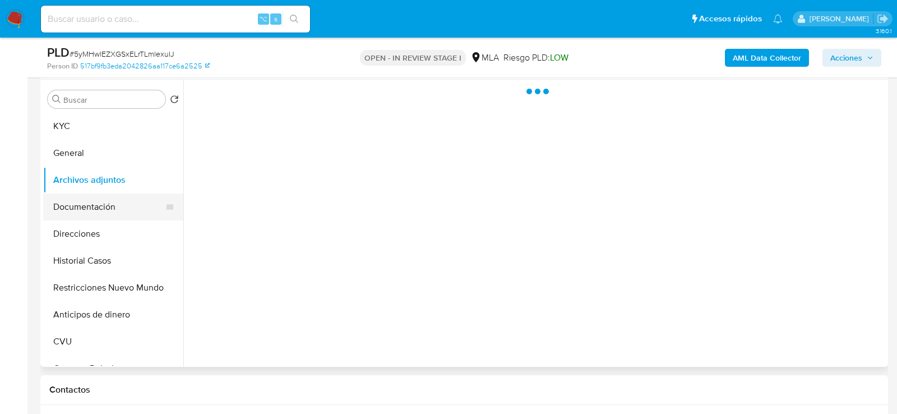
click at [81, 208] on button "Documentación" at bounding box center [108, 207] width 131 height 27
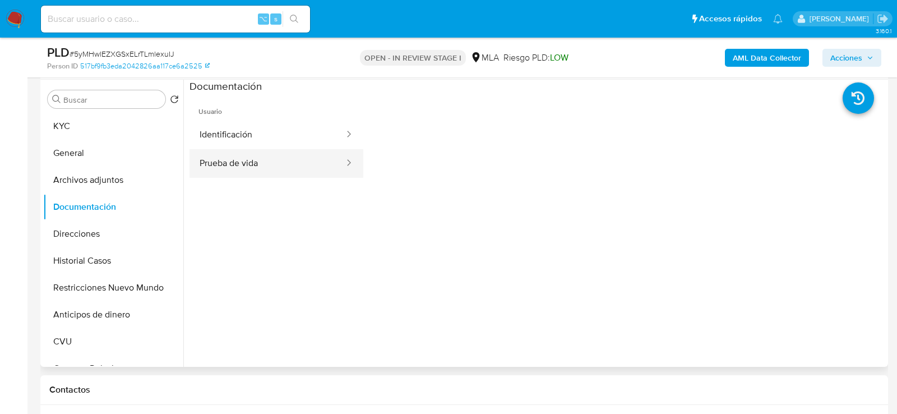
click at [206, 160] on button "Prueba de vida" at bounding box center [268, 163] width 156 height 29
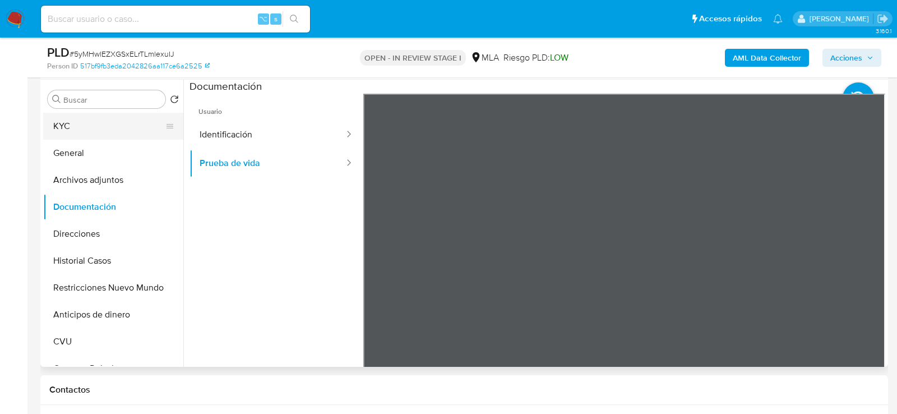
click at [99, 116] on button "KYC" at bounding box center [108, 126] width 131 height 27
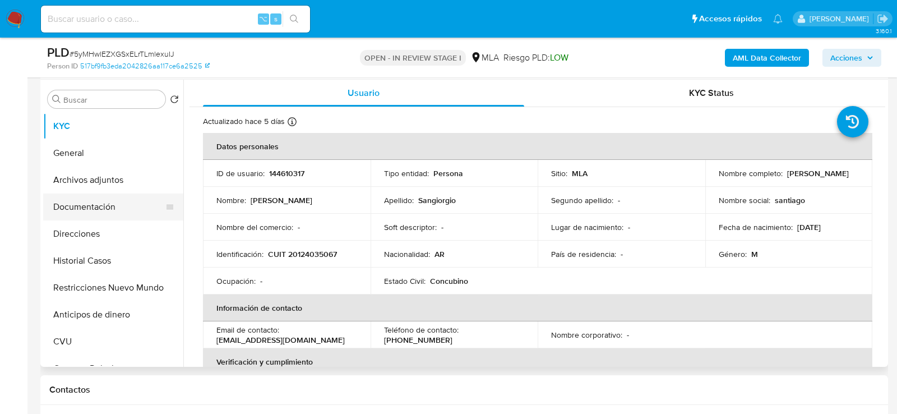
click at [71, 209] on button "Documentación" at bounding box center [108, 207] width 131 height 27
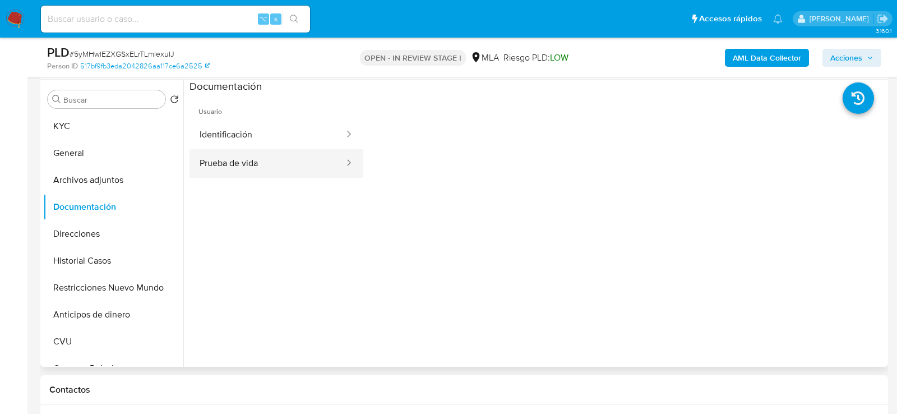
click at [238, 155] on button "Prueba de vida" at bounding box center [268, 163] width 156 height 29
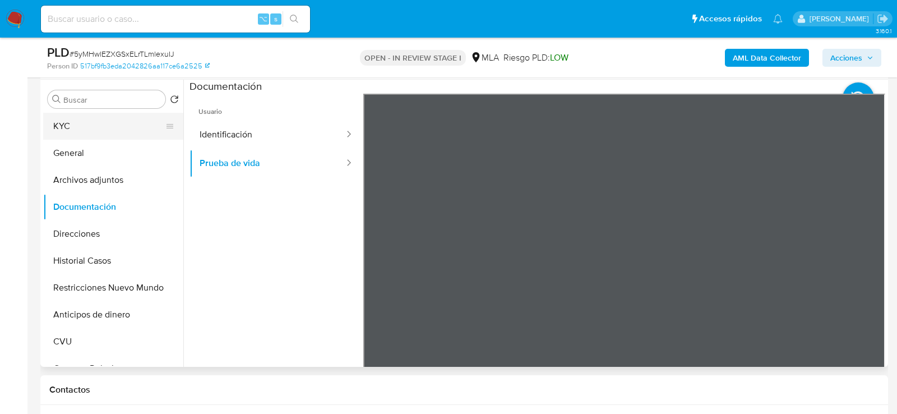
click at [127, 133] on button "KYC" at bounding box center [108, 126] width 131 height 27
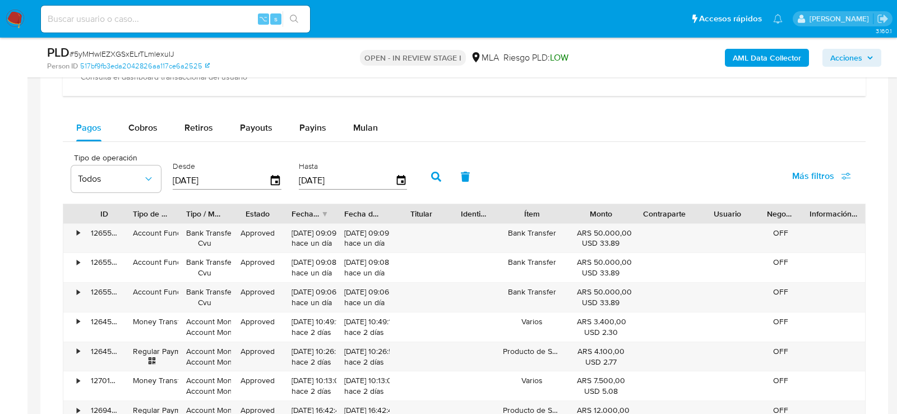
scroll to position [1080, 0]
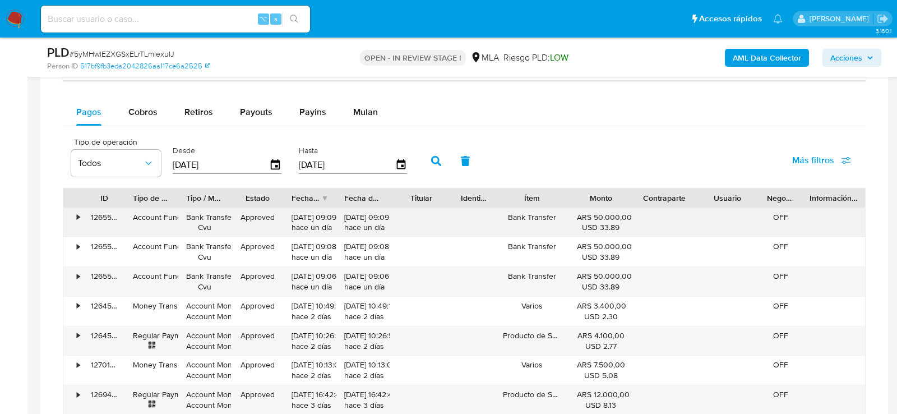
click at [298, 222] on div "22/09/2025 09:09:50 hace un día" at bounding box center [310, 222] width 37 height 21
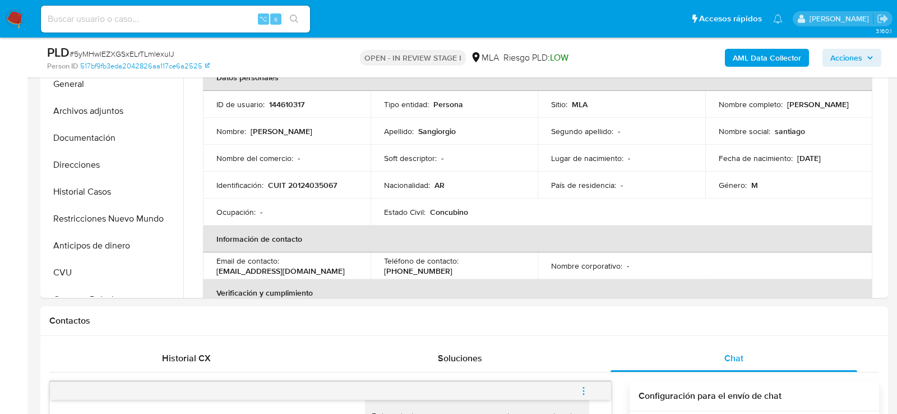
scroll to position [236, 0]
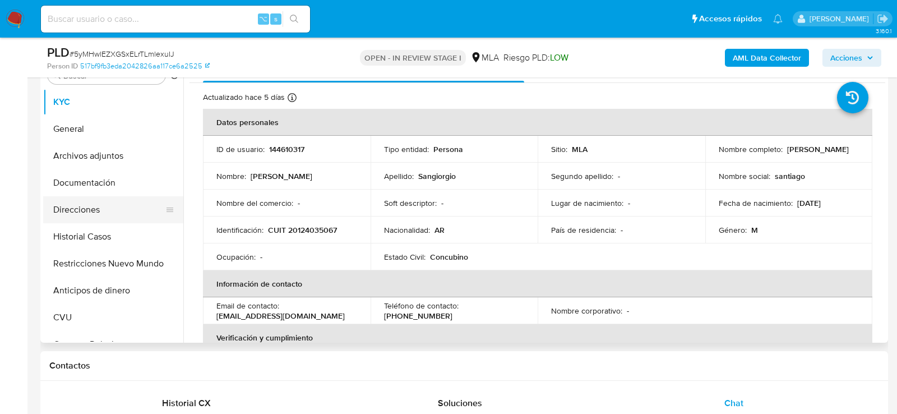
click at [74, 220] on button "Direcciones" at bounding box center [108, 209] width 131 height 27
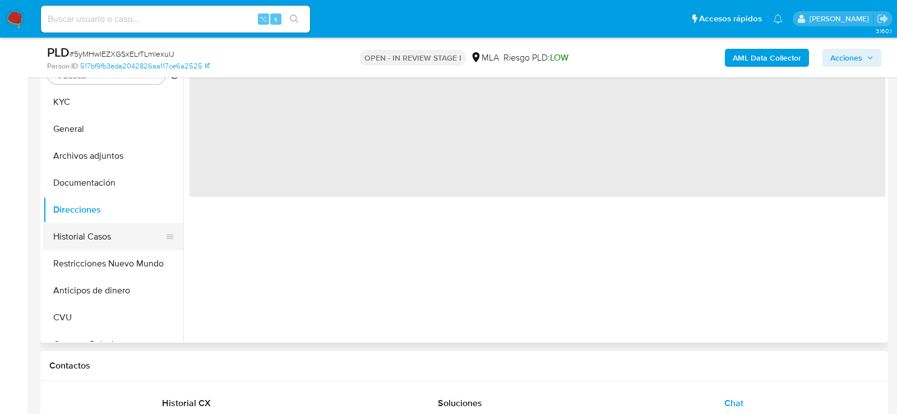
click at [74, 239] on button "Historial Casos" at bounding box center [108, 236] width 131 height 27
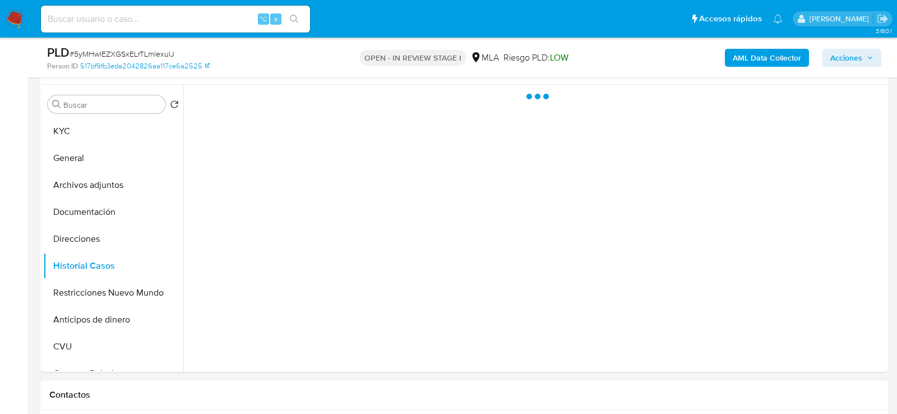
scroll to position [204, 0]
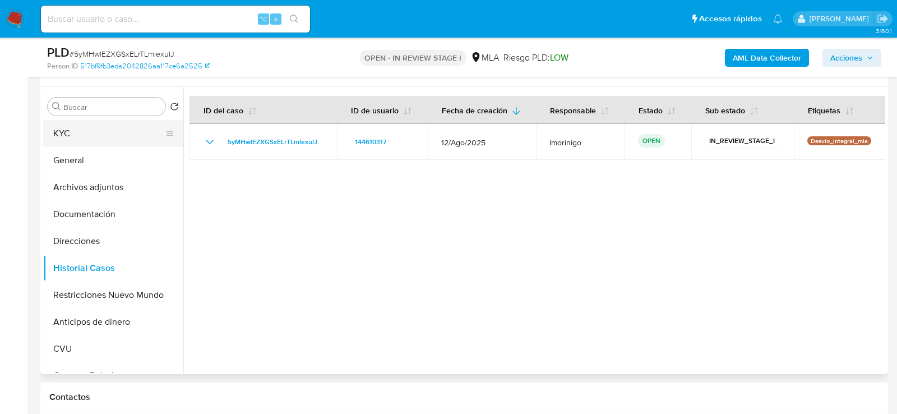
click at [87, 132] on button "KYC" at bounding box center [108, 133] width 131 height 27
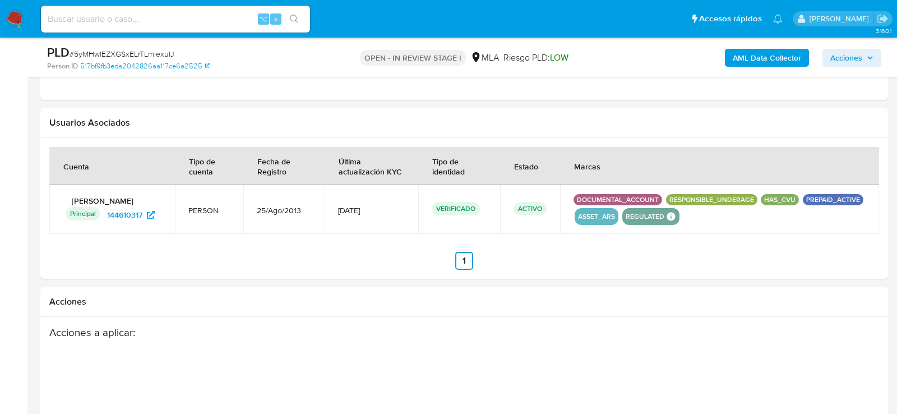
scroll to position [1731, 0]
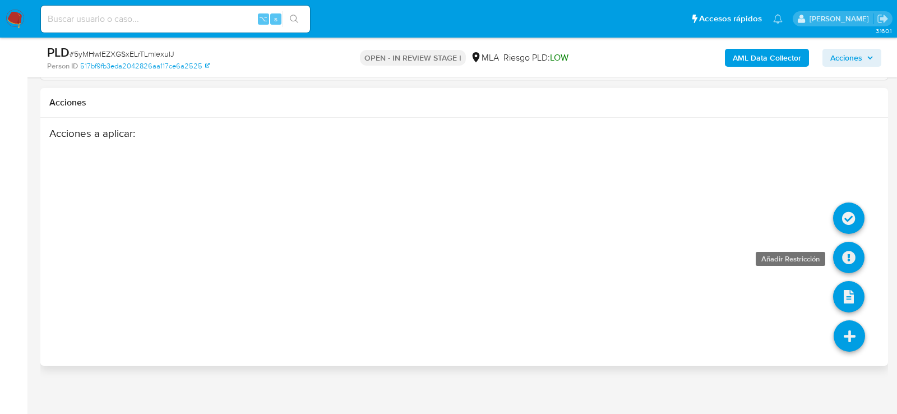
click at [850, 254] on icon at bounding box center [848, 257] width 31 height 31
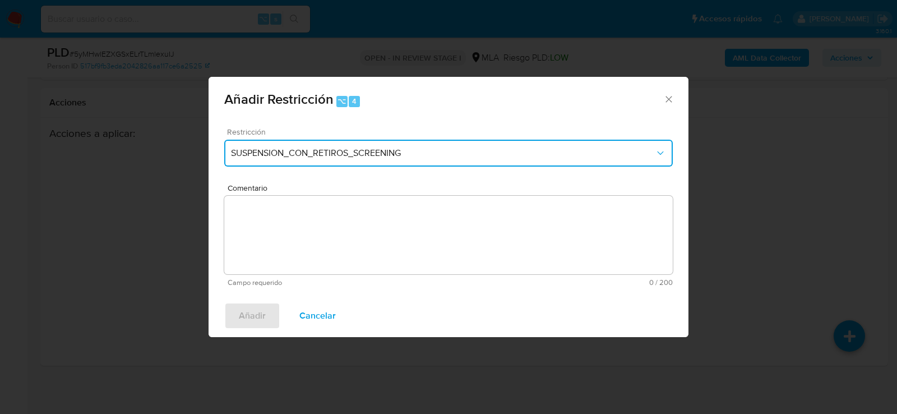
click at [308, 153] on span "SUSPENSION_CON_RETIROS_SCREENING" at bounding box center [443, 153] width 424 height 11
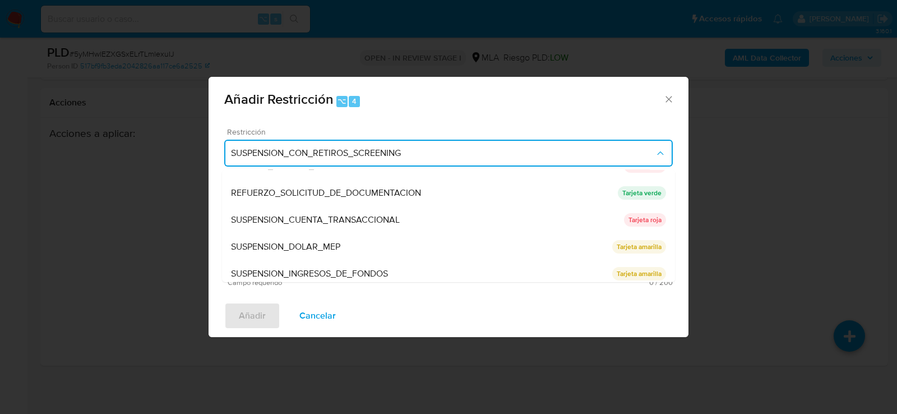
scroll to position [237, 0]
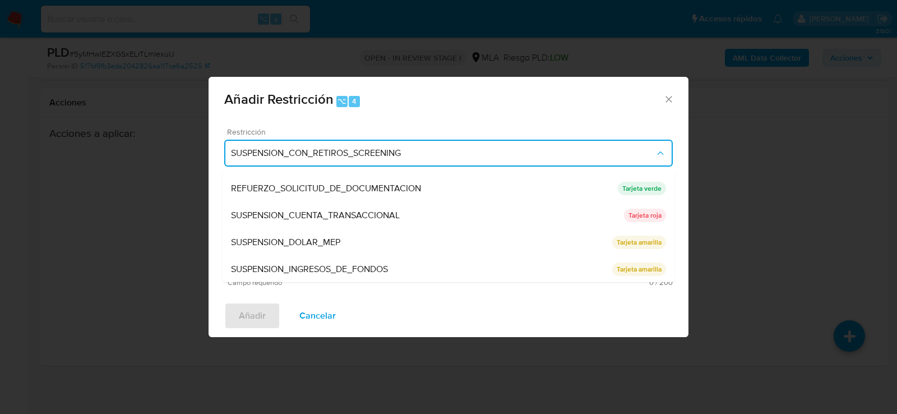
click at [315, 217] on span "SUSPENSION_CUENTA_TRANSACCIONAL" at bounding box center [315, 215] width 169 height 11
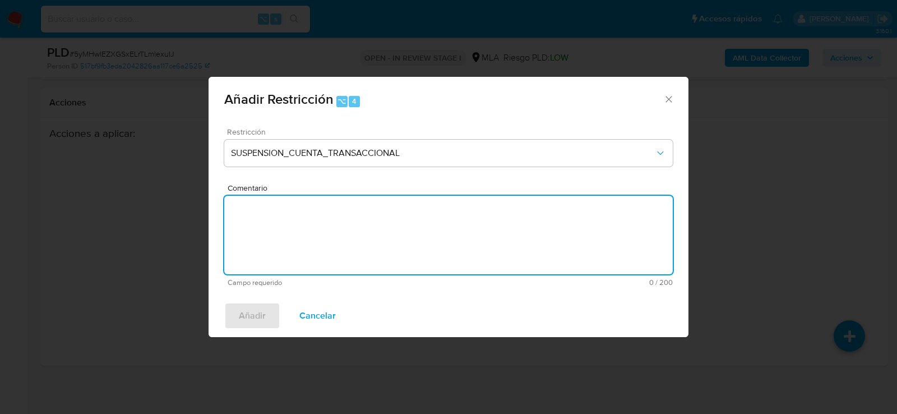
click at [315, 217] on textarea "Comentario" at bounding box center [448, 235] width 449 height 79
type textarea "aml"
click at [262, 308] on span "Añadir" at bounding box center [252, 315] width 27 height 25
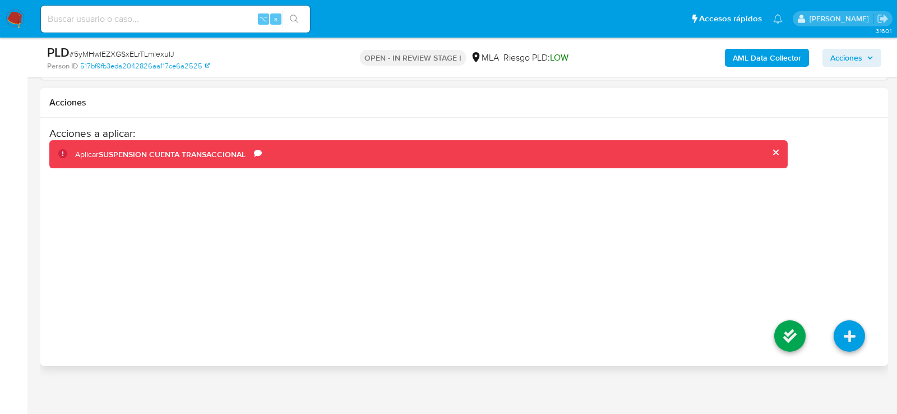
click at [809, 349] on li at bounding box center [790, 337] width 59 height 63
click at [802, 344] on li at bounding box center [790, 337] width 59 height 63
click at [788, 331] on icon at bounding box center [790, 335] width 31 height 31
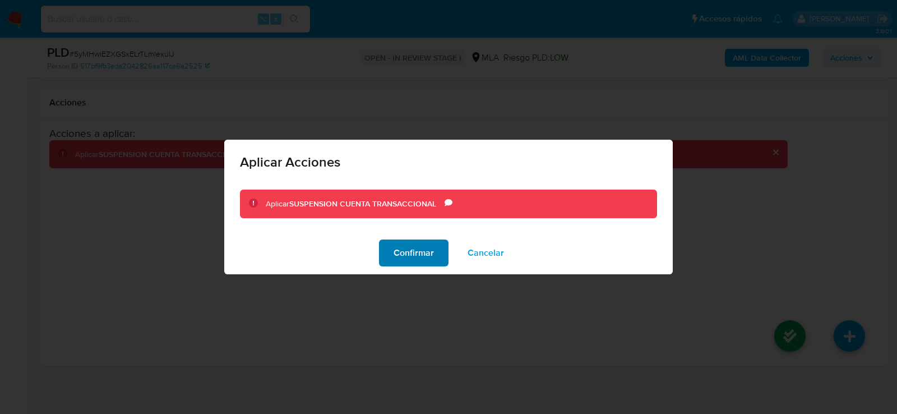
click at [407, 257] on span "Confirmar" at bounding box center [414, 253] width 40 height 25
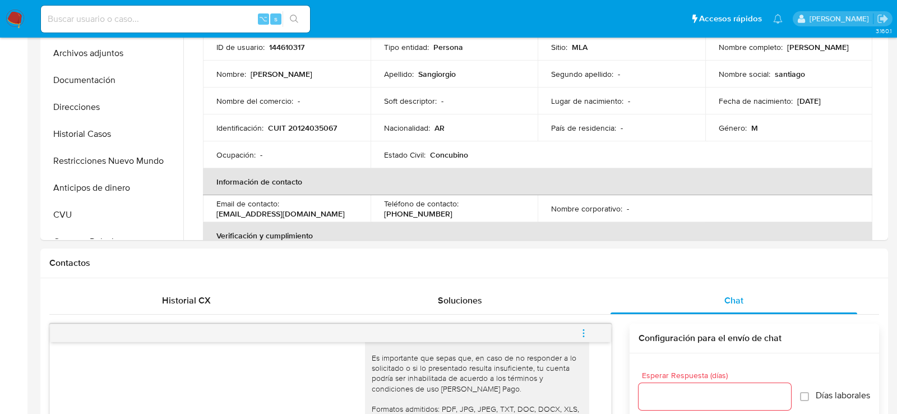
scroll to position [0, 0]
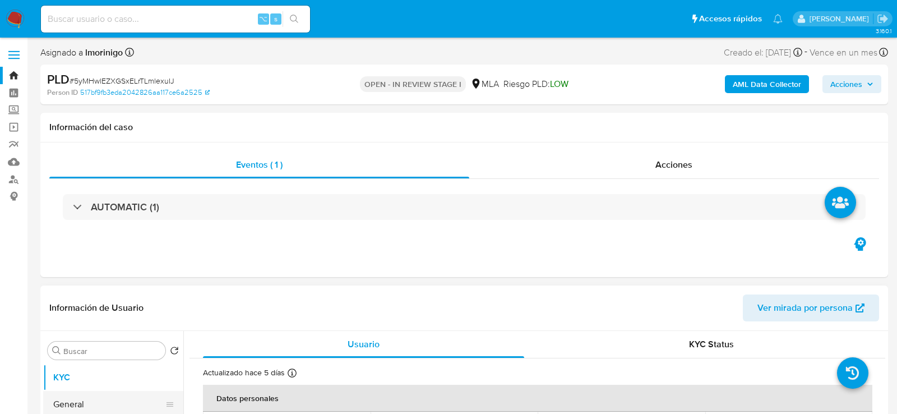
click at [63, 409] on button "General" at bounding box center [108, 404] width 131 height 27
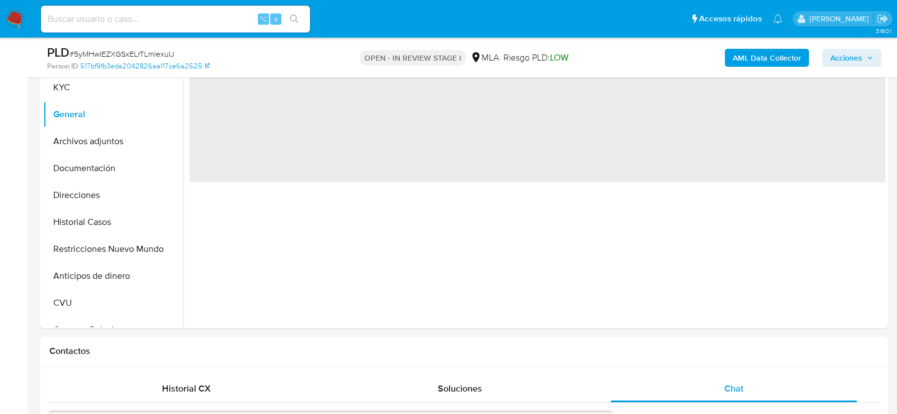
scroll to position [188, 0]
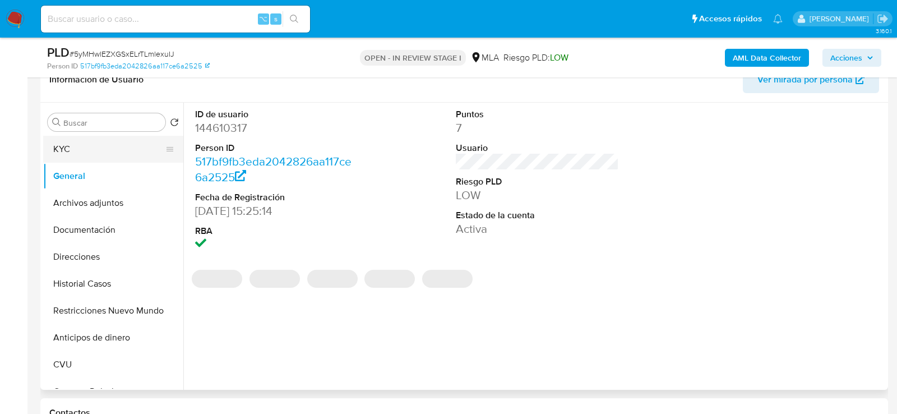
click at [73, 146] on button "KYC" at bounding box center [108, 149] width 131 height 27
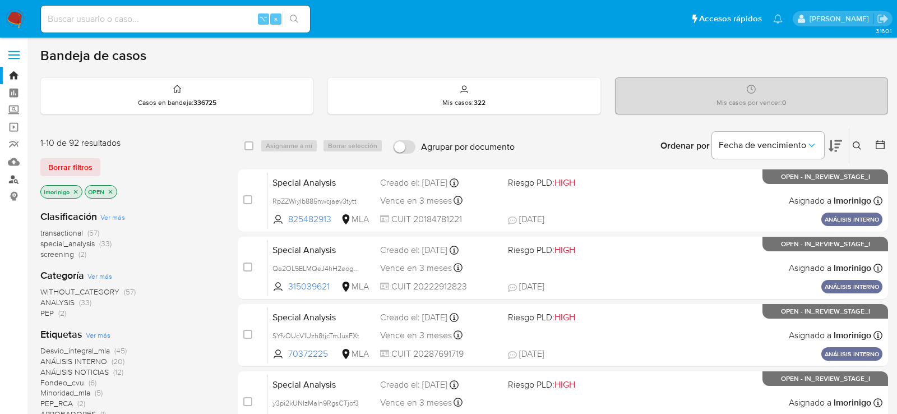
click at [8, 182] on link "Buscador de personas" at bounding box center [66, 179] width 133 height 17
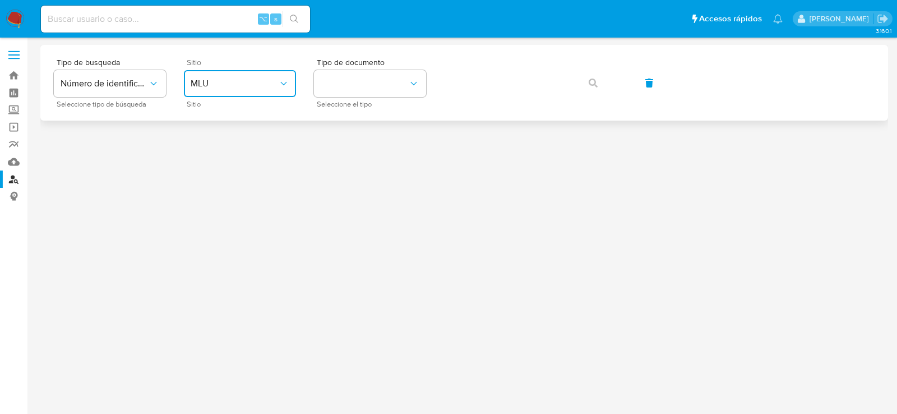
click at [256, 88] on span "MLU" at bounding box center [234, 83] width 87 height 11
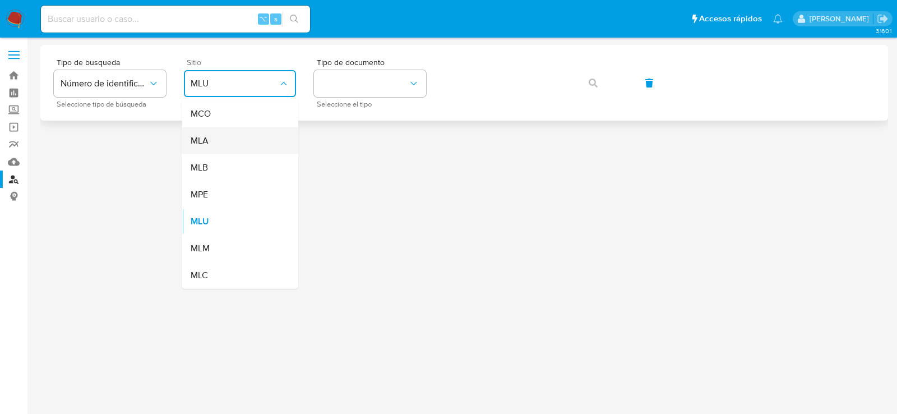
click at [249, 135] on div "MLA" at bounding box center [237, 140] width 92 height 27
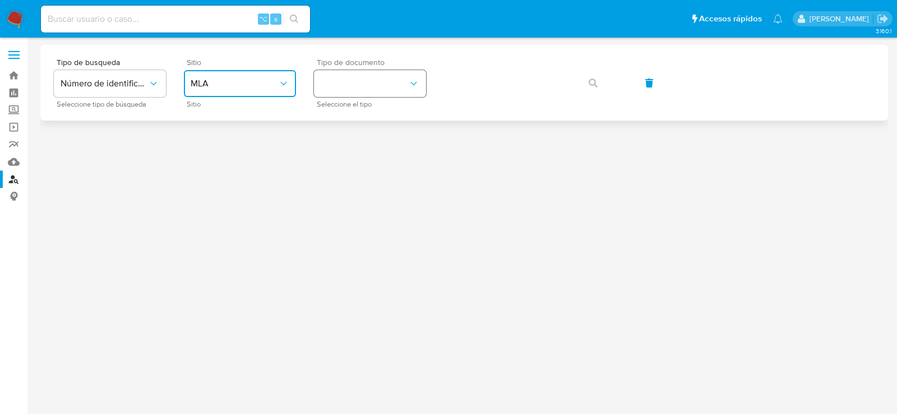
click at [377, 91] on button "identificationType" at bounding box center [370, 83] width 112 height 27
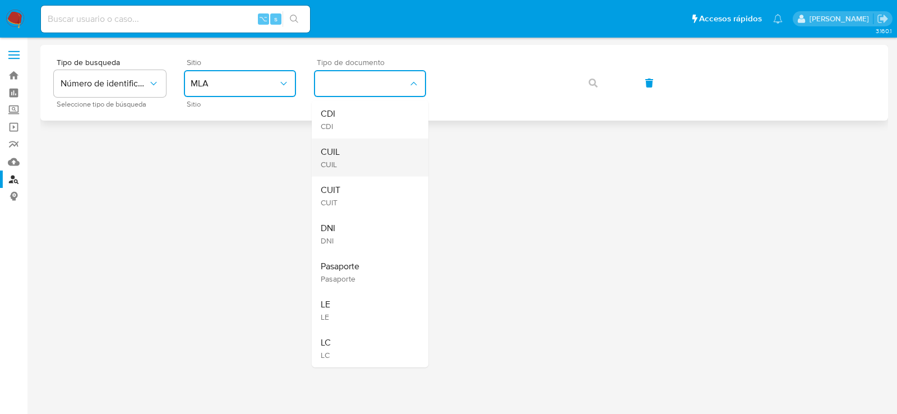
click at [369, 144] on div "CUIL CUIL" at bounding box center [367, 158] width 92 height 38
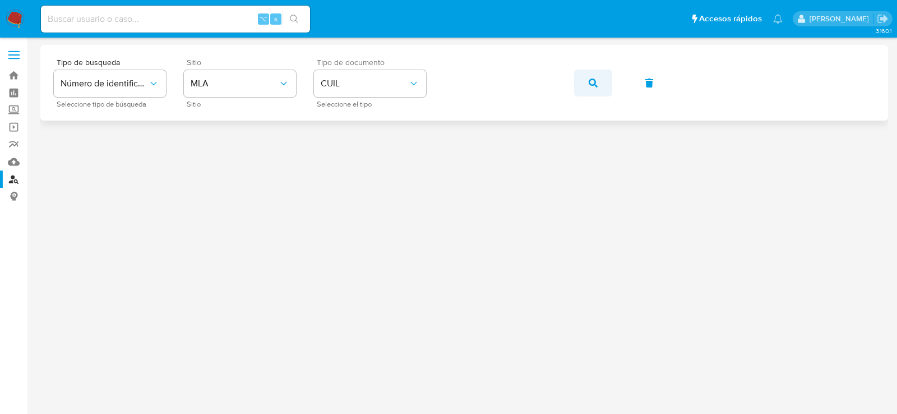
click at [590, 84] on icon "button" at bounding box center [593, 83] width 9 height 9
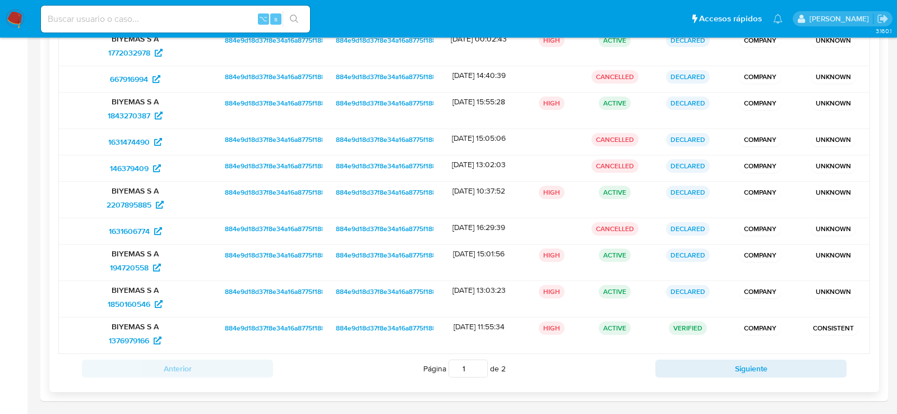
scroll to position [206, 0]
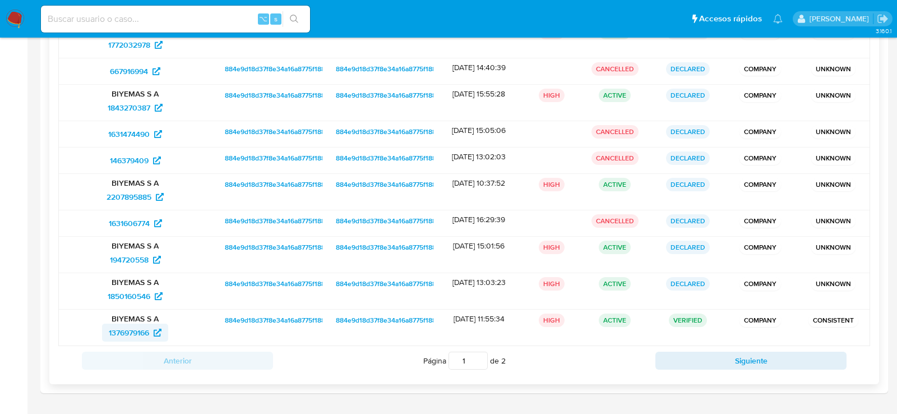
click at [120, 325] on span "1376979166" at bounding box center [129, 333] width 40 height 18
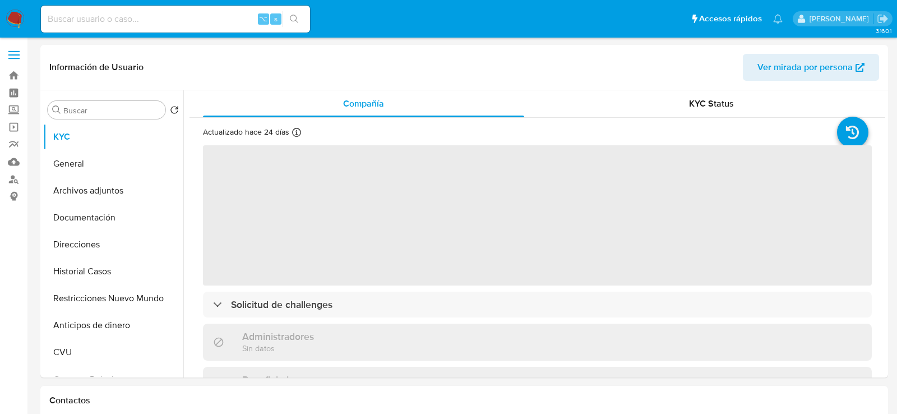
select select "10"
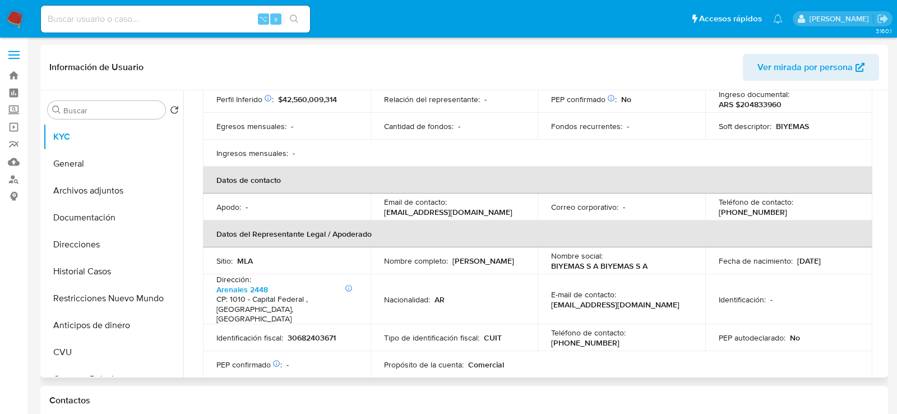
scroll to position [222, 0]
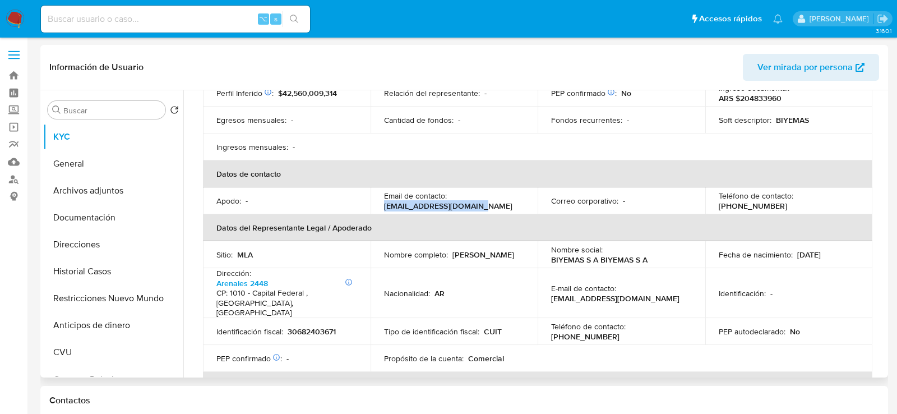
drag, startPoint x: 375, startPoint y: 196, endPoint x: 495, endPoint y: 199, distance: 119.5
click at [495, 199] on td "Email de contacto : [EMAIL_ADDRESS][DOMAIN_NAME]" at bounding box center [455, 200] width 168 height 27
copy p "[EMAIL_ADDRESS][DOMAIN_NAME]"
click at [71, 353] on button "CVU" at bounding box center [108, 352] width 131 height 27
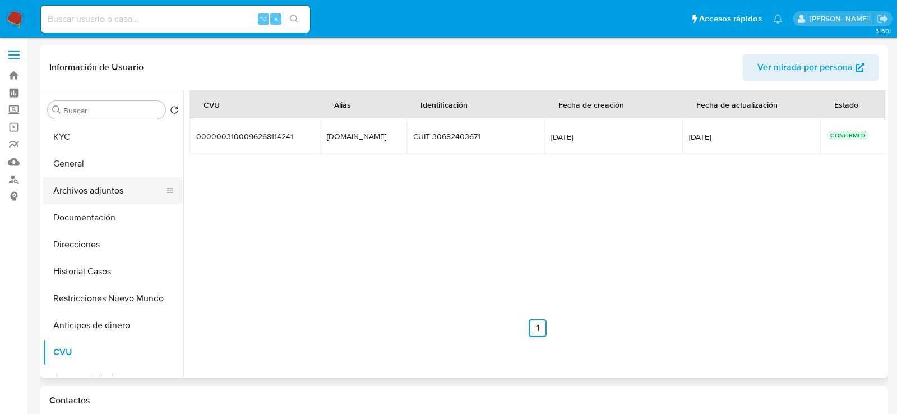
click at [84, 198] on button "Archivos adjuntos" at bounding box center [108, 190] width 131 height 27
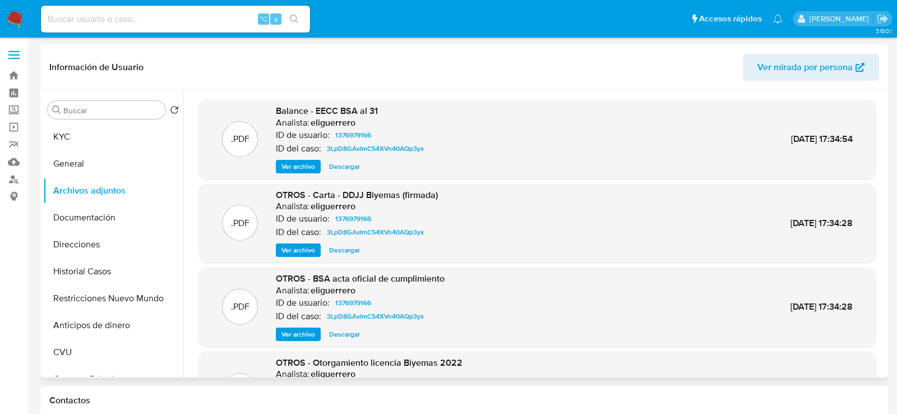
click at [335, 122] on h6 "eliguerrero" at bounding box center [333, 122] width 45 height 11
click at [99, 266] on button "Historial Casos" at bounding box center [108, 271] width 131 height 27
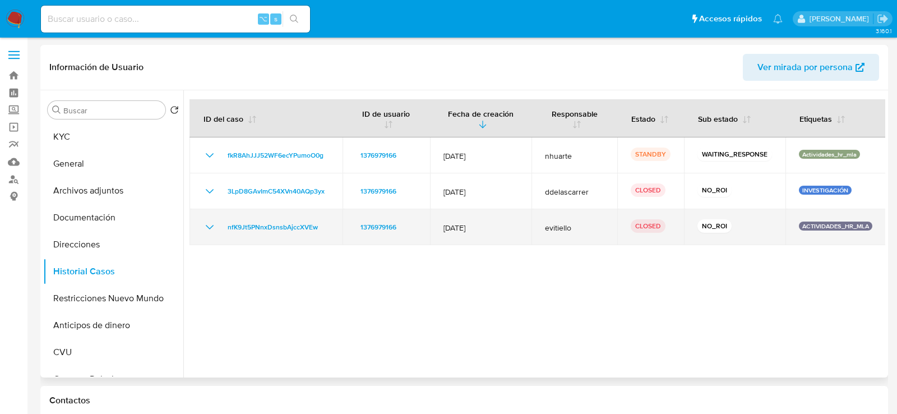
click at [817, 225] on p "ACTIVIDADES_HR_MLA" at bounding box center [835, 226] width 73 height 9
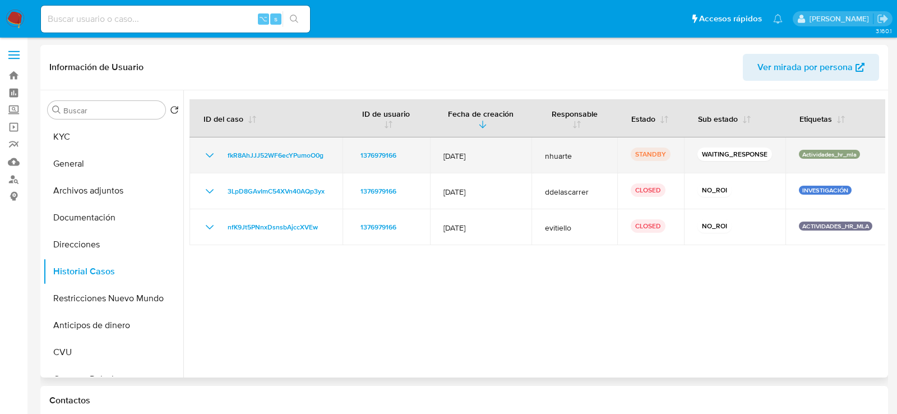
click at [817, 156] on p "Actividades_hr_mla" at bounding box center [829, 154] width 61 height 9
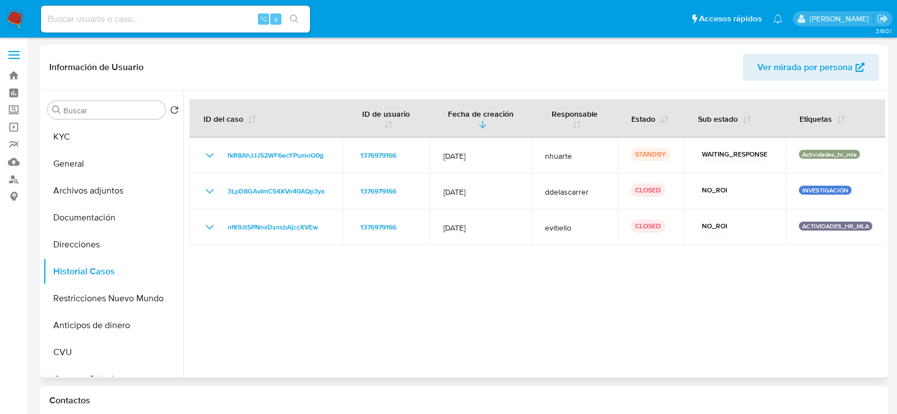
click at [773, 301] on div at bounding box center [534, 233] width 702 height 287
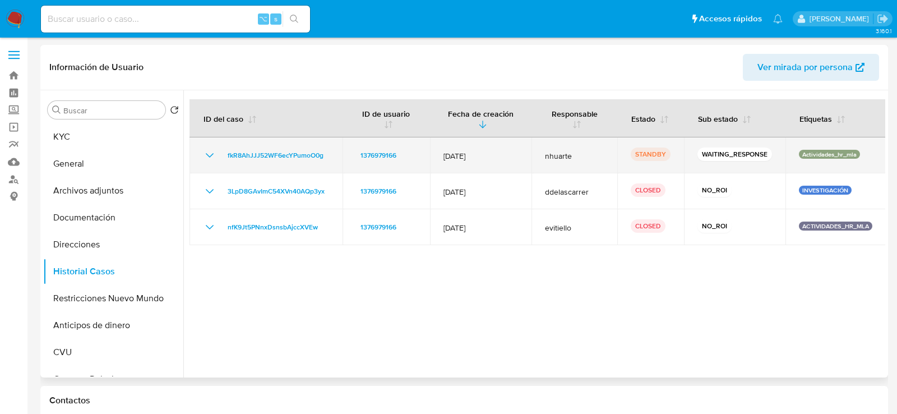
click at [551, 158] on span "nhuarte" at bounding box center [574, 156] width 59 height 10
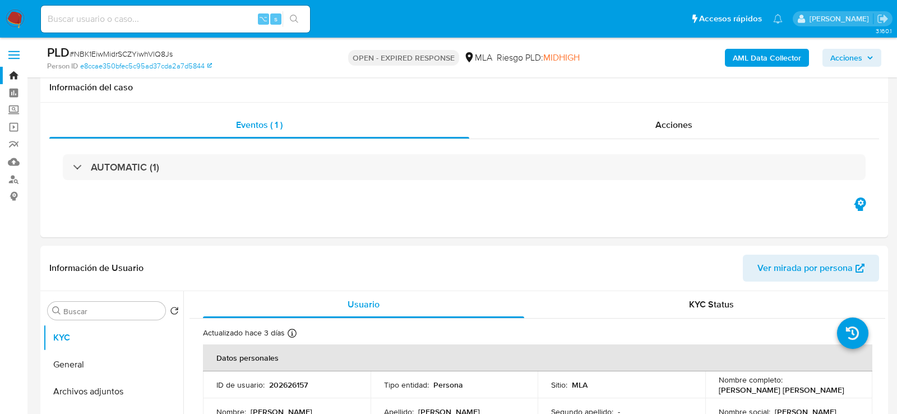
select select "10"
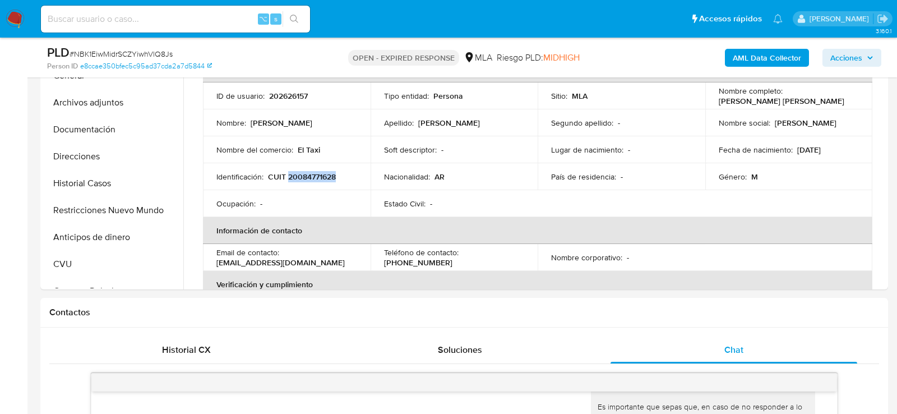
scroll to position [248, 0]
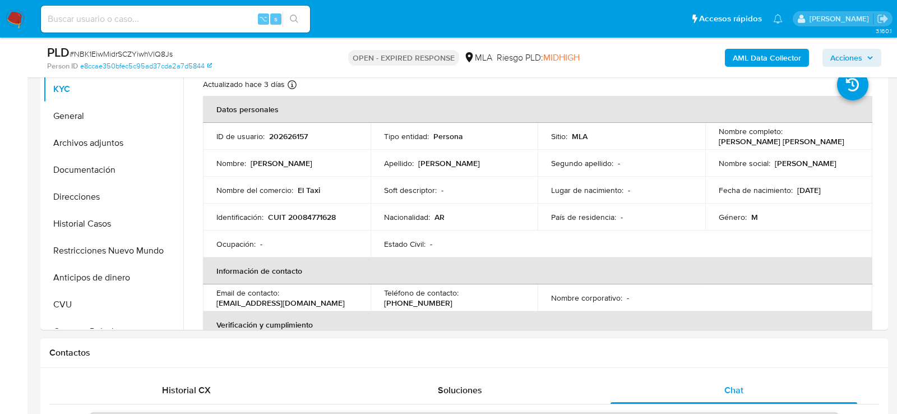
click at [333, 358] on div "Contactos" at bounding box center [464, 353] width 848 height 30
click at [280, 142] on td "ID de usuario : 202626157" at bounding box center [287, 136] width 168 height 27
click at [280, 141] on td "ID de usuario : 202626157" at bounding box center [287, 136] width 168 height 27
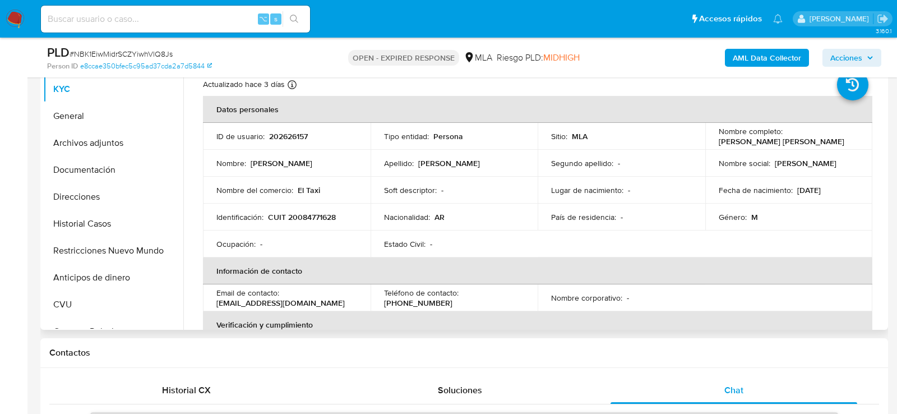
click at [280, 140] on p "202626157" at bounding box center [288, 136] width 39 height 10
copy p "202626157"
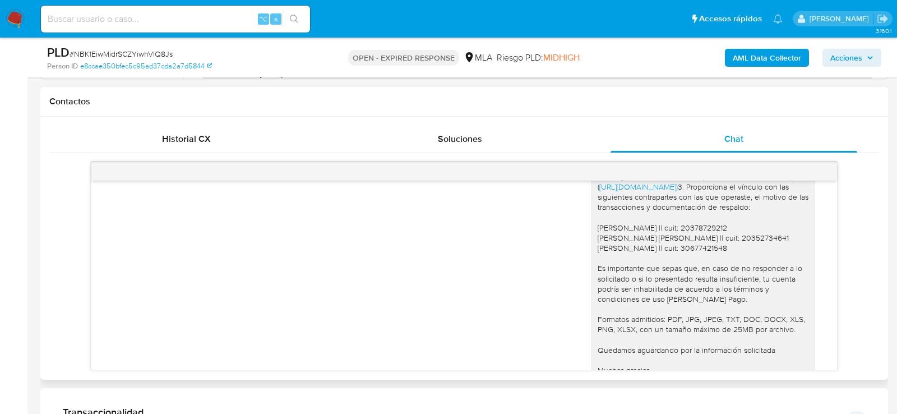
scroll to position [1269, 0]
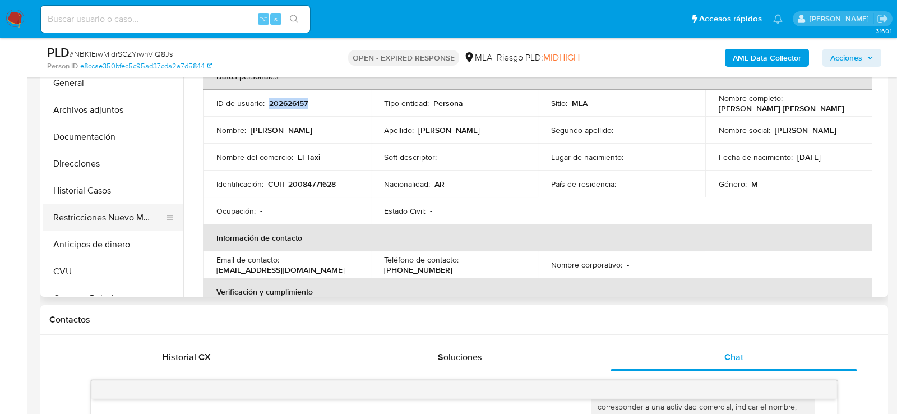
click at [66, 221] on button "Restricciones Nuevo Mundo" at bounding box center [108, 217] width 131 height 27
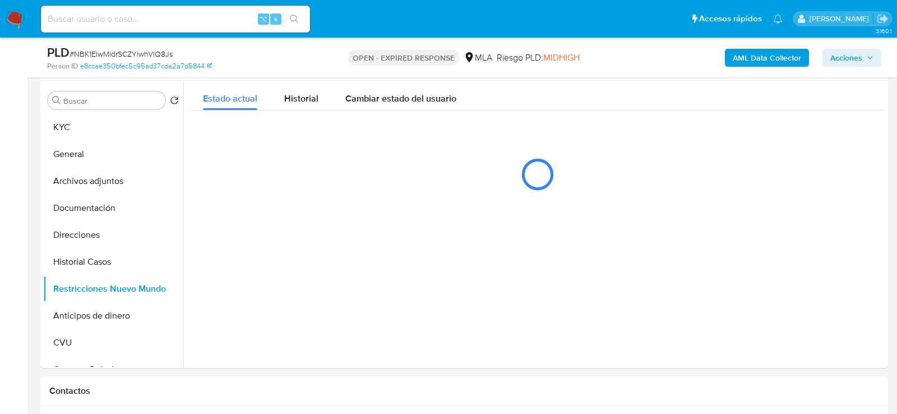
scroll to position [212, 0]
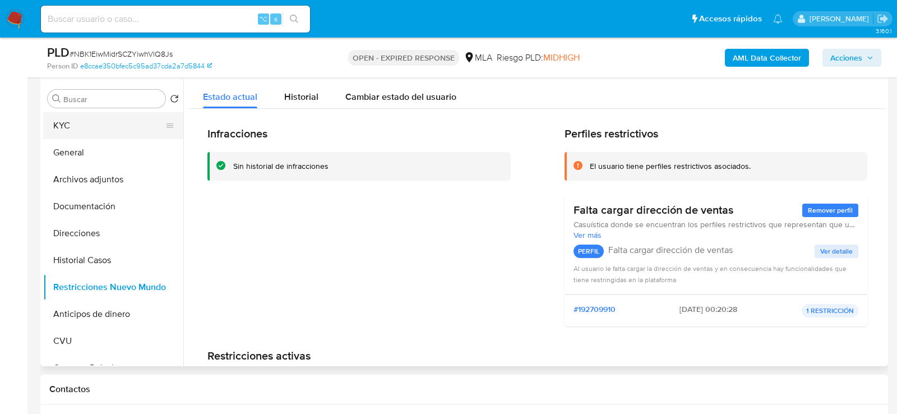
click at [79, 133] on button "KYC" at bounding box center [108, 125] width 131 height 27
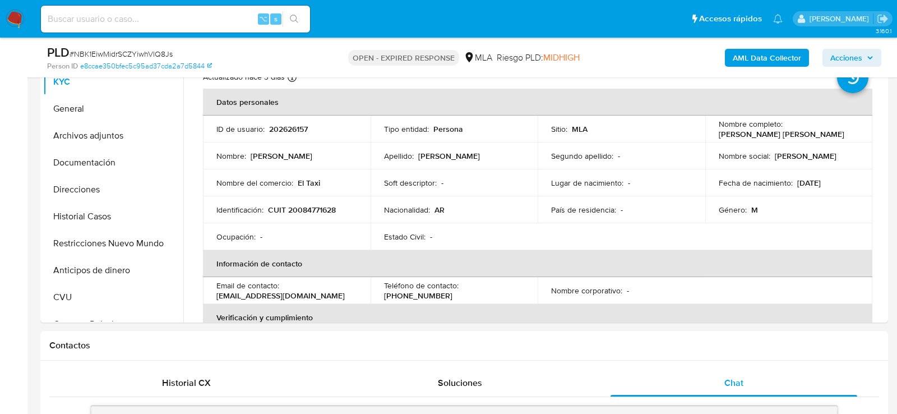
scroll to position [229, 0]
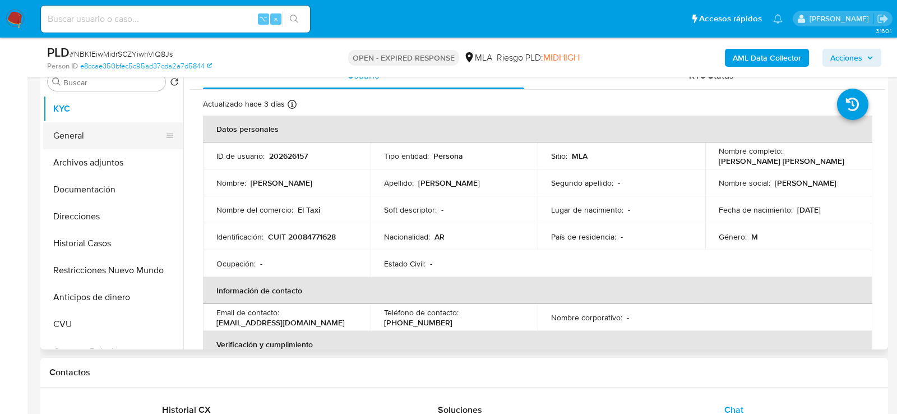
click at [82, 127] on button "General" at bounding box center [108, 135] width 131 height 27
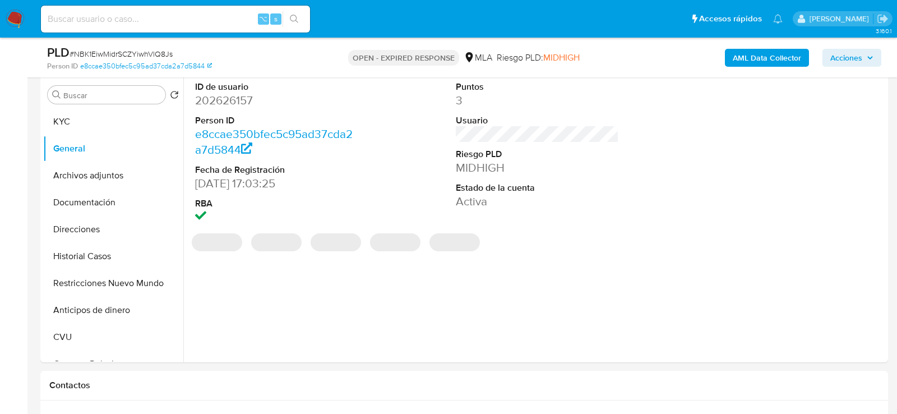
scroll to position [213, 0]
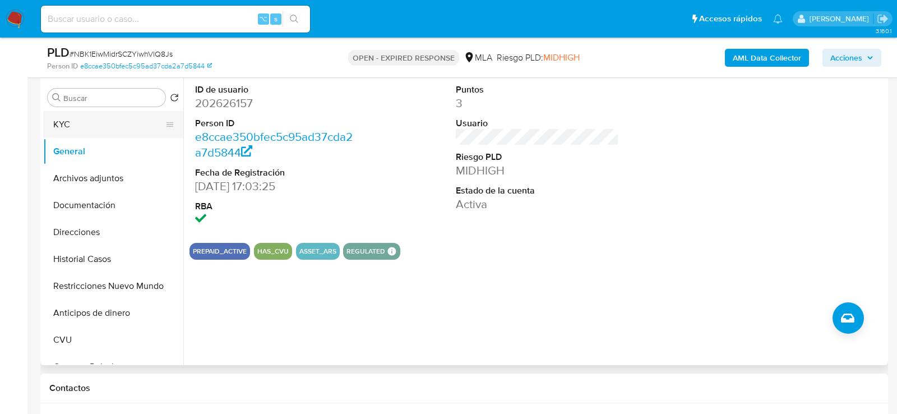
click at [71, 135] on button "KYC" at bounding box center [108, 124] width 131 height 27
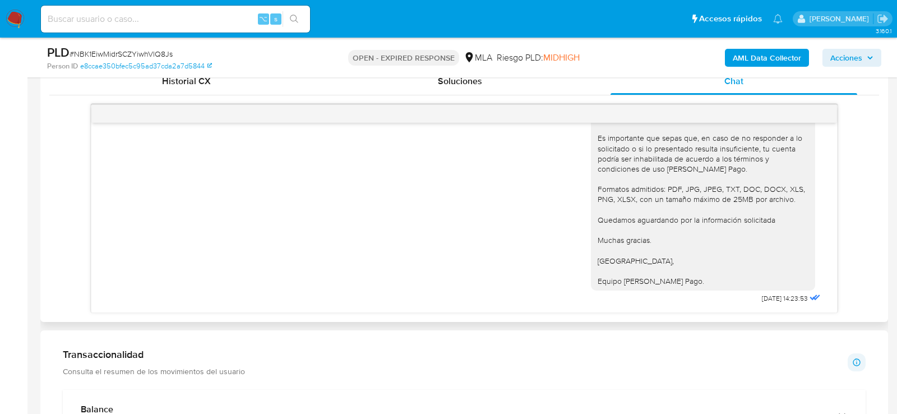
scroll to position [1496, 0]
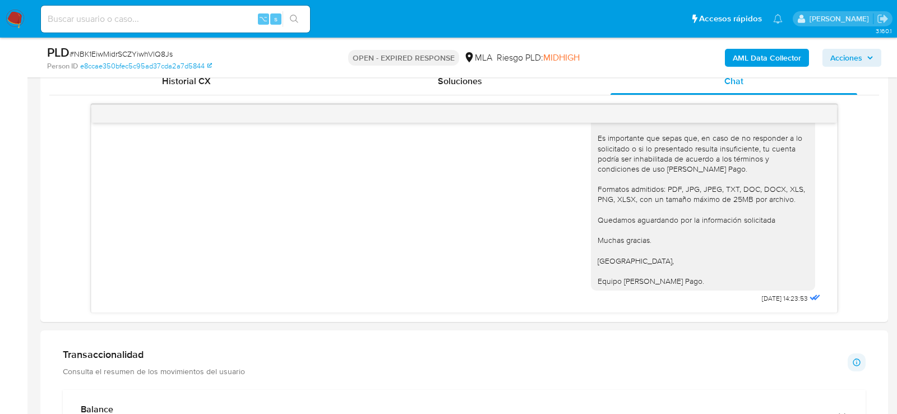
click at [154, 53] on span "# NBK1EiwMidrSCZYiwhVlQ8Js" at bounding box center [121, 53] width 103 height 11
copy span "NBK1EiwMidrSCZYiwhVlQ8Js"
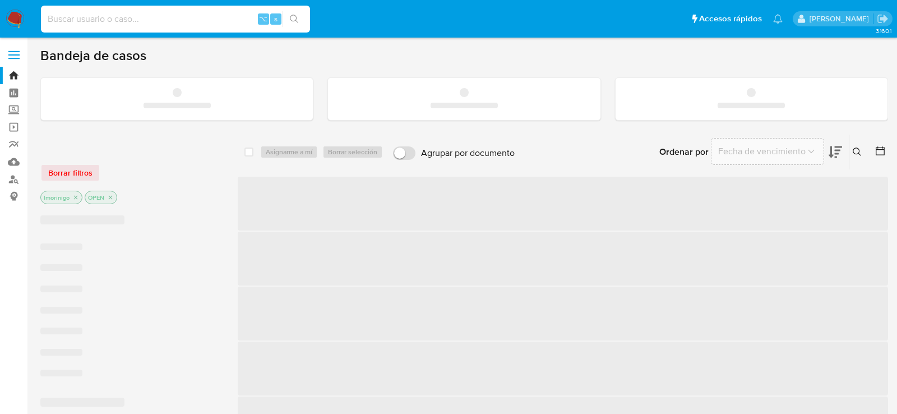
click at [179, 19] on input at bounding box center [175, 19] width 269 height 15
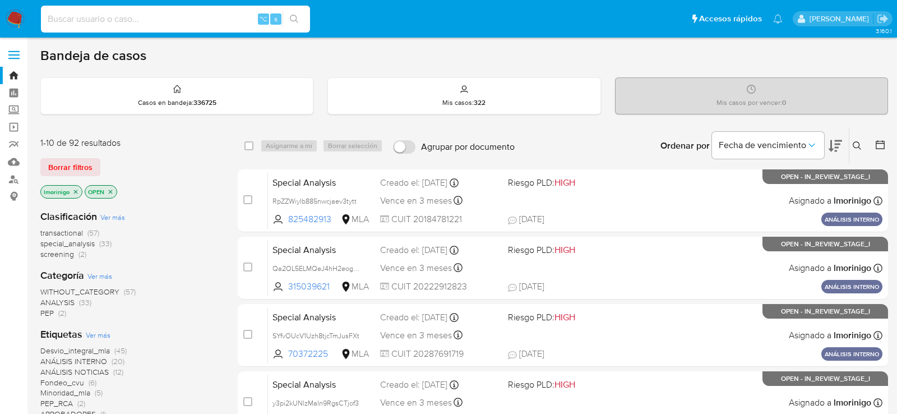
paste input "i4cOkg6p0fa6vM1MkOGIA0WA"
type input "i4cOkg6p0fa6vM1MkOGIA0WA"
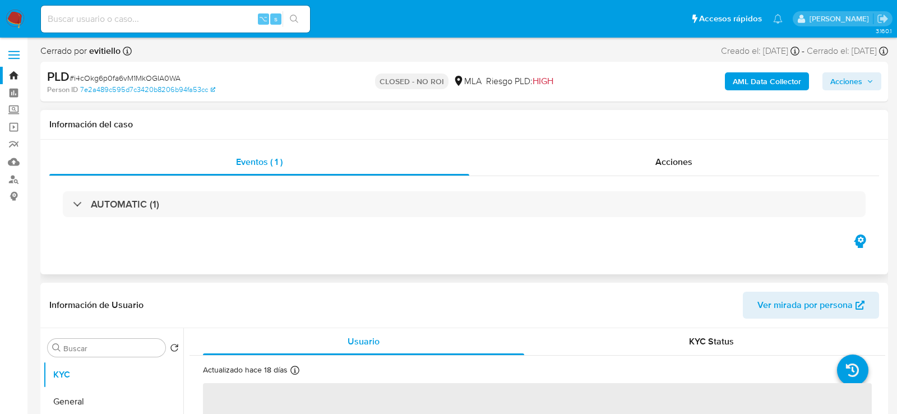
select select "10"
click at [649, 183] on div "AUTOMATIC (1)" at bounding box center [464, 204] width 830 height 56
click at [649, 177] on div "AUTOMATIC (1)" at bounding box center [464, 204] width 830 height 56
click at [636, 165] on div "Acciones" at bounding box center [674, 162] width 411 height 27
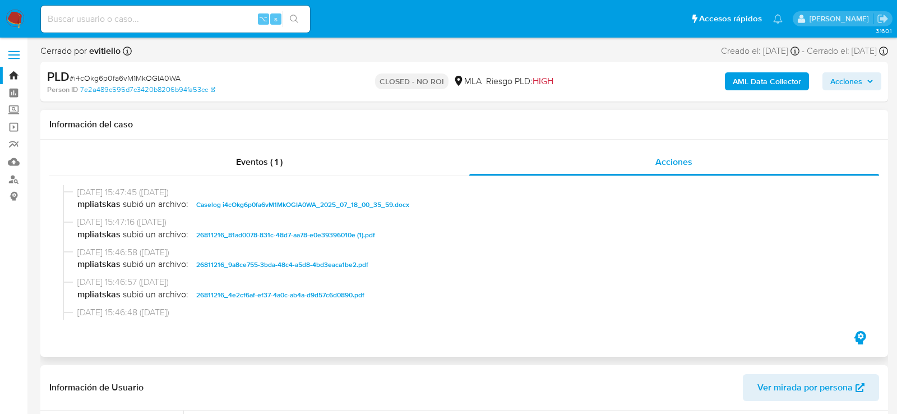
scroll to position [611, 0]
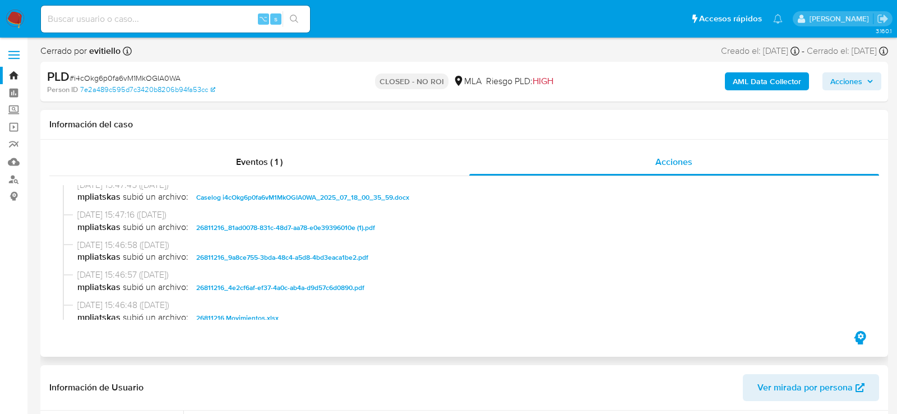
click at [220, 199] on span "Caselog i4cOkg6p0fa6vM1MkOGIA0WA_2025_07_18_00_35_59.docx" at bounding box center [302, 197] width 213 height 13
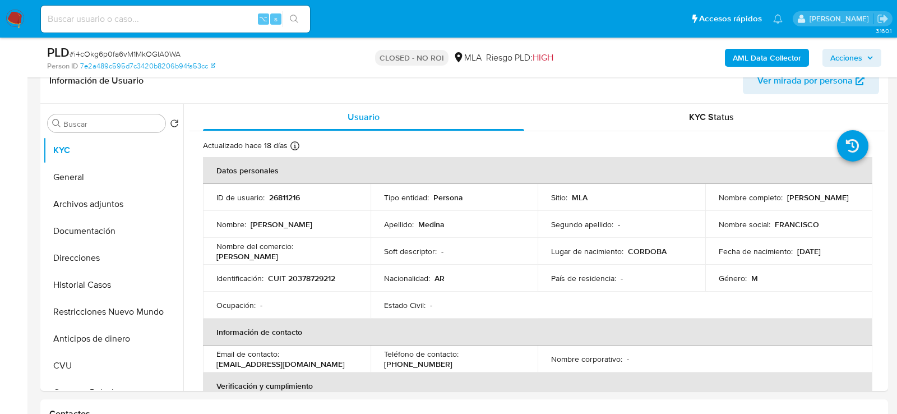
scroll to position [262, 0]
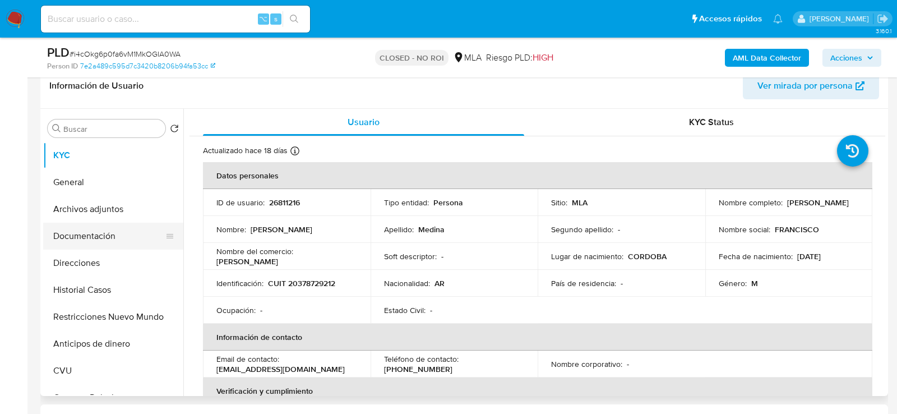
click at [70, 238] on button "Documentación" at bounding box center [108, 236] width 131 height 27
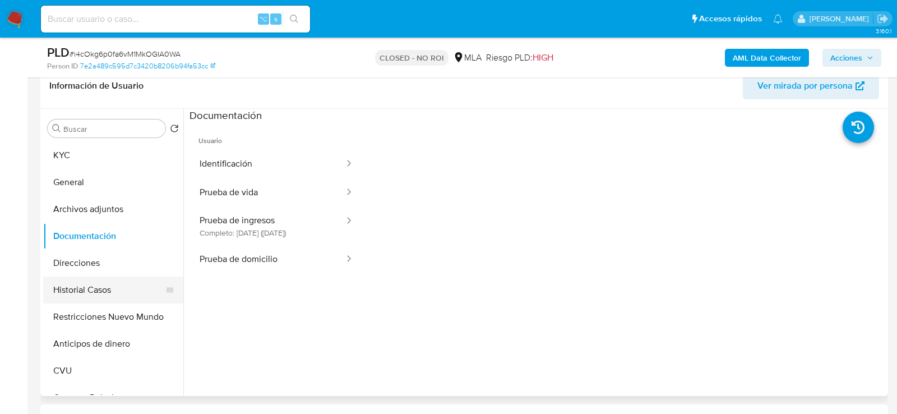
click at [99, 283] on button "Historial Casos" at bounding box center [108, 290] width 131 height 27
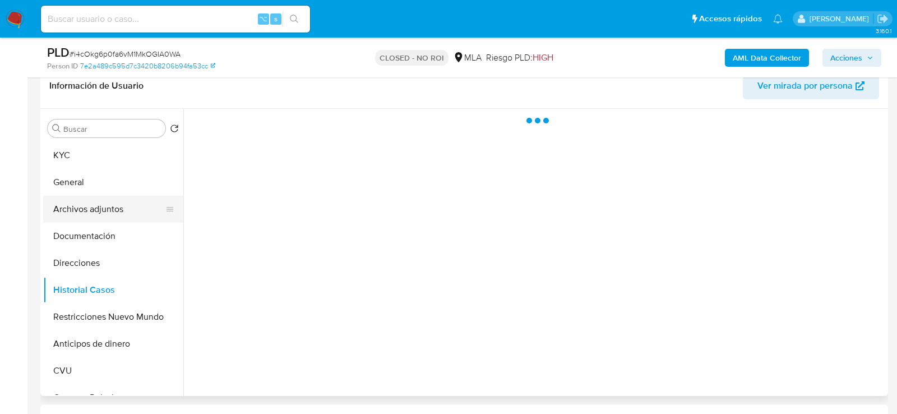
click at [98, 217] on button "Archivos adjuntos" at bounding box center [108, 209] width 131 height 27
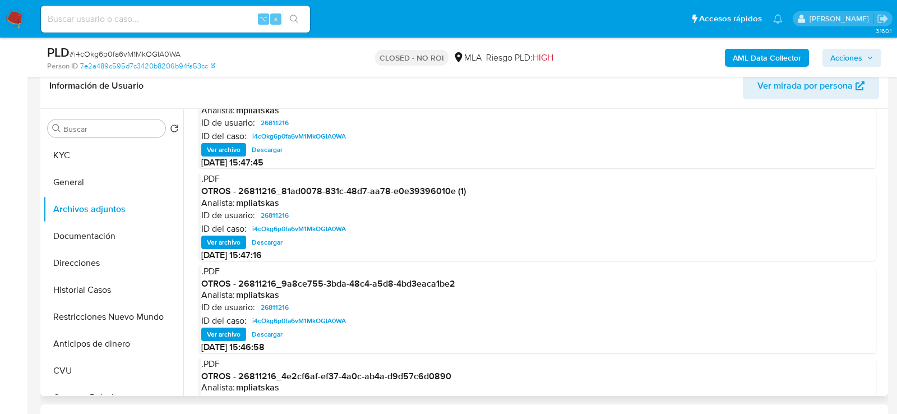
scroll to position [39, 0]
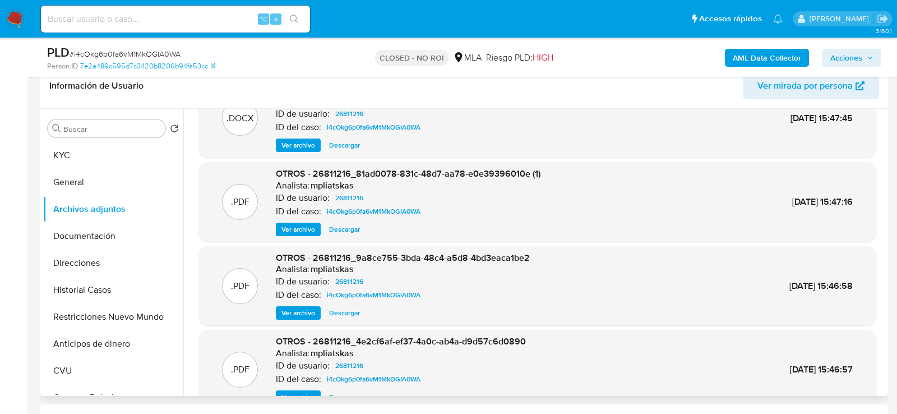
click at [313, 227] on span "Ver archivo" at bounding box center [299, 229] width 34 height 11
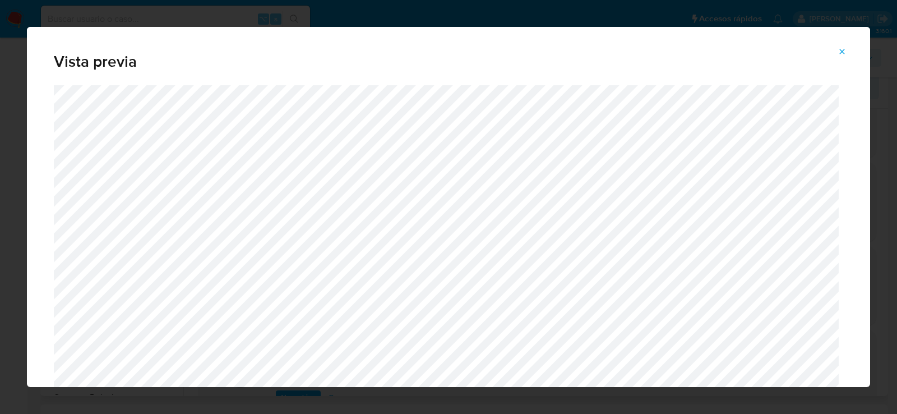
click at [846, 49] on icon "Attachment preview" at bounding box center [842, 51] width 9 height 9
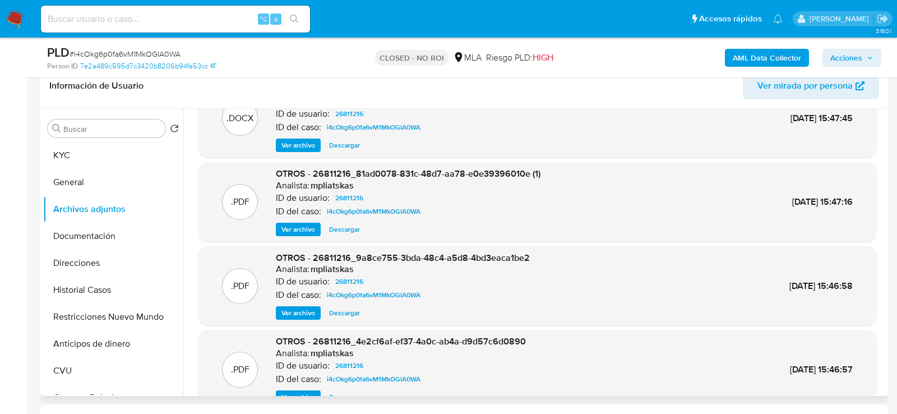
click at [341, 228] on span "Descargar" at bounding box center [344, 229] width 31 height 11
click at [306, 317] on span "Ver archivo" at bounding box center [299, 312] width 34 height 11
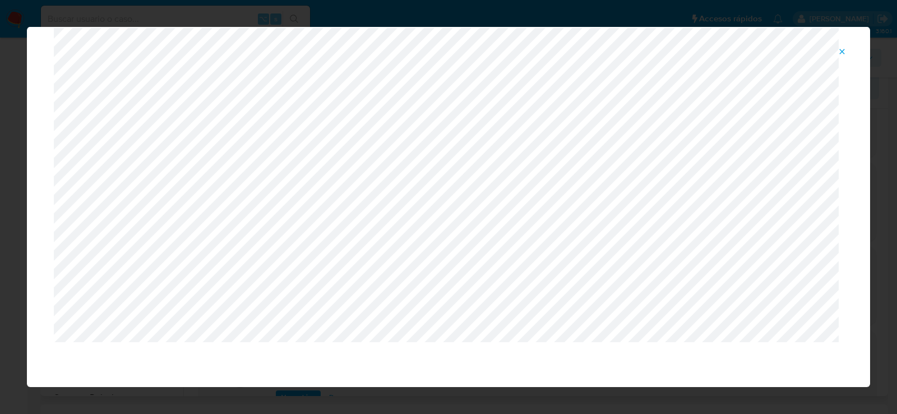
scroll to position [0, 0]
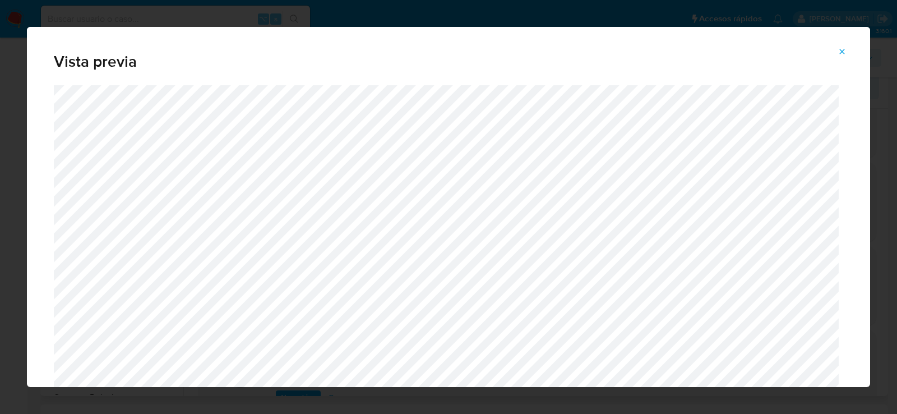
click at [844, 46] on span "Attachment preview" at bounding box center [842, 52] width 9 height 16
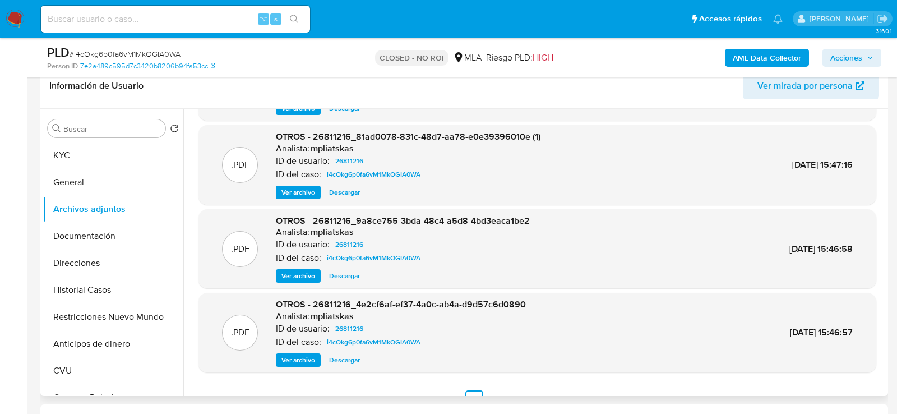
scroll to position [94, 0]
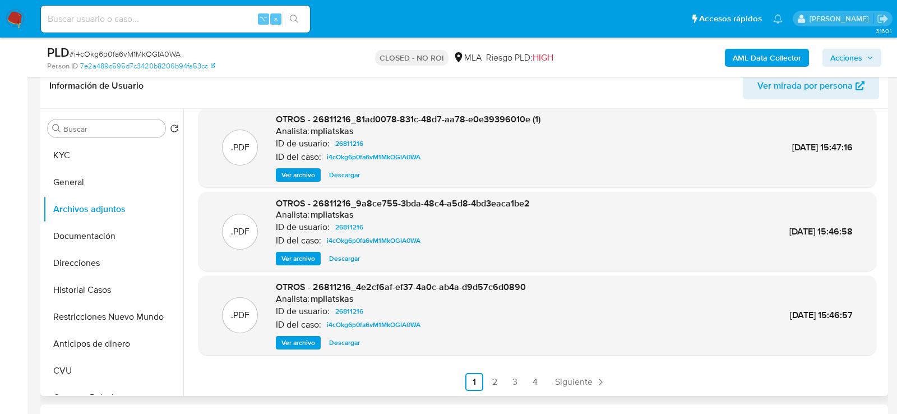
click at [291, 347] on span "Ver archivo" at bounding box center [299, 342] width 34 height 11
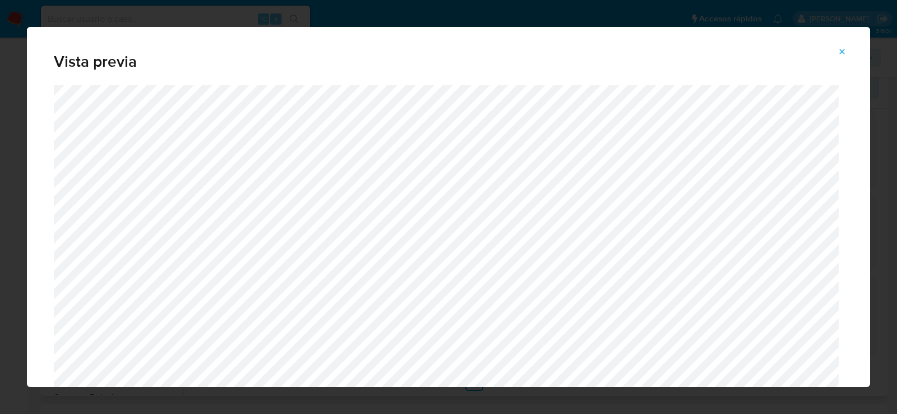
click at [848, 43] on button "Attachment preview" at bounding box center [842, 52] width 25 height 18
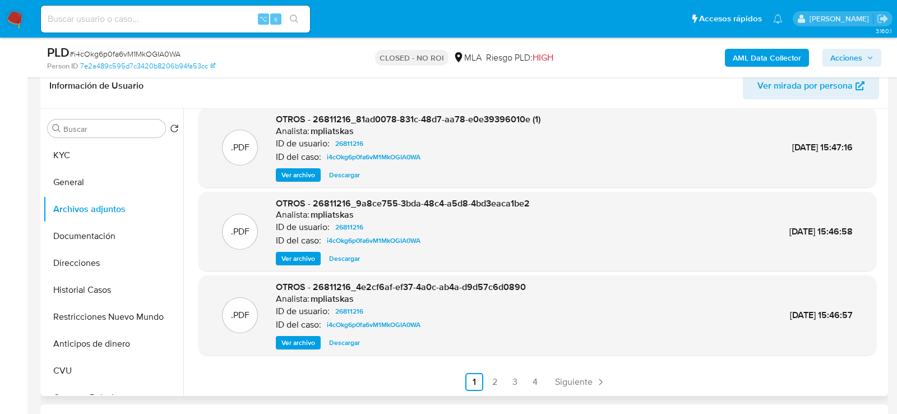
click at [295, 262] on span "Ver archivo" at bounding box center [299, 258] width 34 height 11
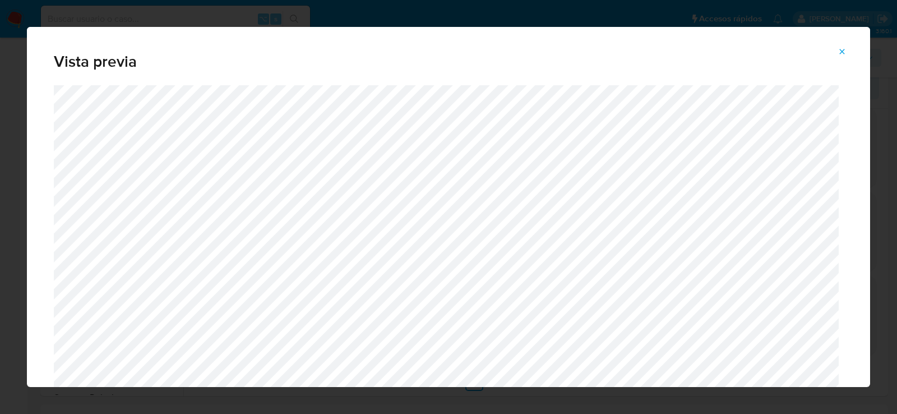
click at [849, 49] on button "Attachment preview" at bounding box center [842, 52] width 25 height 18
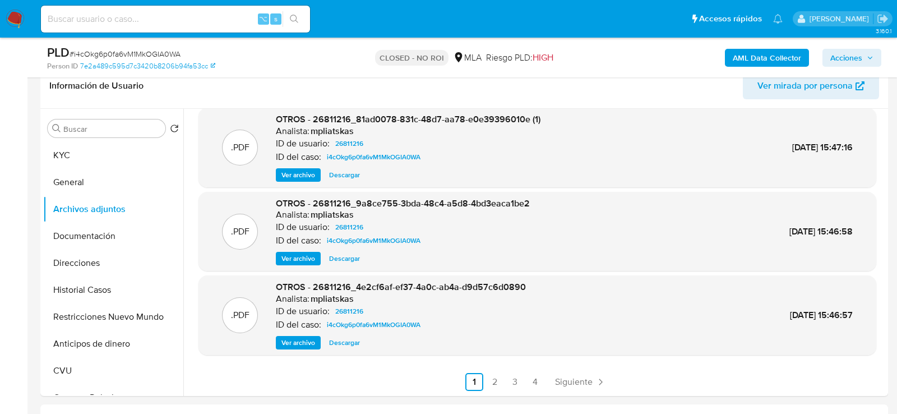
click at [291, 345] on span "Ver archivo" at bounding box center [299, 342] width 34 height 11
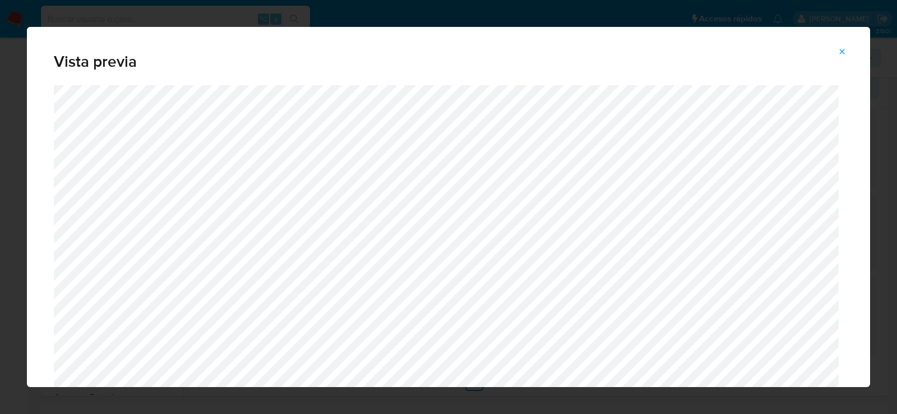
click at [846, 57] on span "Attachment preview" at bounding box center [842, 52] width 9 height 16
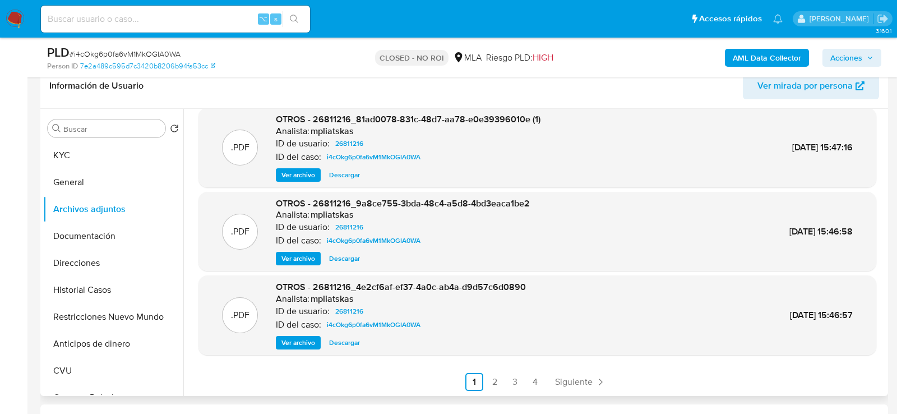
scroll to position [285, 0]
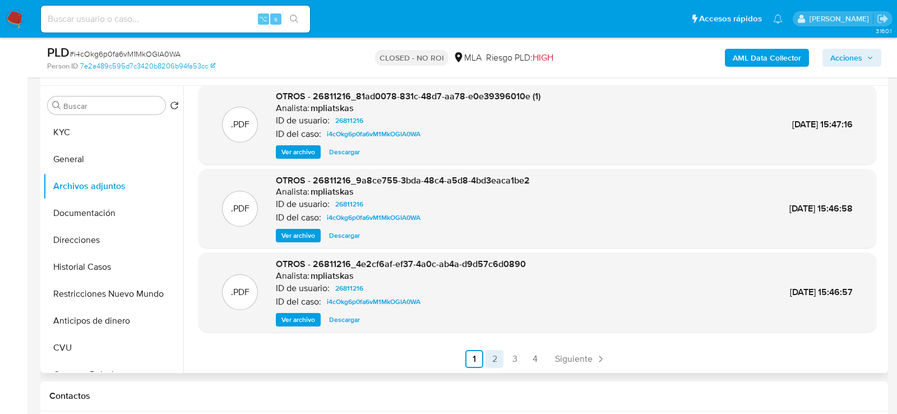
click at [491, 350] on link "2" at bounding box center [495, 359] width 18 height 18
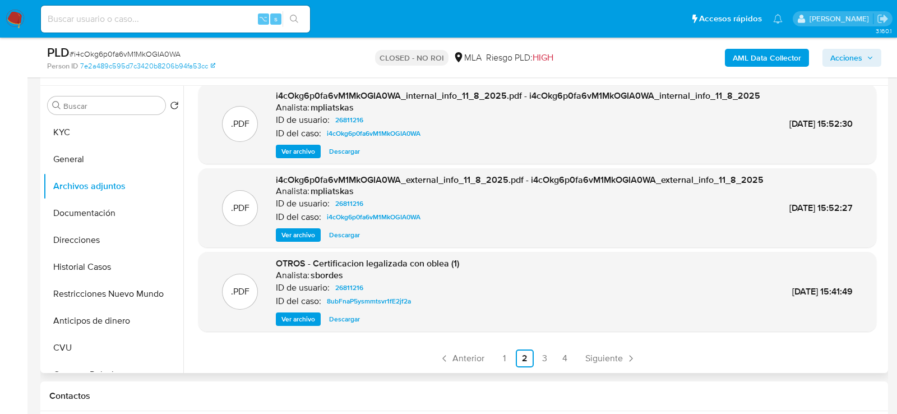
scroll to position [118, 0]
click at [504, 352] on link "1" at bounding box center [505, 358] width 18 height 18
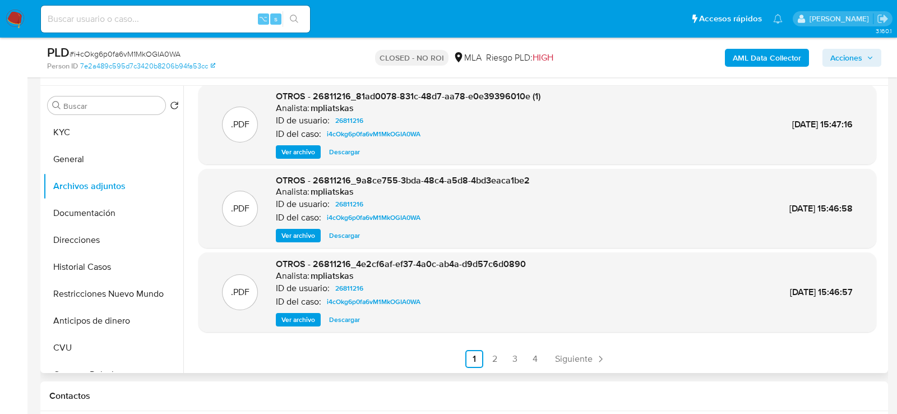
scroll to position [94, 0]
click at [305, 317] on span "Ver archivo" at bounding box center [299, 319] width 34 height 11
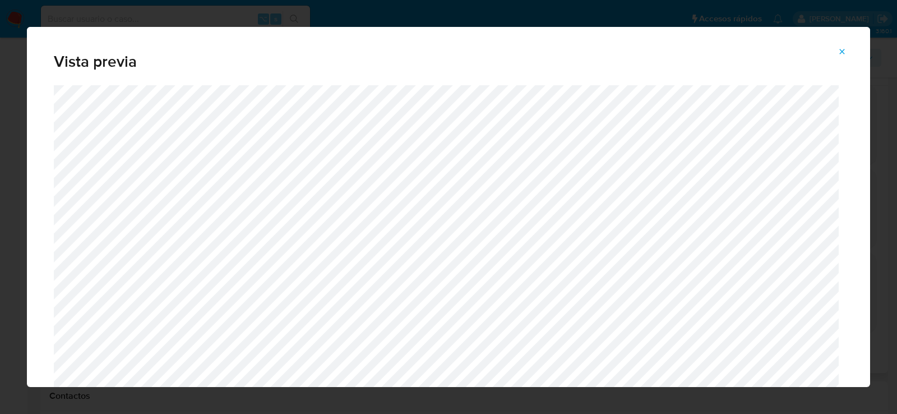
scroll to position [57, 0]
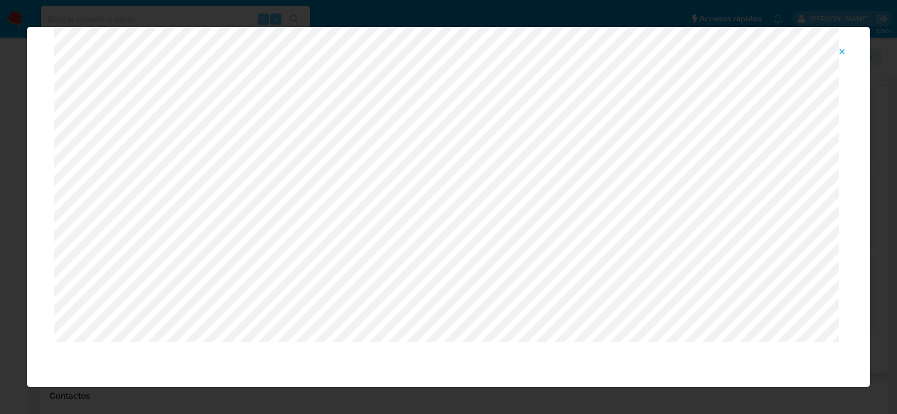
click at [840, 44] on span "Attachment preview" at bounding box center [842, 52] width 9 height 16
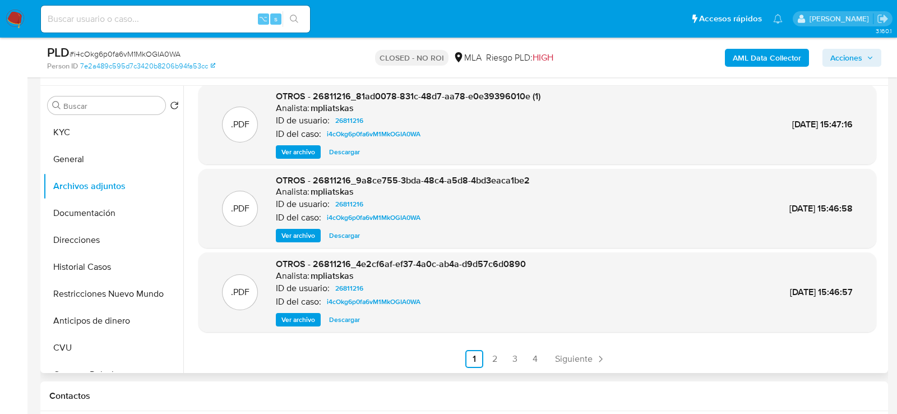
click at [301, 233] on span "Ver archivo" at bounding box center [299, 235] width 34 height 11
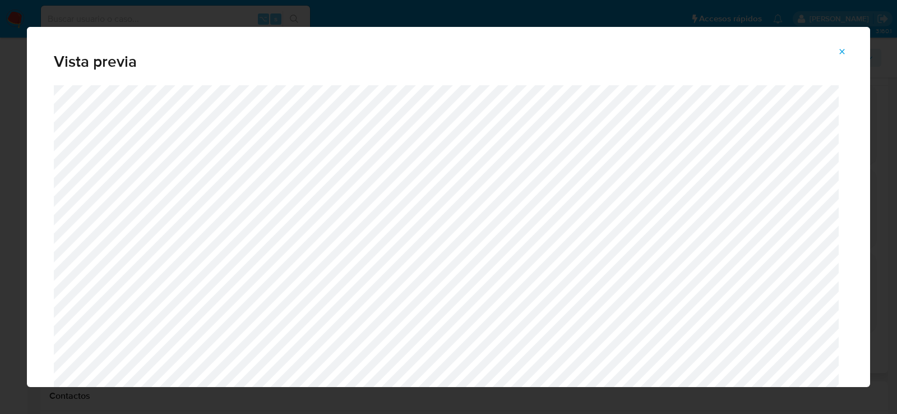
click at [849, 48] on button "Attachment preview" at bounding box center [842, 52] width 25 height 18
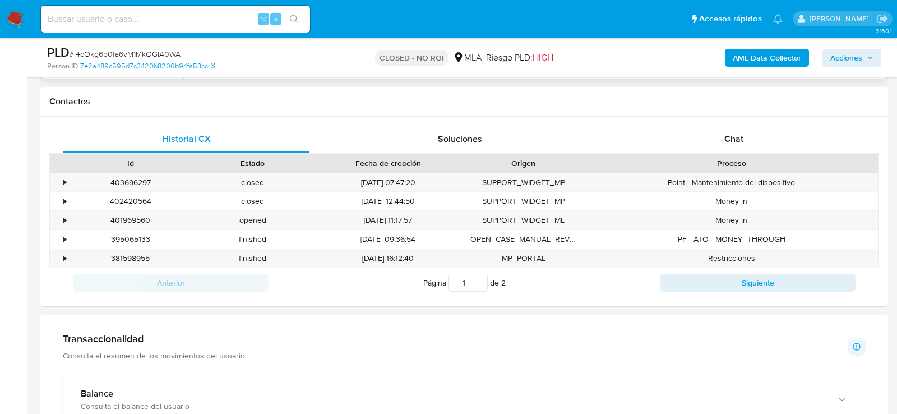
scroll to position [579, 0]
click at [674, 146] on div "Chat" at bounding box center [734, 139] width 247 height 27
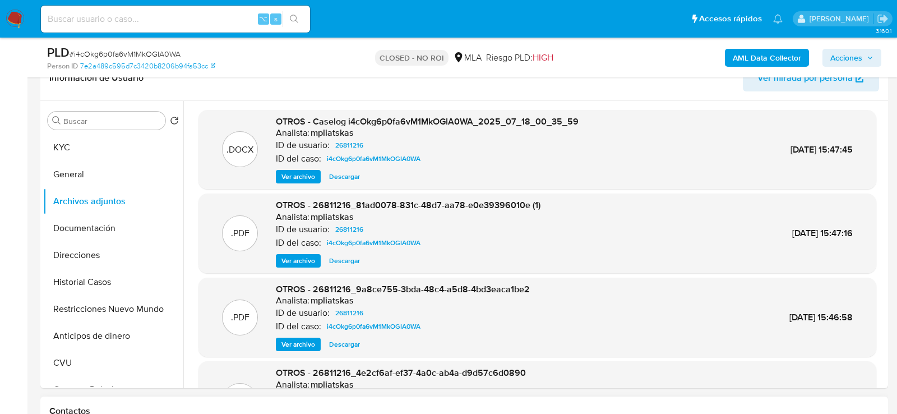
scroll to position [270, 0]
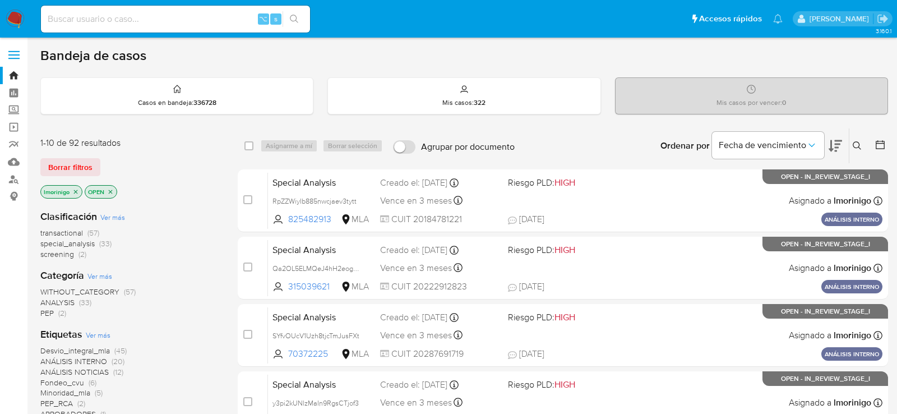
click at [865, 147] on button at bounding box center [859, 145] width 19 height 13
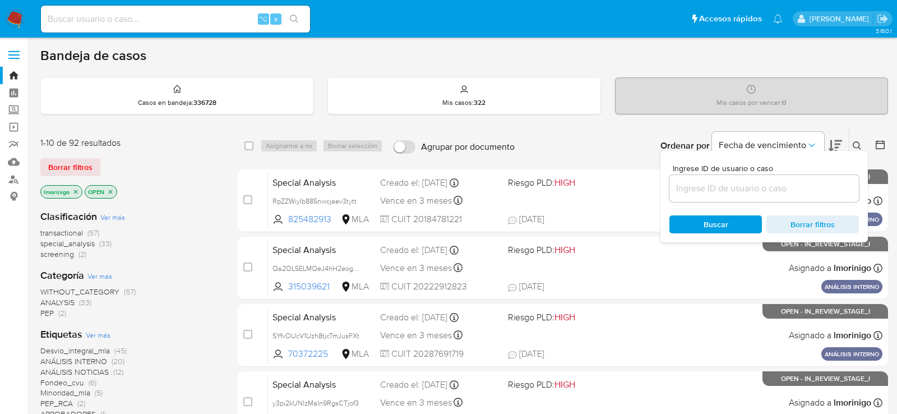
click at [789, 178] on div at bounding box center [765, 188] width 190 height 27
click at [781, 184] on input at bounding box center [765, 188] width 190 height 15
paste input "NBK1EiwMidrSCZYiwhVlQ8Js"
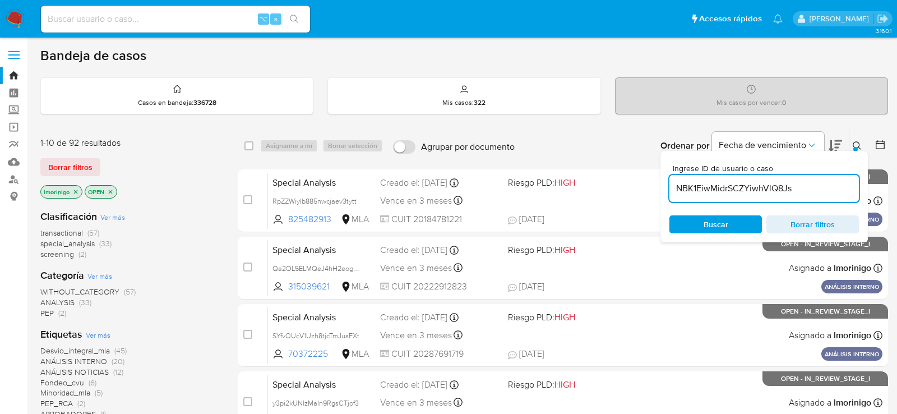
type input "NBK1EiwMidrSCZYiwhVlQ8Js"
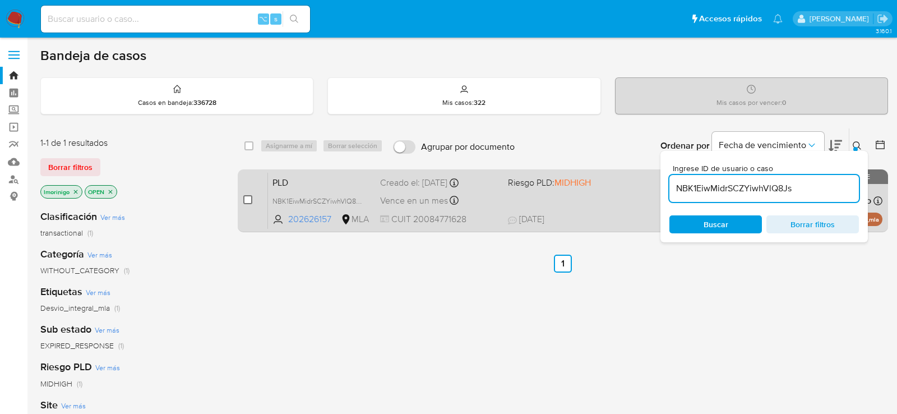
click at [251, 200] on input "checkbox" at bounding box center [247, 199] width 9 height 9
checkbox input "true"
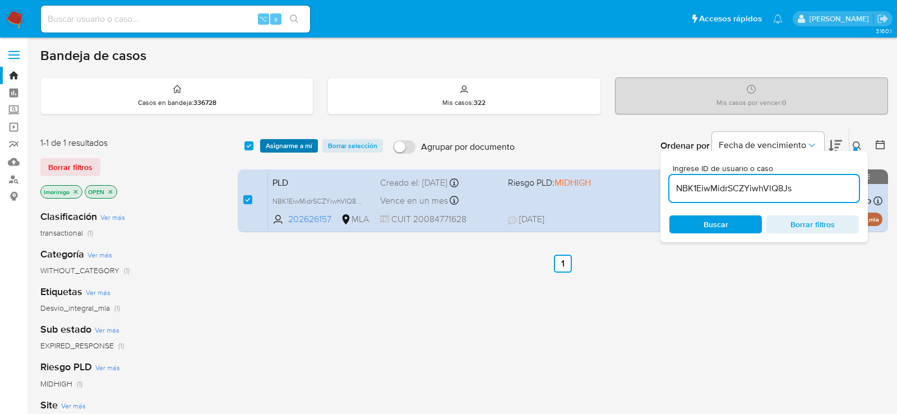
click at [276, 151] on span "Asignarme a mí" at bounding box center [289, 145] width 47 height 11
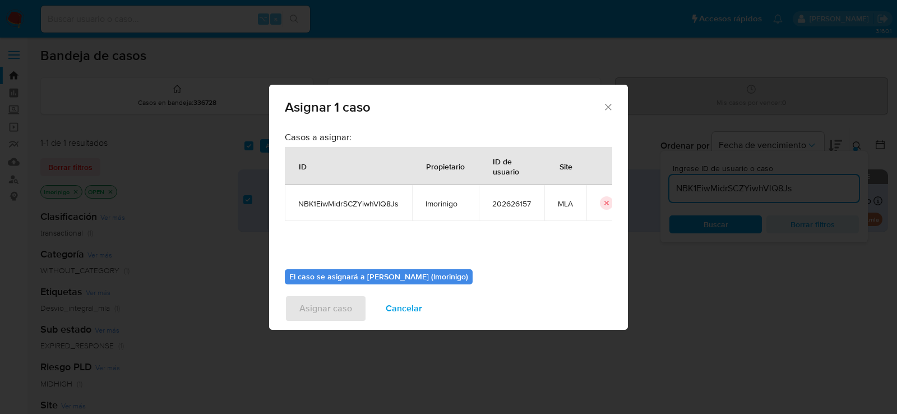
scroll to position [57, 0]
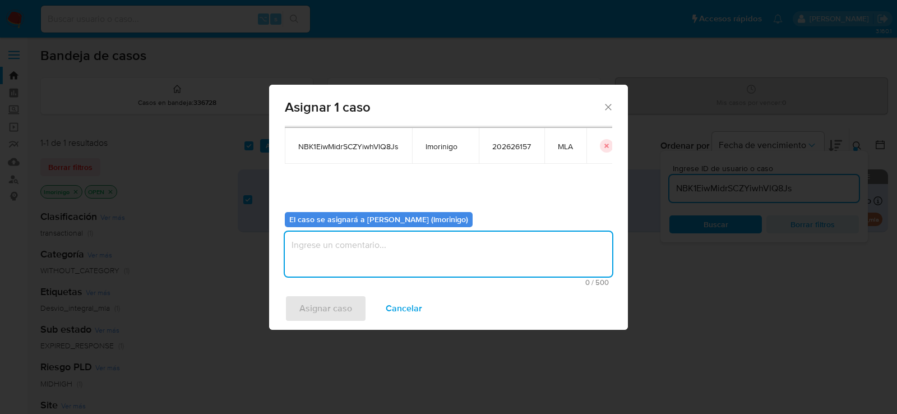
click at [443, 259] on textarea "assign-modal" at bounding box center [449, 254] width 328 height 45
click at [327, 307] on span "Asignar caso" at bounding box center [326, 308] width 53 height 25
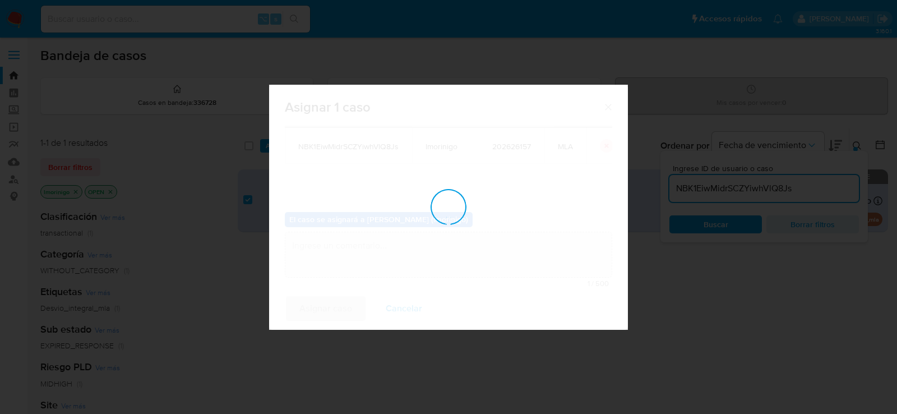
checkbox input "false"
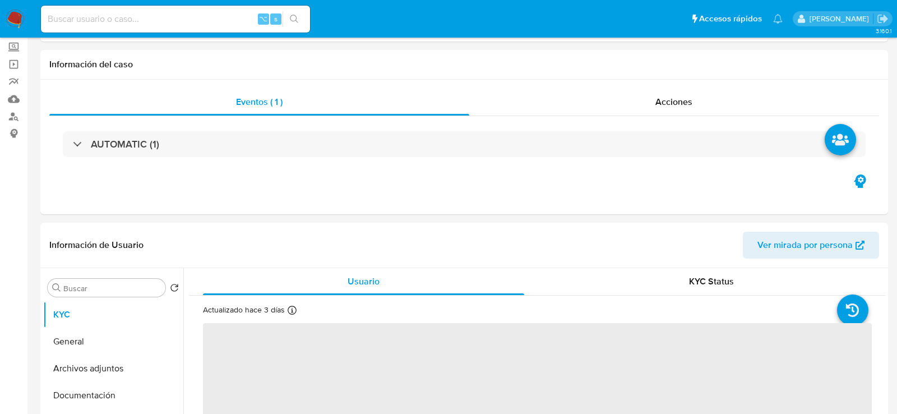
scroll to position [296, 0]
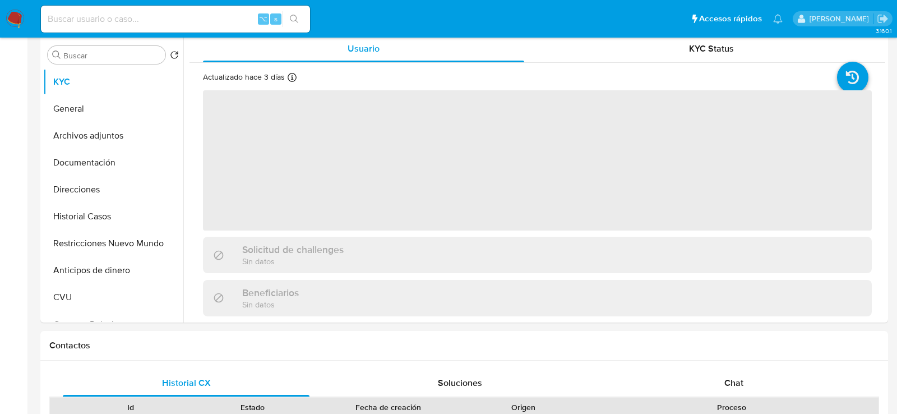
select select "10"
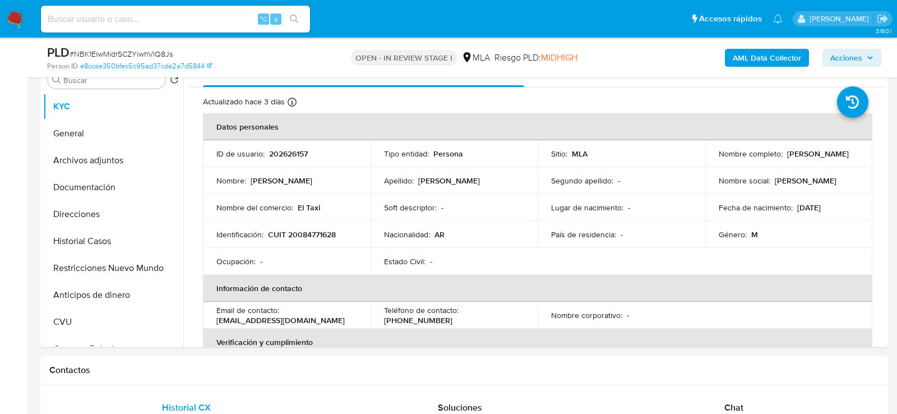
scroll to position [230, 0]
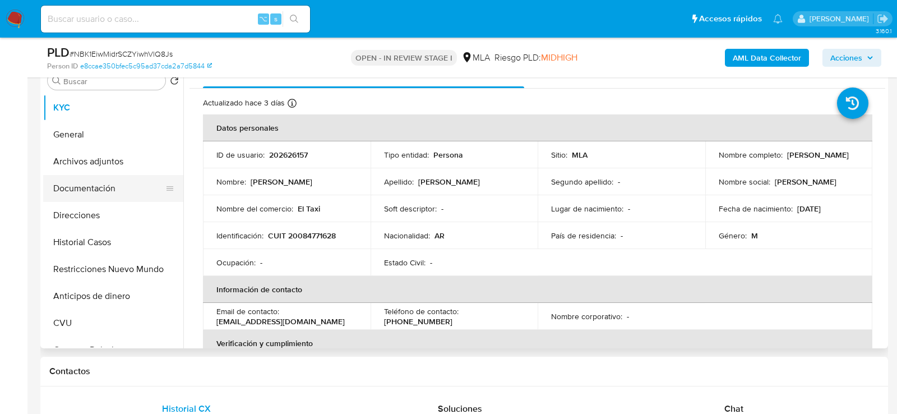
click at [98, 194] on button "Documentación" at bounding box center [108, 188] width 131 height 27
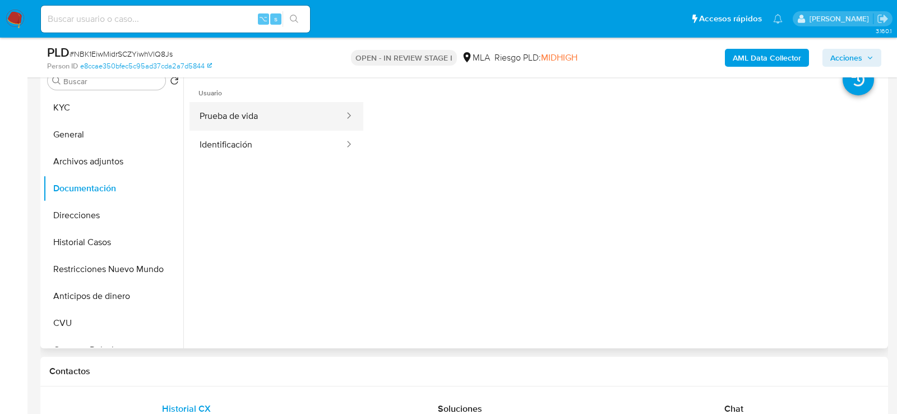
click at [200, 123] on button "Prueba de vida" at bounding box center [268, 116] width 156 height 29
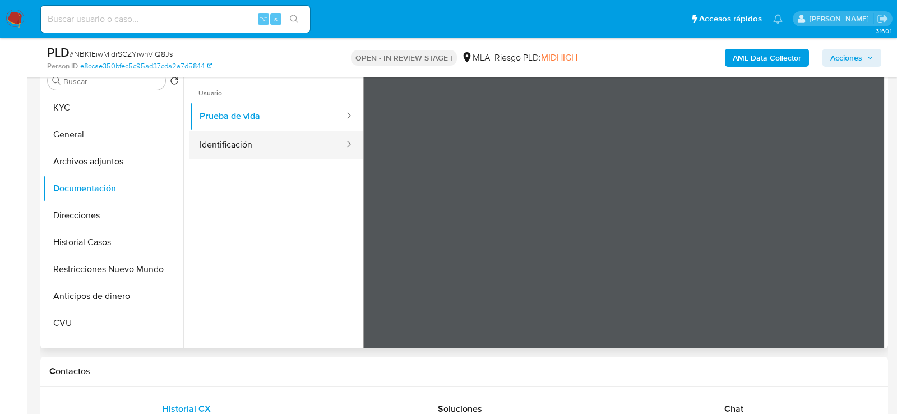
click at [299, 155] on button "Identificación" at bounding box center [268, 145] width 156 height 29
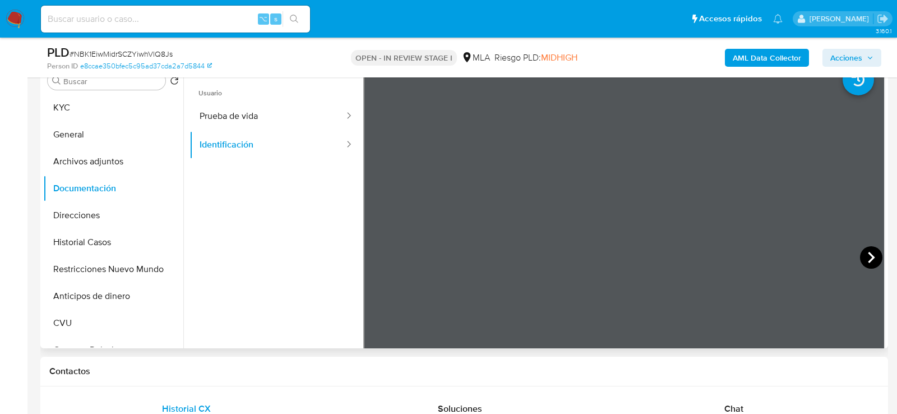
click at [866, 259] on icon at bounding box center [871, 257] width 22 height 22
click at [208, 113] on button "Prueba de vida" at bounding box center [268, 116] width 156 height 29
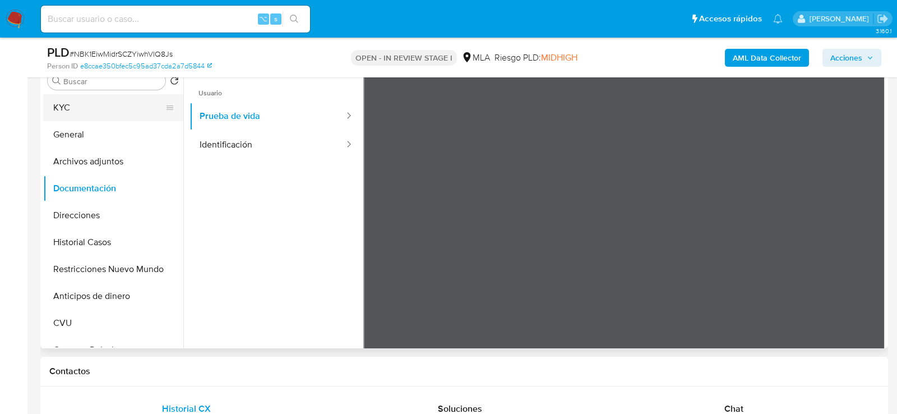
click at [72, 113] on button "KYC" at bounding box center [108, 107] width 131 height 27
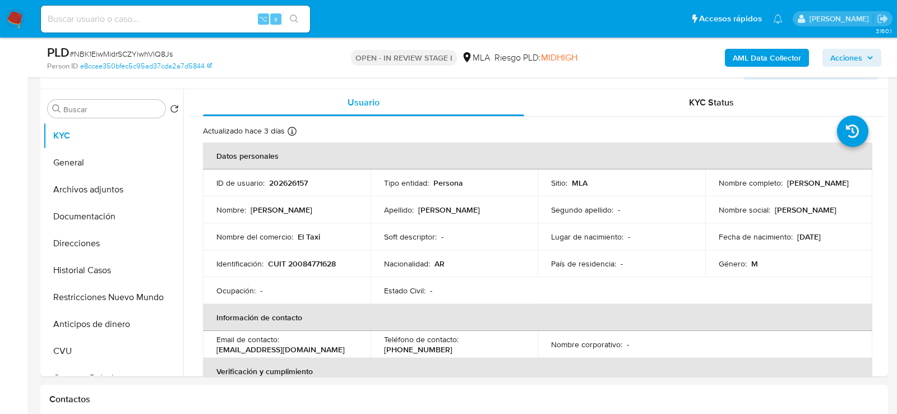
scroll to position [199, 0]
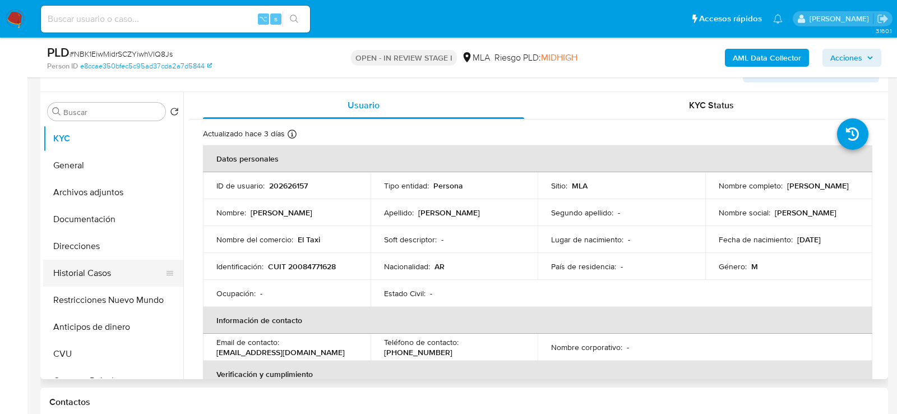
click at [109, 268] on button "Historial Casos" at bounding box center [108, 273] width 131 height 27
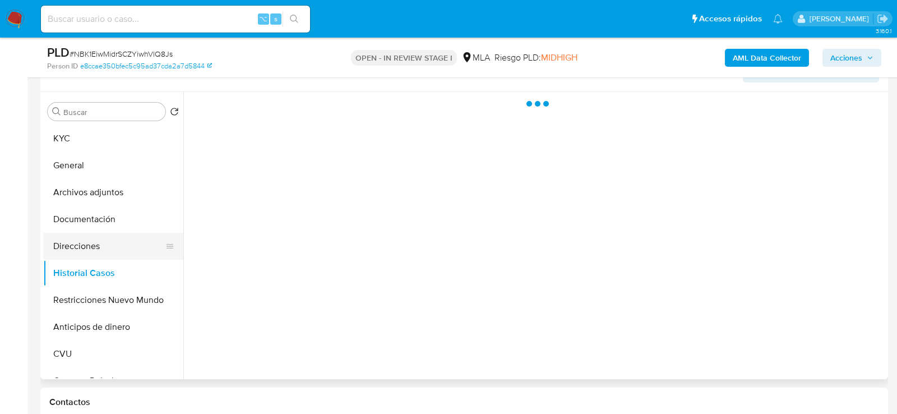
click at [97, 249] on button "Direcciones" at bounding box center [108, 246] width 131 height 27
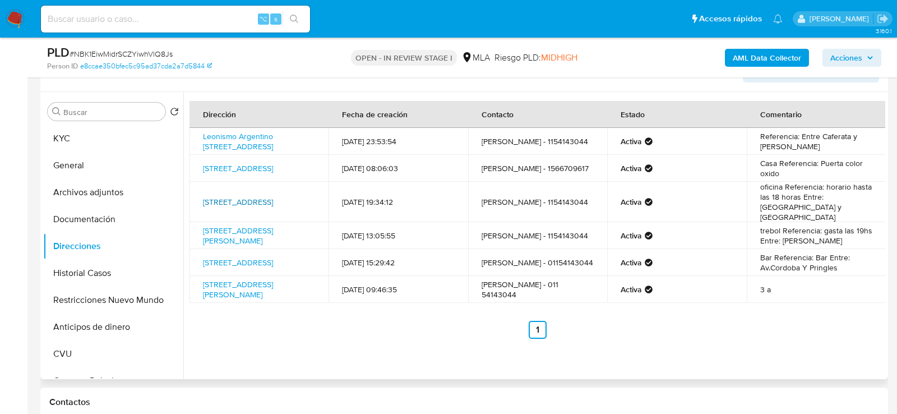
click at [264, 204] on link "D'amico 1260, El Palomar, Buenos Aires, 1684, Argentina 1260" at bounding box center [238, 201] width 70 height 11
click at [249, 263] on link "Av.cordoba 4199, Capital Fedeal, Capital Federal, 1188, Argentina 4199" at bounding box center [238, 262] width 70 height 11
click at [76, 347] on button "CVU" at bounding box center [108, 353] width 131 height 27
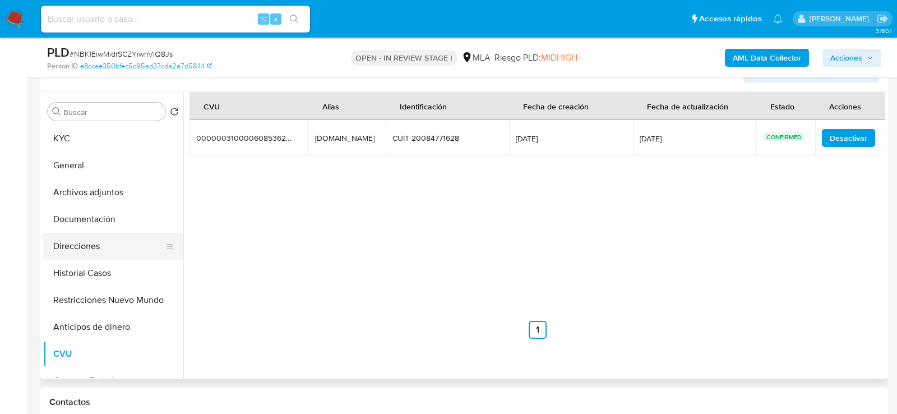
click at [107, 236] on button "Direcciones" at bounding box center [108, 246] width 131 height 27
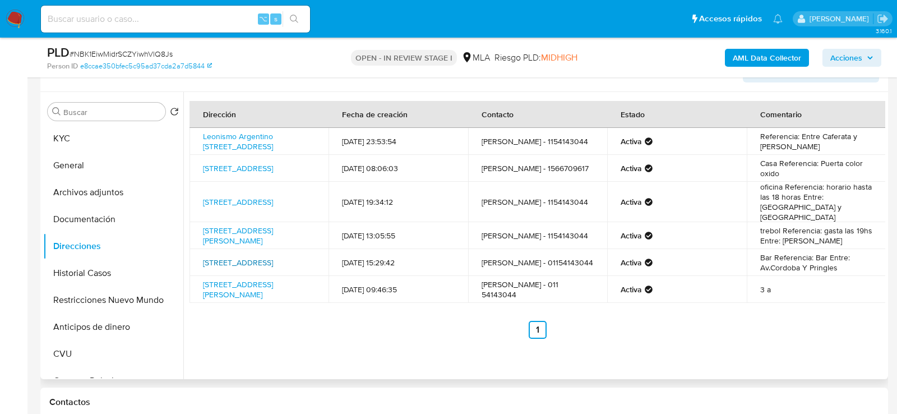
click at [251, 264] on link "Av.cordoba 4199, Capital Fedeal, Capital Federal, 1188, Argentina 4199" at bounding box center [238, 262] width 70 height 11
click at [74, 130] on button "KYC" at bounding box center [108, 138] width 131 height 27
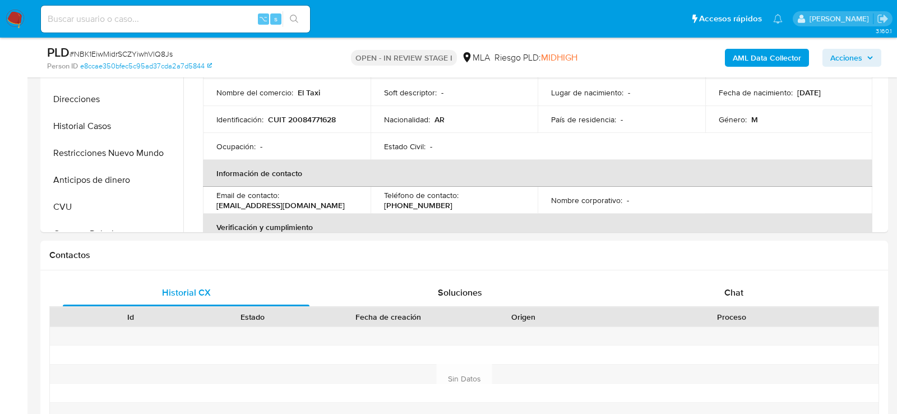
scroll to position [346, 0]
click at [694, 305] on div "Chat" at bounding box center [734, 293] width 247 height 27
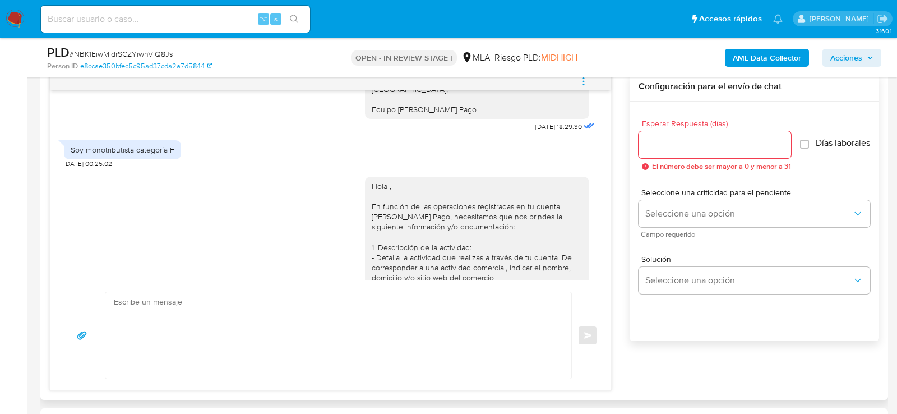
scroll to position [1093, 0]
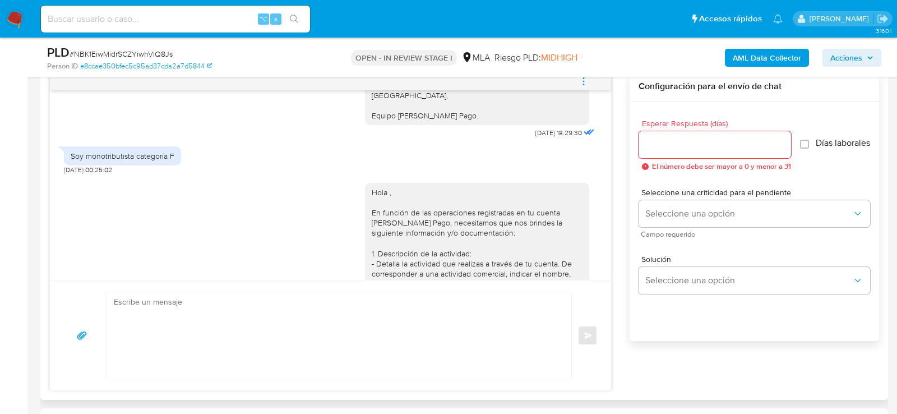
click at [370, 231] on div "Hola , En función de las operaciones registradas en tu cuenta de Mercado Pago, …" at bounding box center [477, 391] width 224 height 417
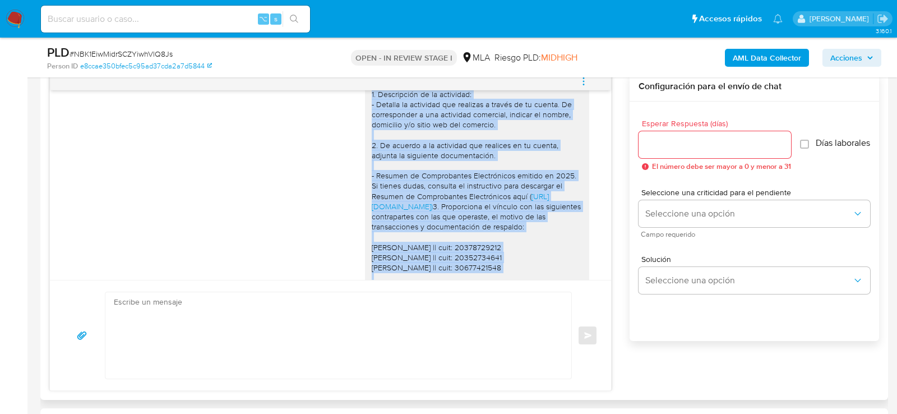
scroll to position [1496, 0]
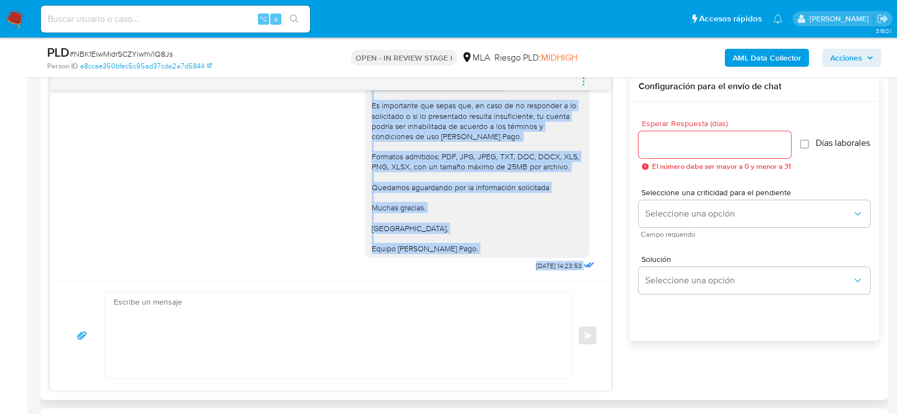
drag, startPoint x: 373, startPoint y: 232, endPoint x: 490, endPoint y: 248, distance: 118.4
click at [490, 248] on div "Hola , En función de las operaciones registradas en tu cuenta de Mercado Pago, …" at bounding box center [477, 50] width 211 height 408
copy div "Hola , En función de las operaciones registradas en tu cuenta de Mercado Pago, …"
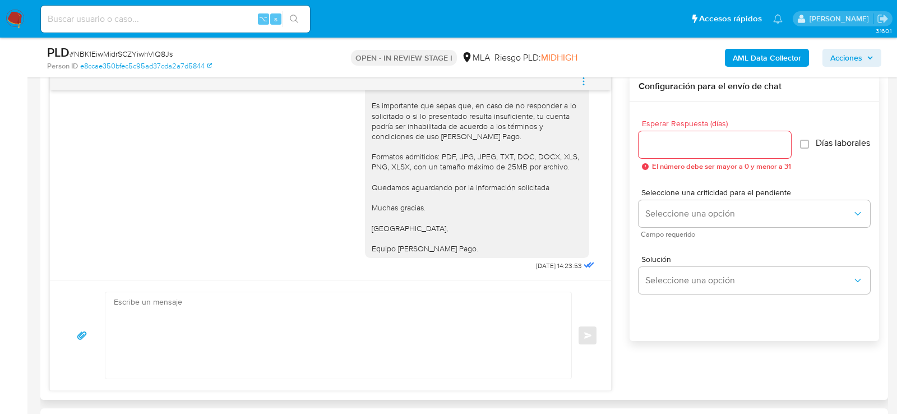
click at [393, 306] on textarea at bounding box center [336, 335] width 444 height 86
paste textarea "Hola , En función de las operaciones registradas en tu cuenta de Mercado Pago, …"
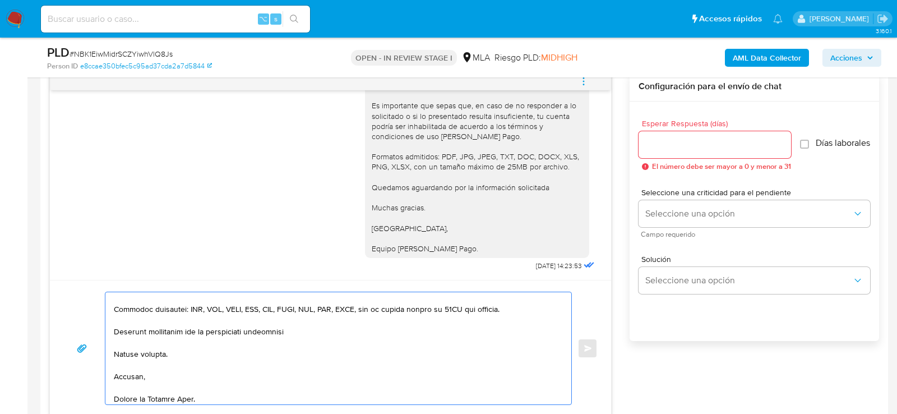
scroll to position [181, 0]
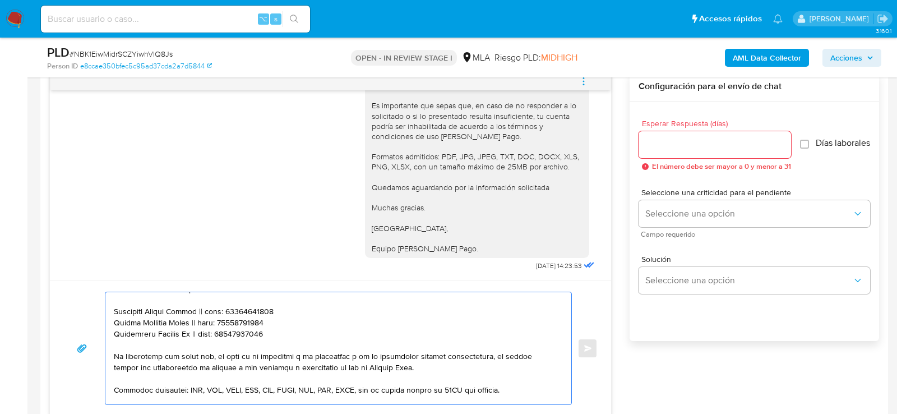
click at [242, 364] on textarea at bounding box center [336, 348] width 444 height 112
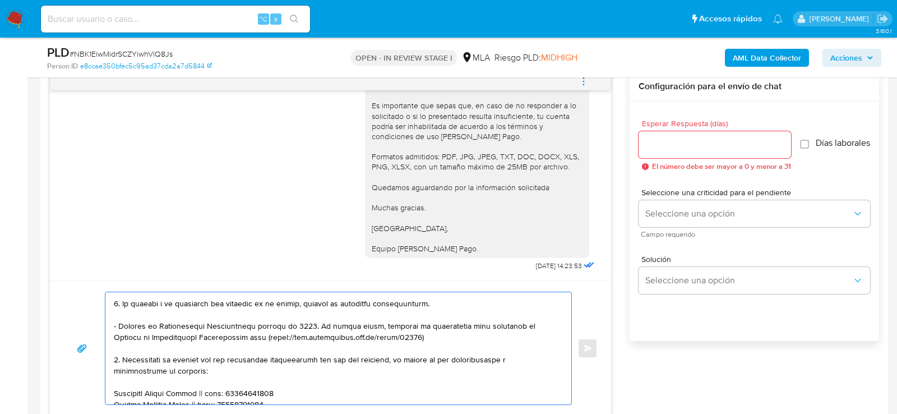
scroll to position [0, 0]
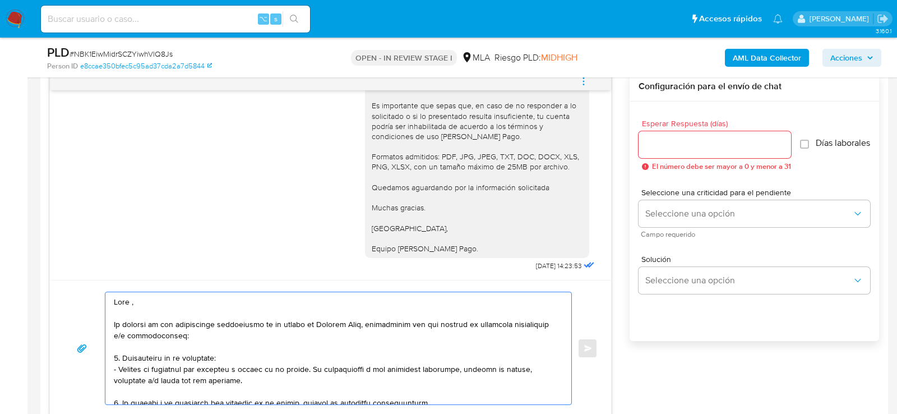
click at [114, 303] on textarea at bounding box center [336, 348] width 444 height 112
paste textarea "Es importante que sepas que, en caso de no responder a lo solicitado o si lo pr…"
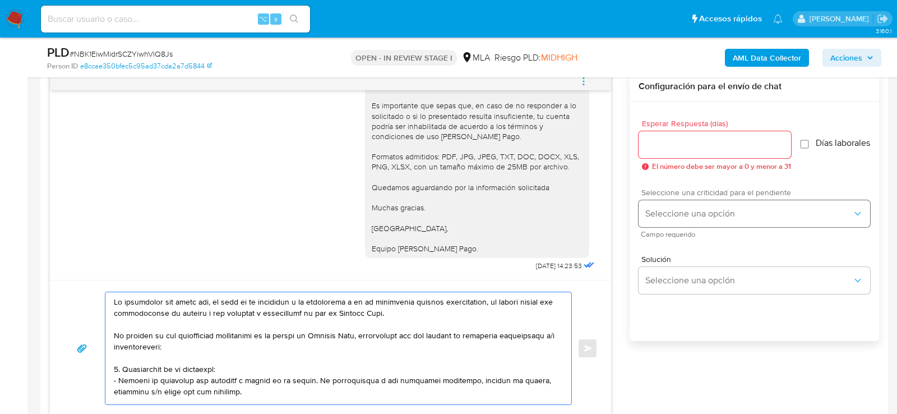
type textarea "Es importante que sepas que, en caso de no responder a lo solicitado o si lo pr…"
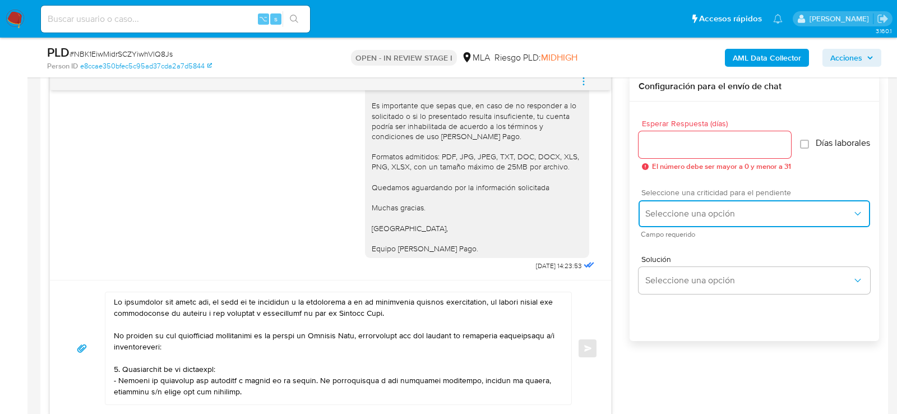
click at [692, 214] on span "Seleccione una opción" at bounding box center [749, 213] width 207 height 11
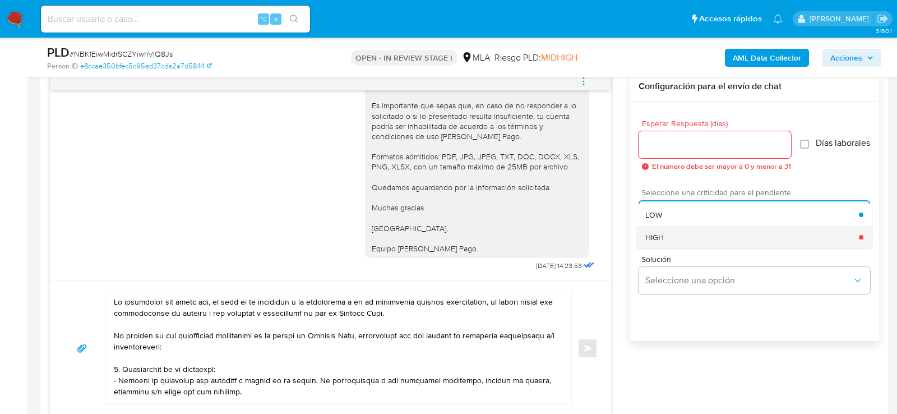
click at [658, 242] on span "HIGH" at bounding box center [655, 237] width 19 height 10
click at [675, 141] on input "Esperar Respuesta (días)" at bounding box center [715, 144] width 153 height 15
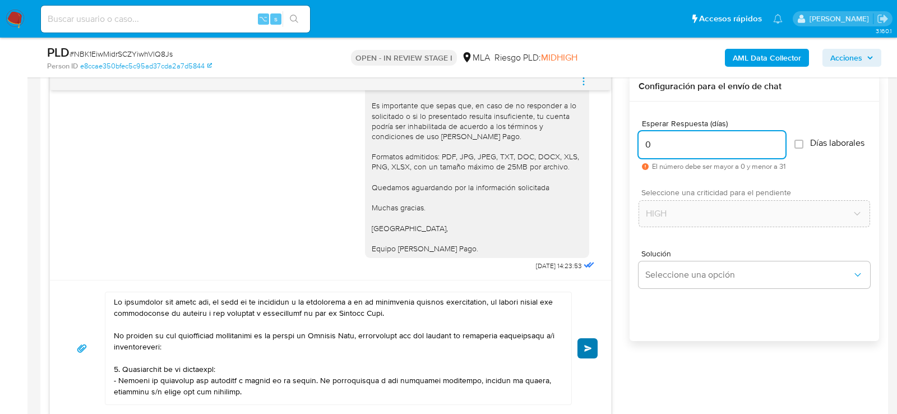
type input "0"
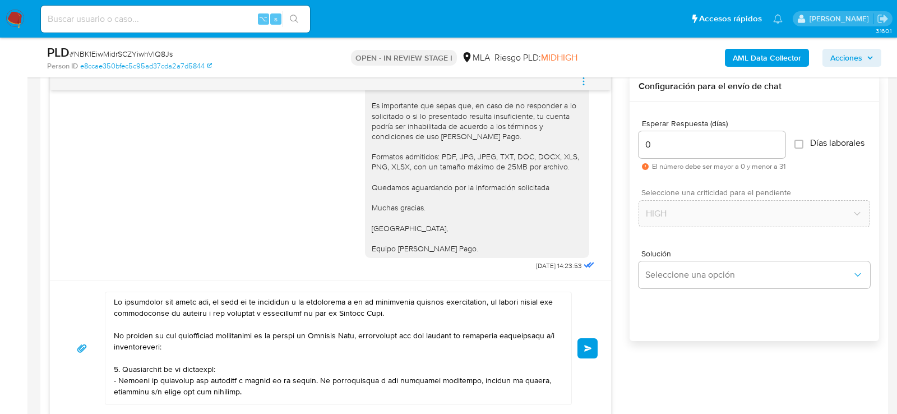
click at [584, 351] on button "Enviar" at bounding box center [588, 348] width 20 height 20
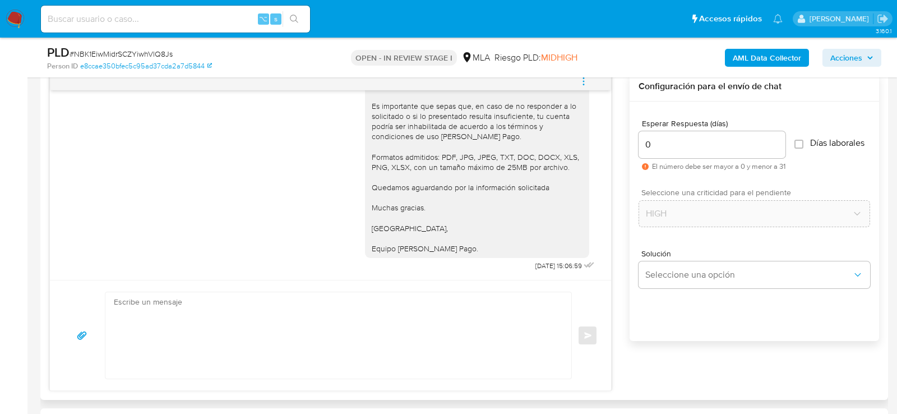
scroll to position [1866, 0]
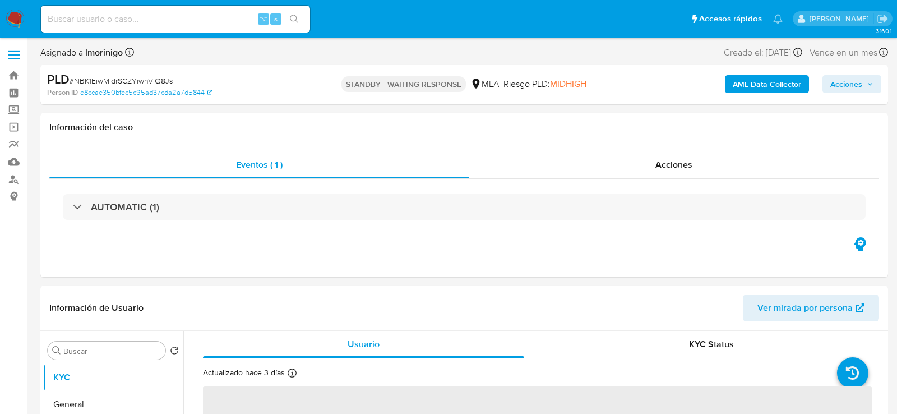
select select "10"
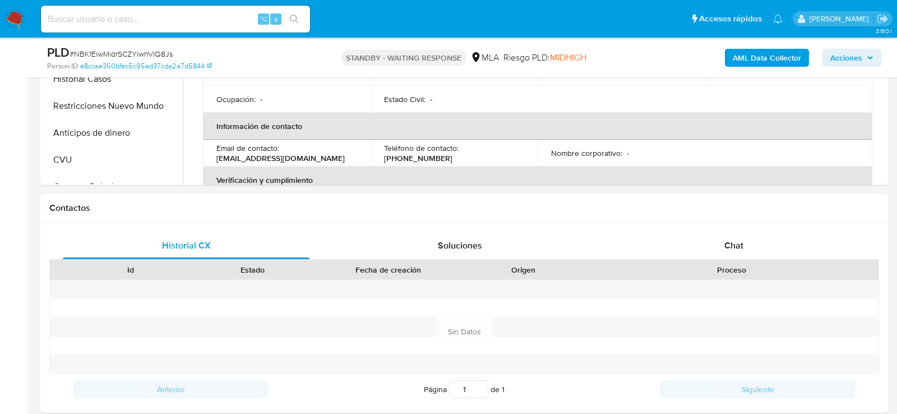
scroll to position [459, 0]
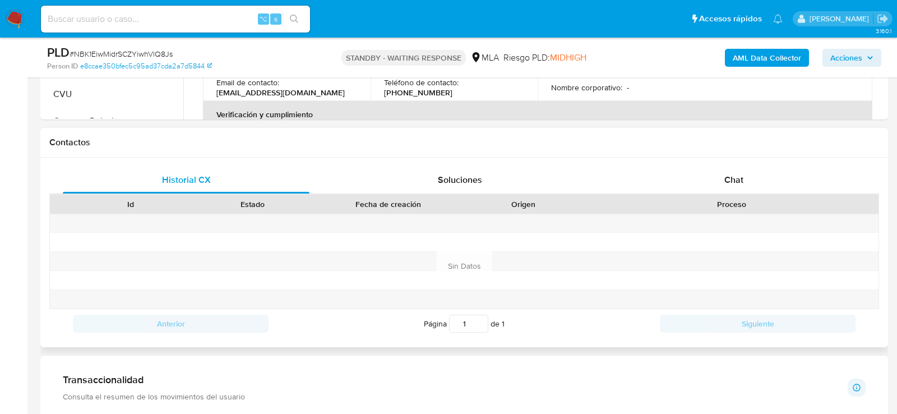
click at [647, 162] on div "Historial CX Soluciones Chat Id Estado Fecha de creación Origen Proceso Anterio…" at bounding box center [464, 253] width 848 height 190
click at [647, 169] on div "Chat" at bounding box center [734, 180] width 247 height 27
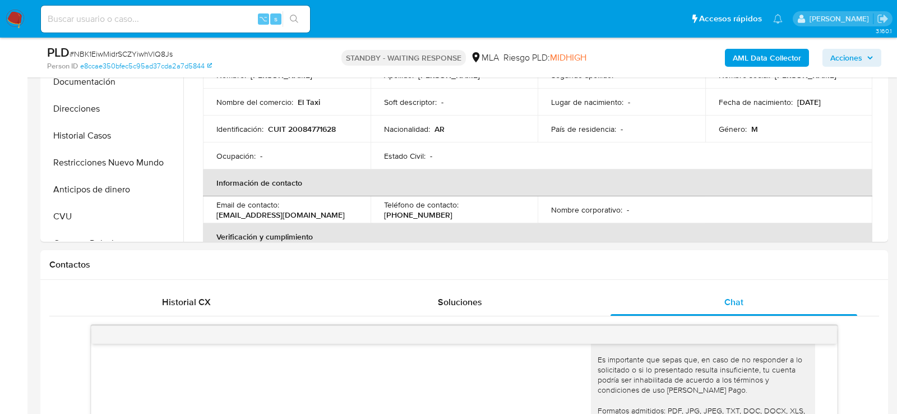
scroll to position [284, 0]
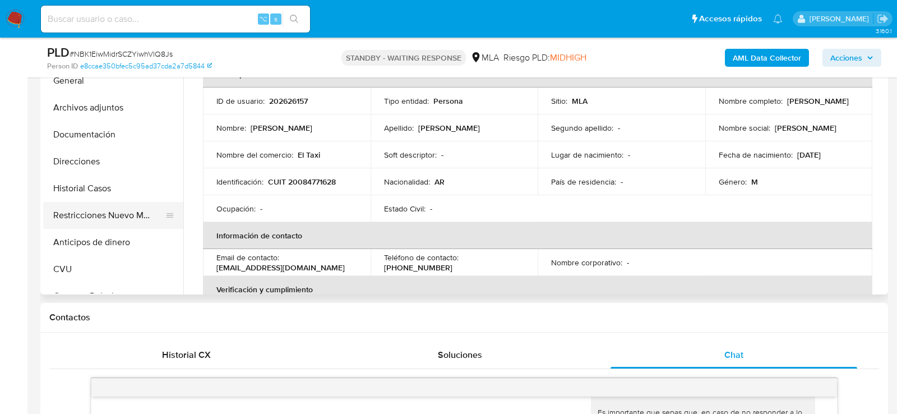
click at [76, 218] on button "Restricciones Nuevo Mundo" at bounding box center [108, 215] width 131 height 27
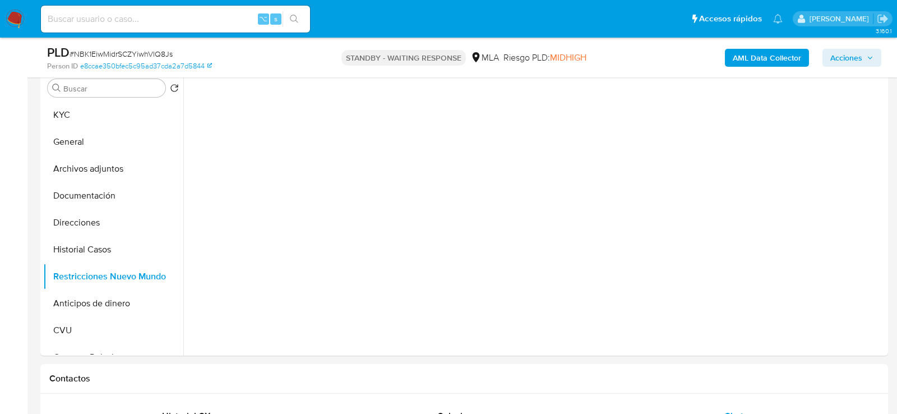
scroll to position [225, 0]
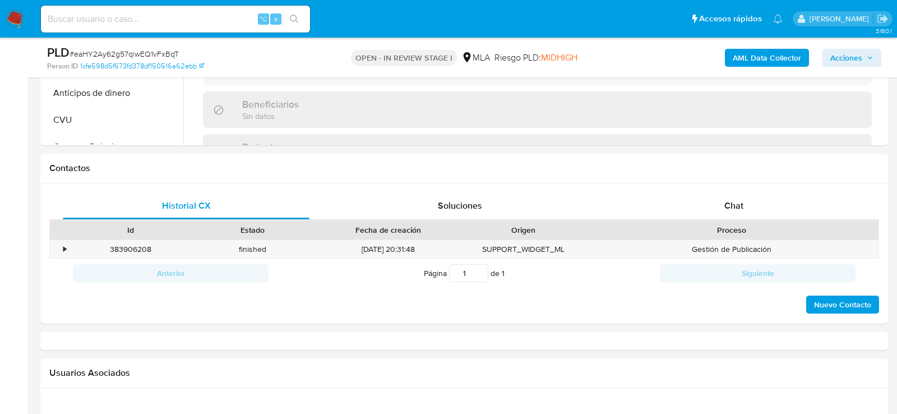
scroll to position [444, 0]
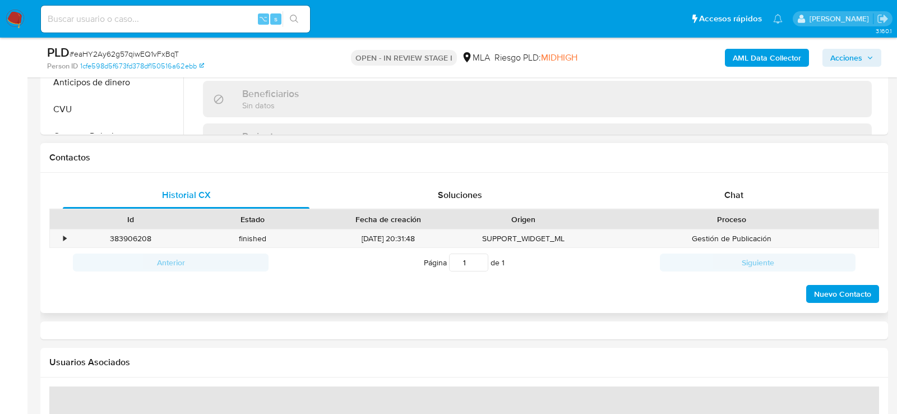
select select "10"
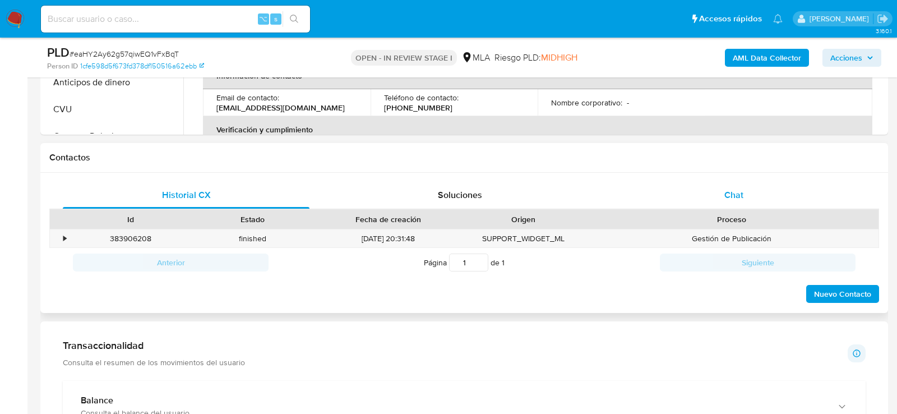
click at [686, 189] on div "Chat" at bounding box center [734, 195] width 247 height 27
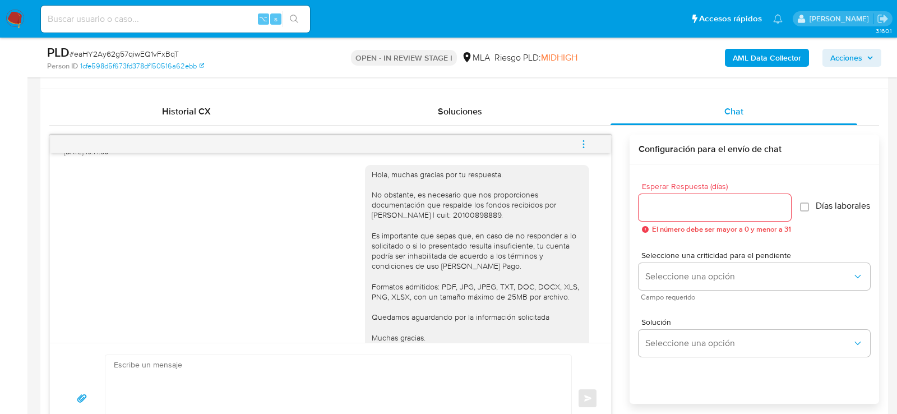
scroll to position [1448, 0]
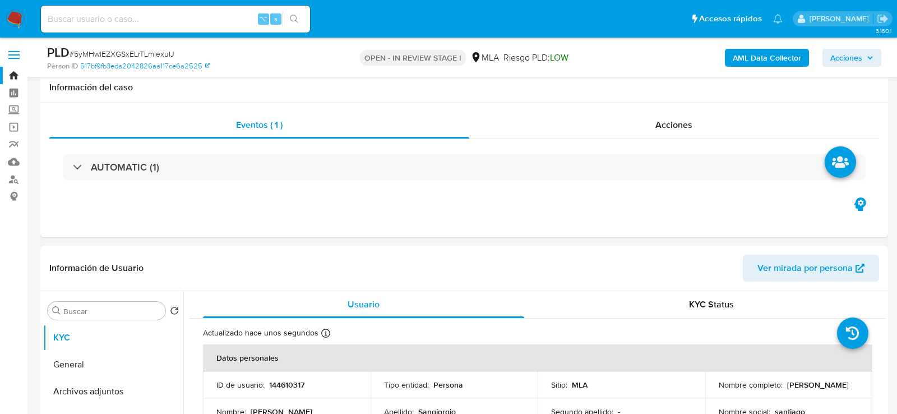
select select "10"
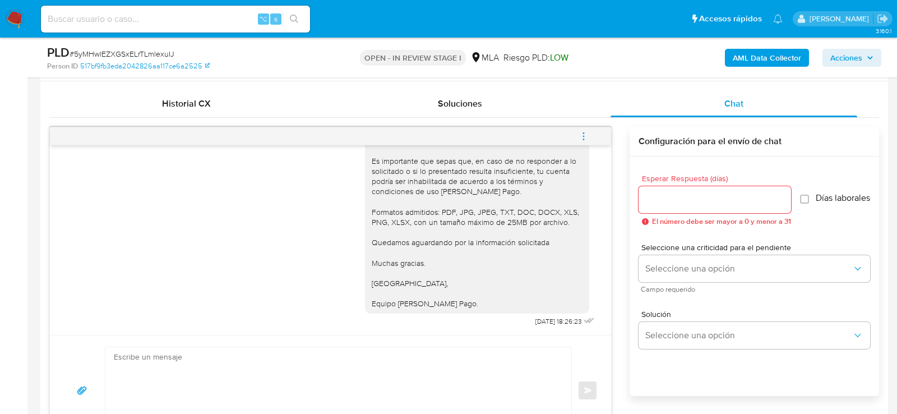
scroll to position [520, 0]
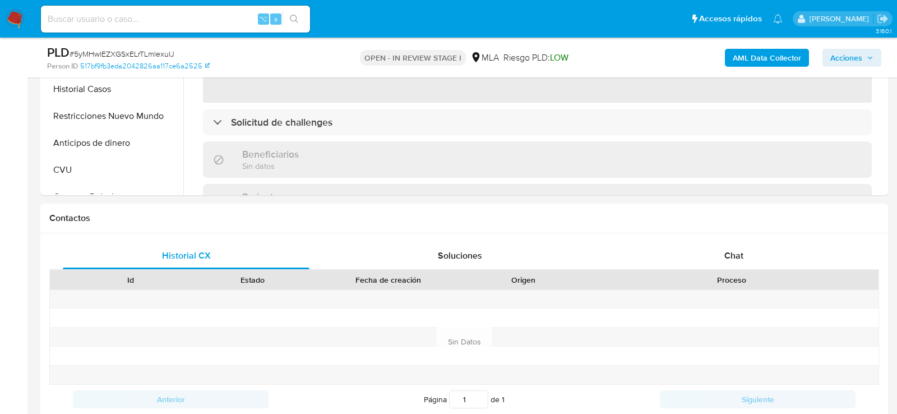
scroll to position [407, 0]
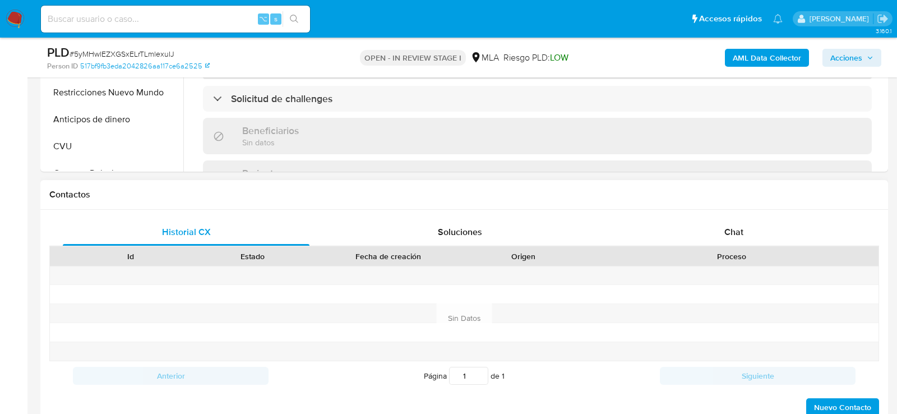
select select "10"
click at [708, 227] on div "Chat" at bounding box center [734, 232] width 247 height 27
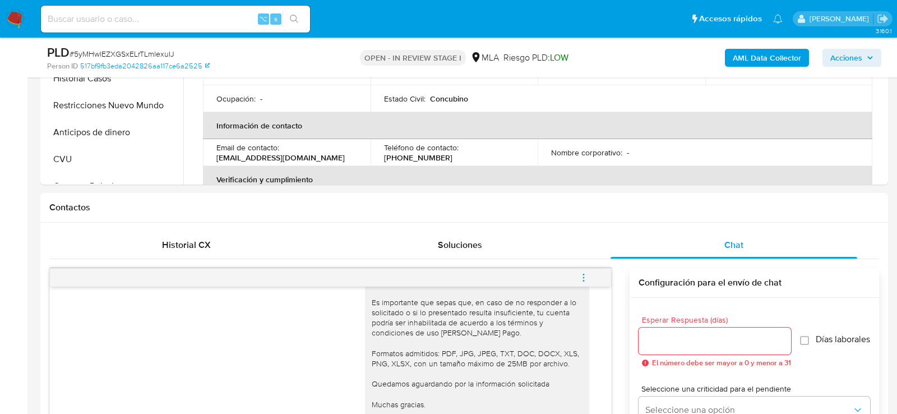
scroll to position [339, 0]
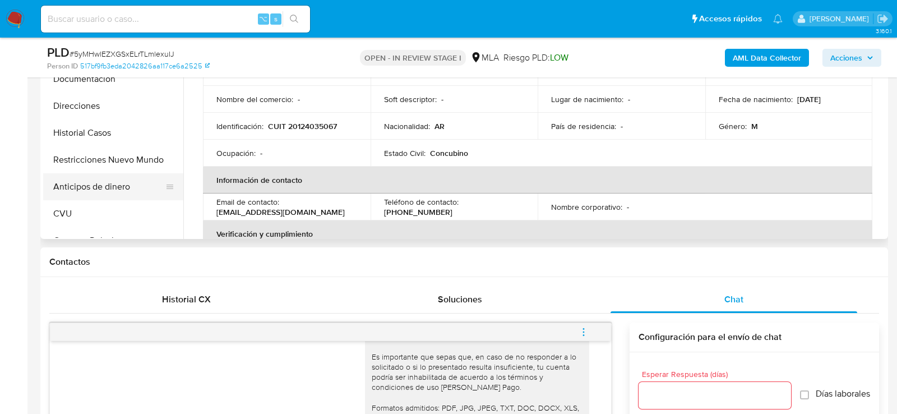
click at [58, 176] on button "Anticipos de dinero" at bounding box center [108, 186] width 131 height 27
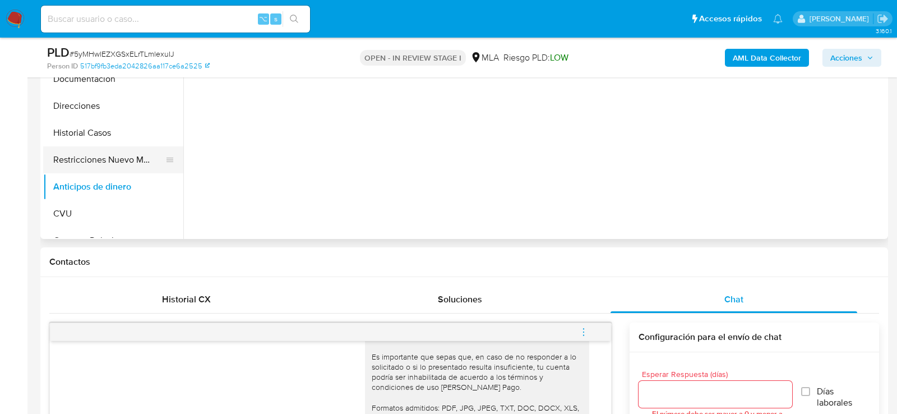
click at [58, 164] on button "Restricciones Nuevo Mundo" at bounding box center [108, 159] width 131 height 27
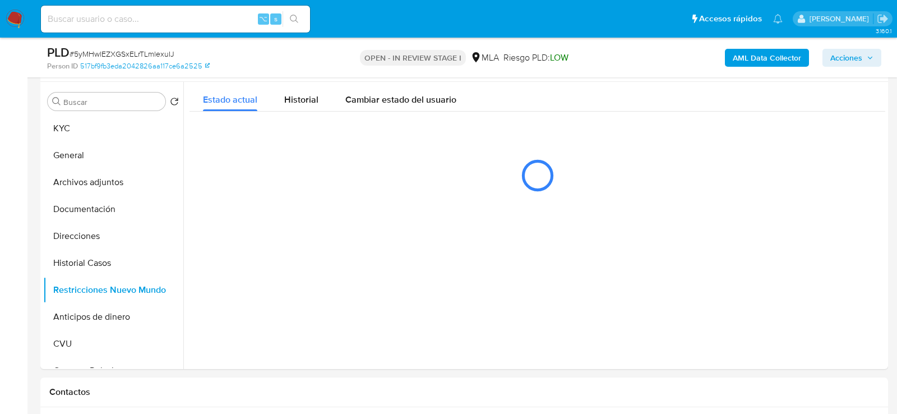
scroll to position [208, 0]
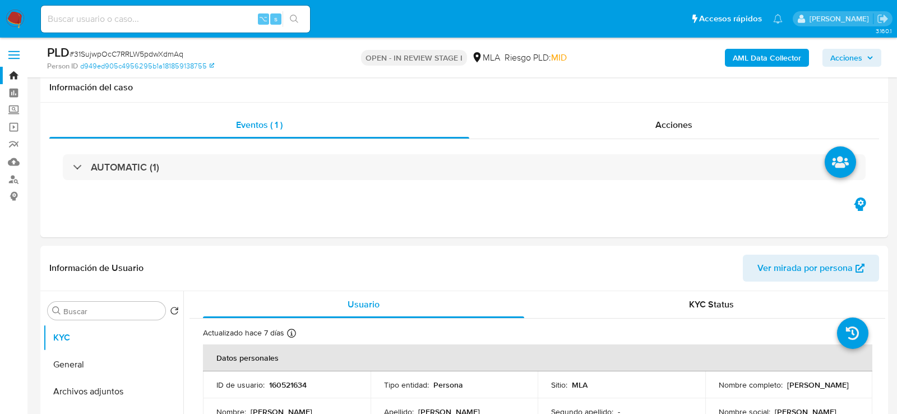
select select "10"
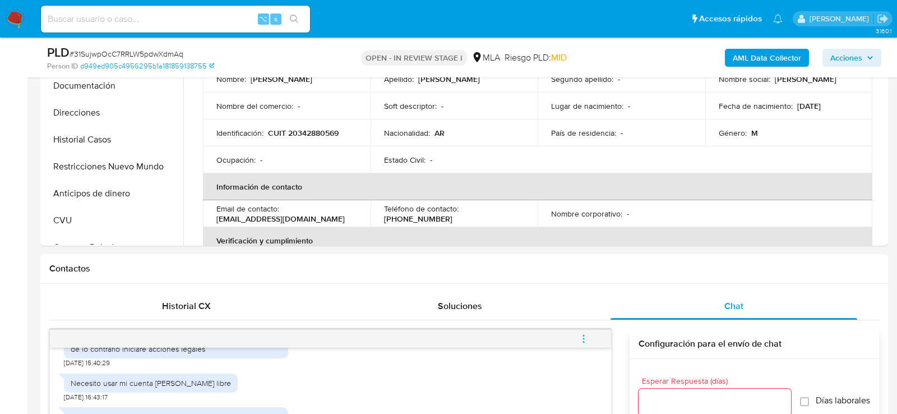
scroll to position [272, 0]
